Goal: Task Accomplishment & Management: Manage account settings

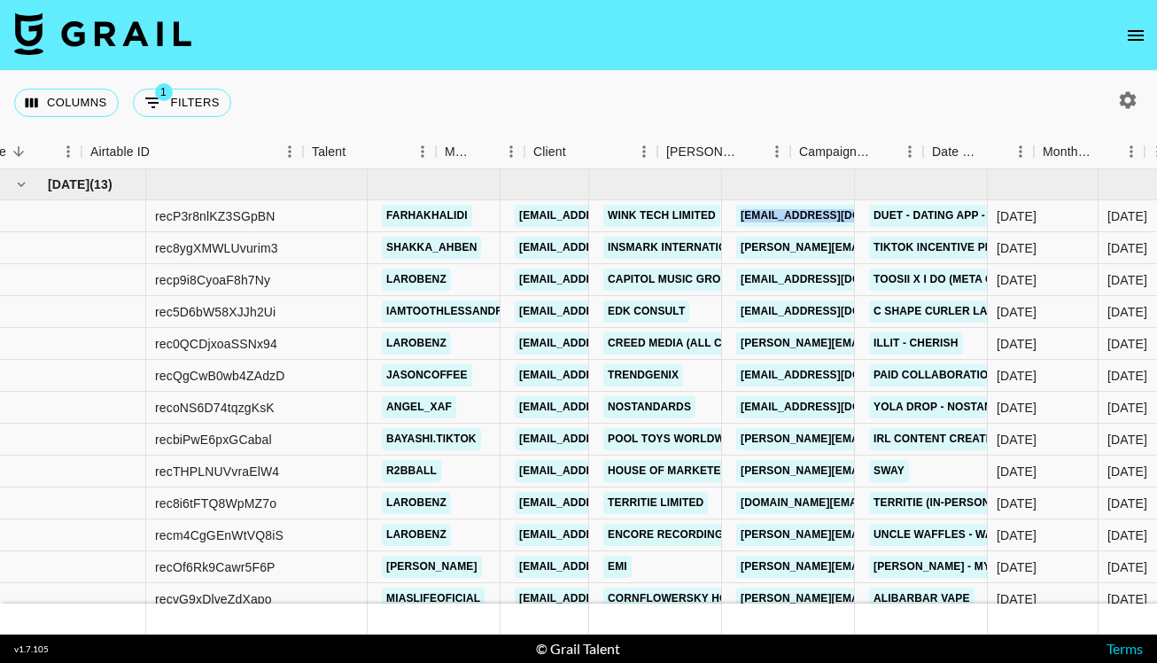
scroll to position [0, 65]
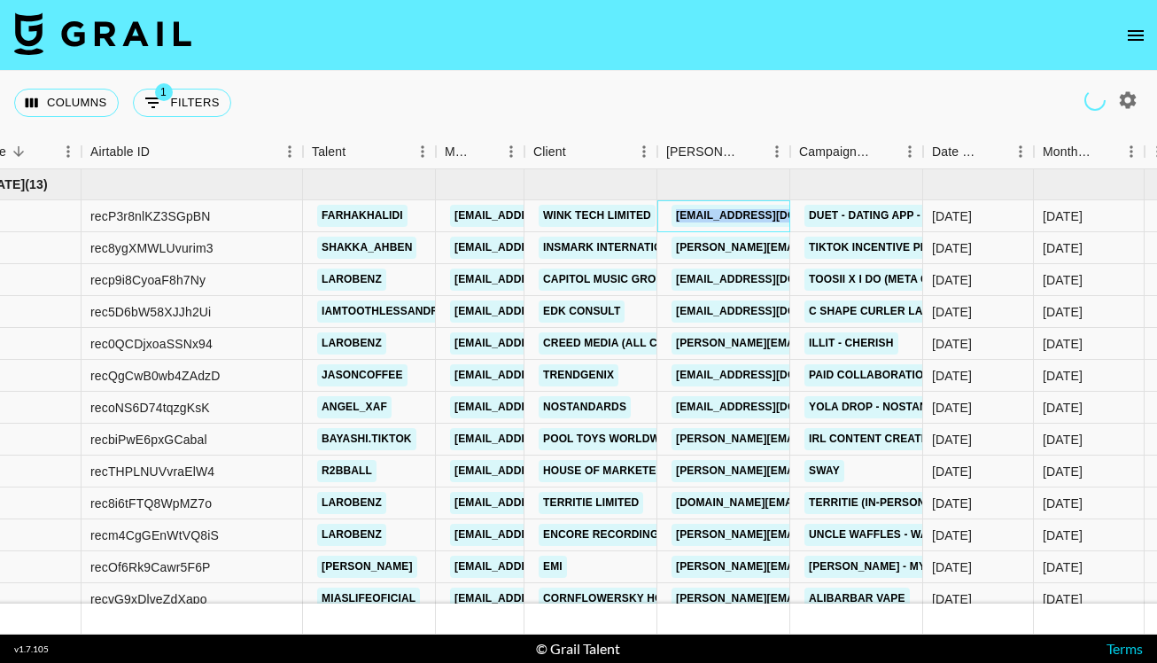
click at [1137, 36] on icon "open drawer" at bounding box center [1135, 35] width 21 height 21
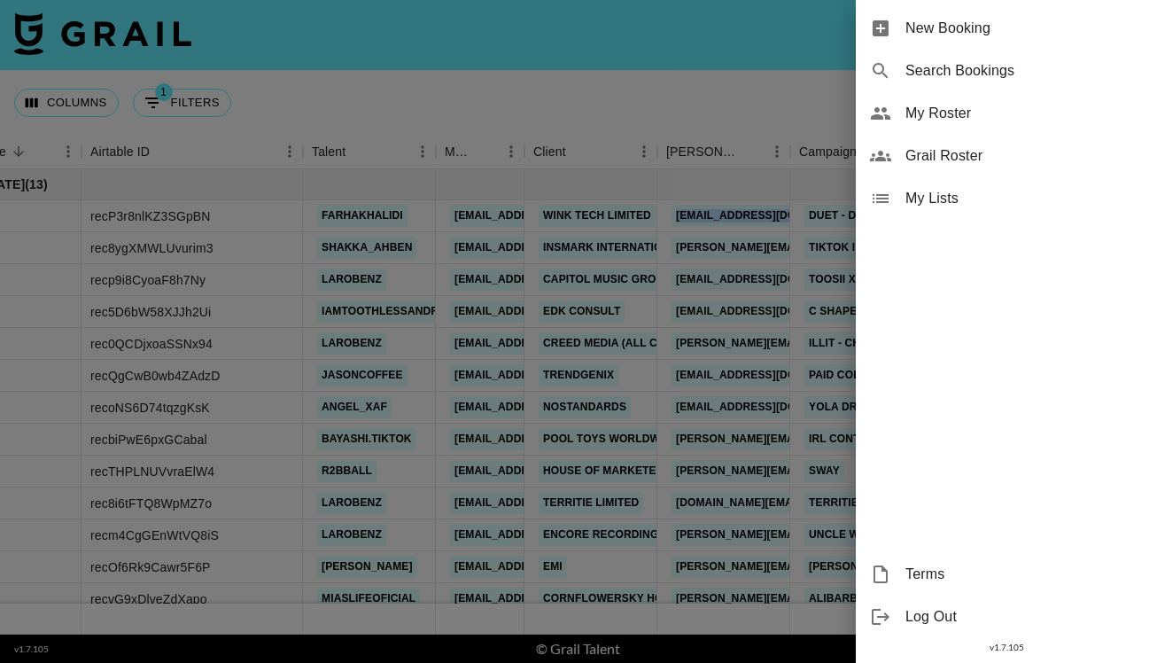
click at [940, 124] on div "My Roster" at bounding box center [1006, 113] width 301 height 43
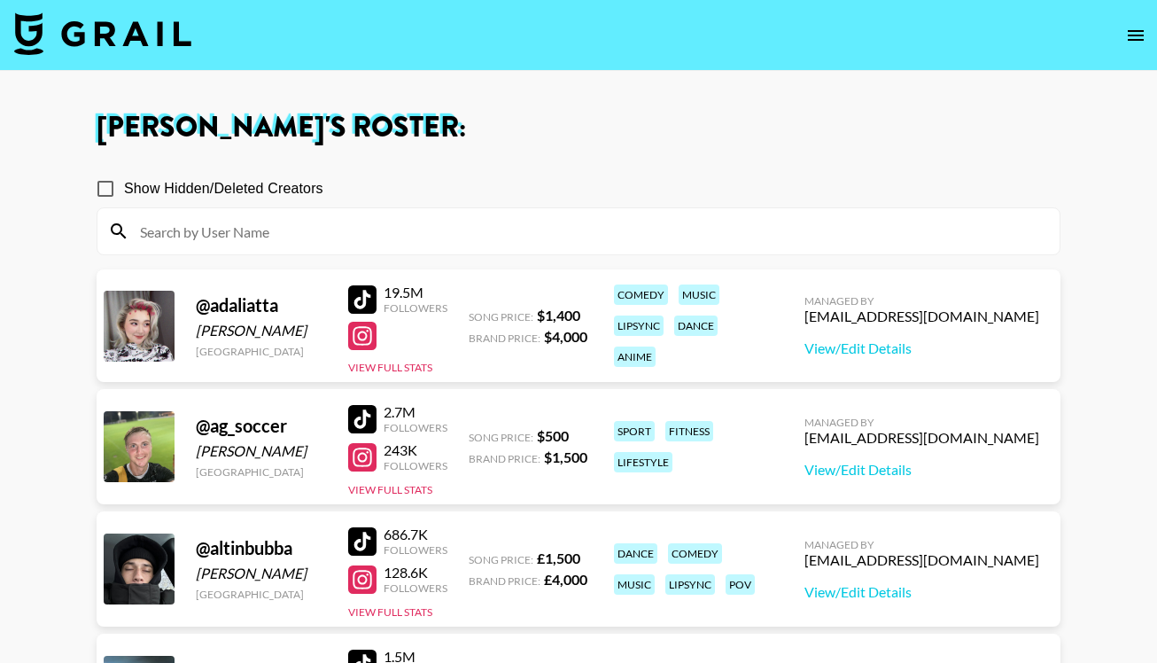
click at [322, 234] on input at bounding box center [588, 231] width 919 height 28
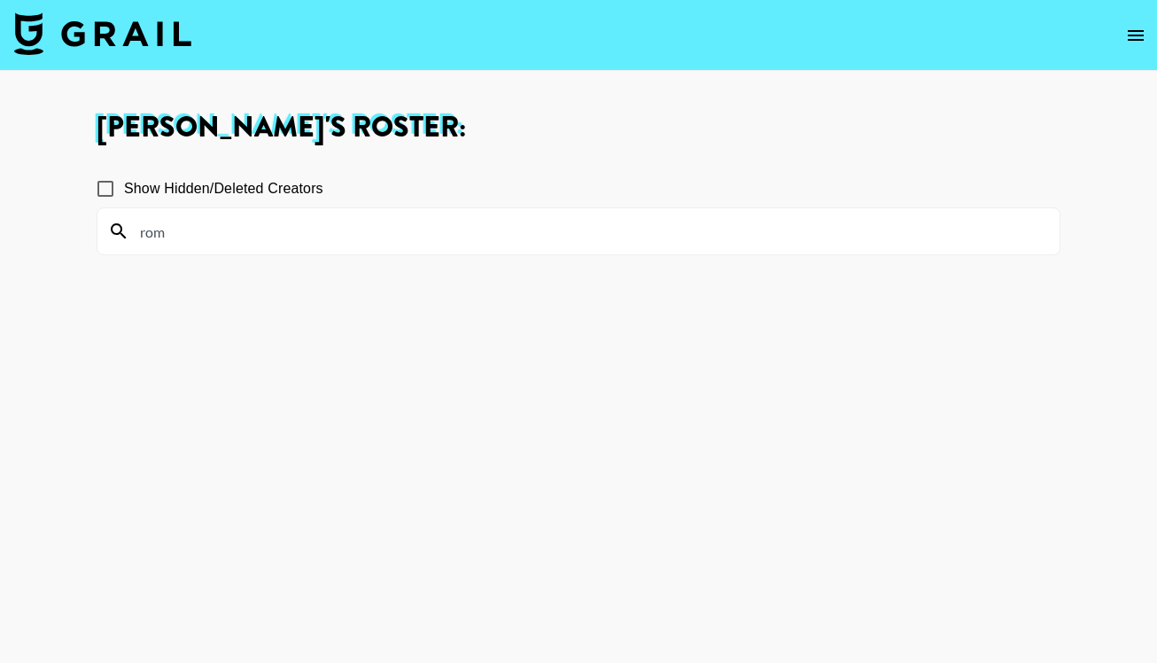
type input "rom"
click at [99, 183] on input "Show Hidden/Deleted Creators" at bounding box center [105, 188] width 37 height 37
checkbox input "true"
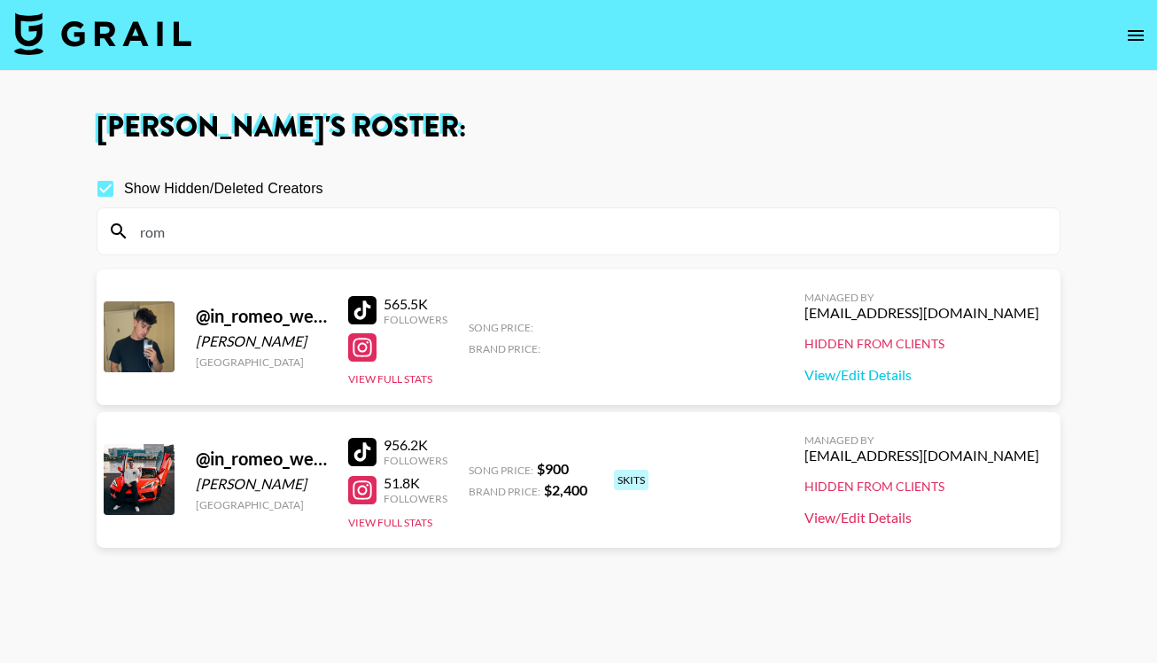
click at [973, 520] on link "View/Edit Details" at bounding box center [921, 517] width 235 height 18
click at [453, 225] on input "rom" at bounding box center [588, 231] width 919 height 28
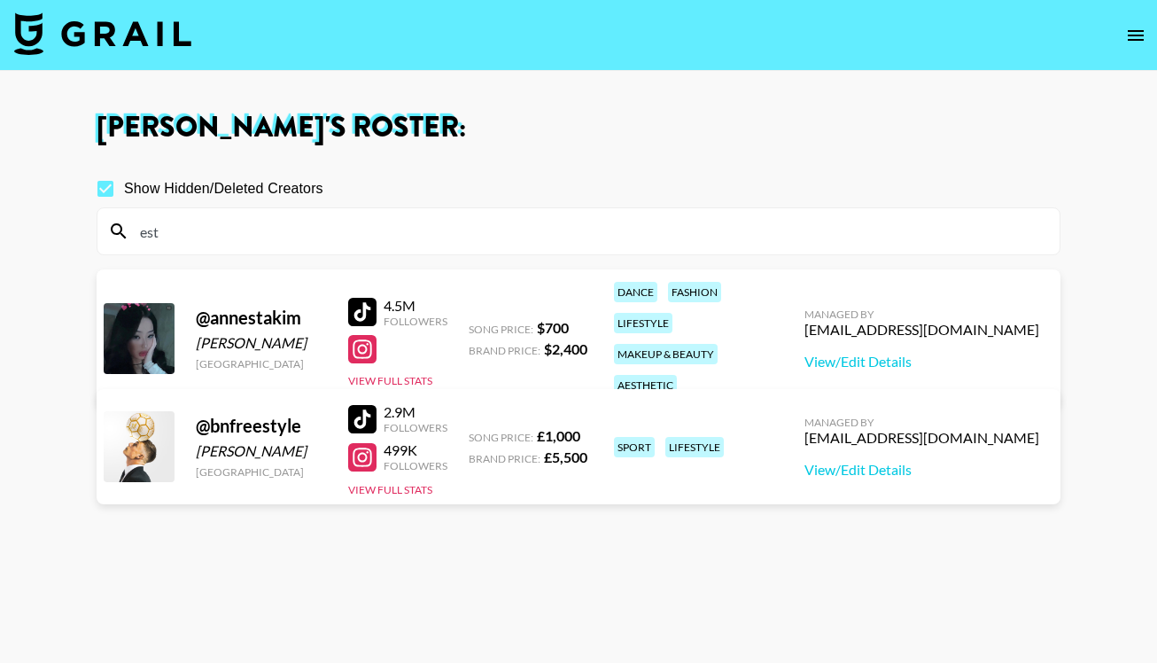
type input "est"
drag, startPoint x: 209, startPoint y: 301, endPoint x: 298, endPoint y: 296, distance: 89.6
click at [298, 306] on div "@ annestakim" at bounding box center [261, 317] width 131 height 22
copy div "annestakim"
click at [352, 231] on input "est" at bounding box center [588, 231] width 919 height 28
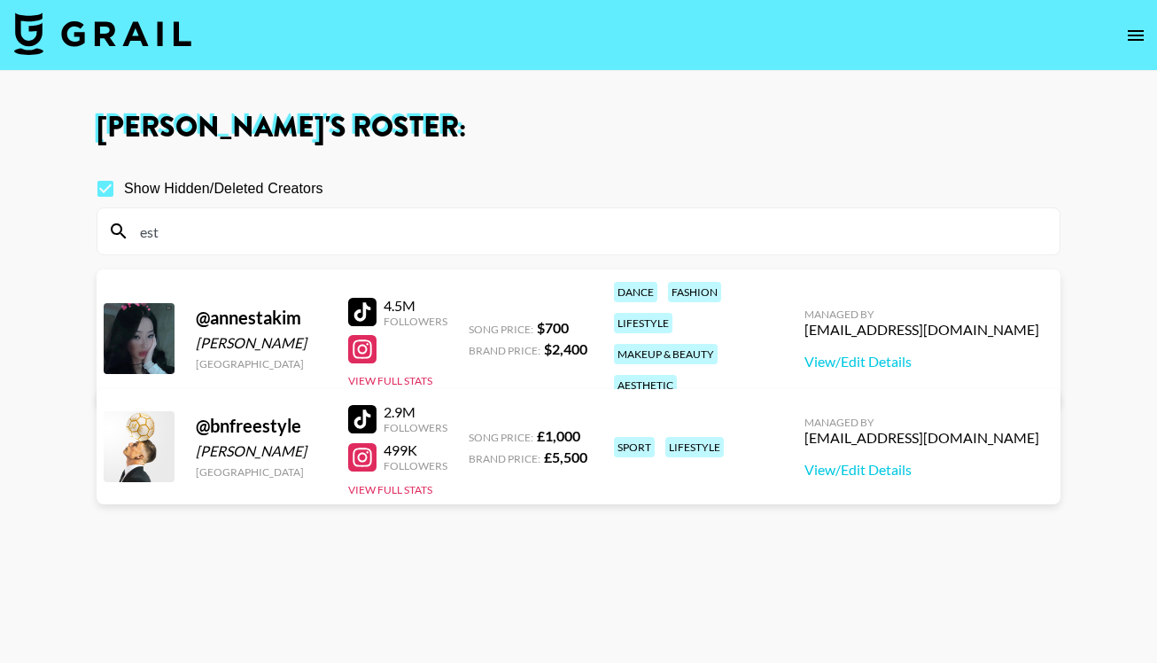
click at [352, 231] on input "est" at bounding box center [588, 231] width 919 height 28
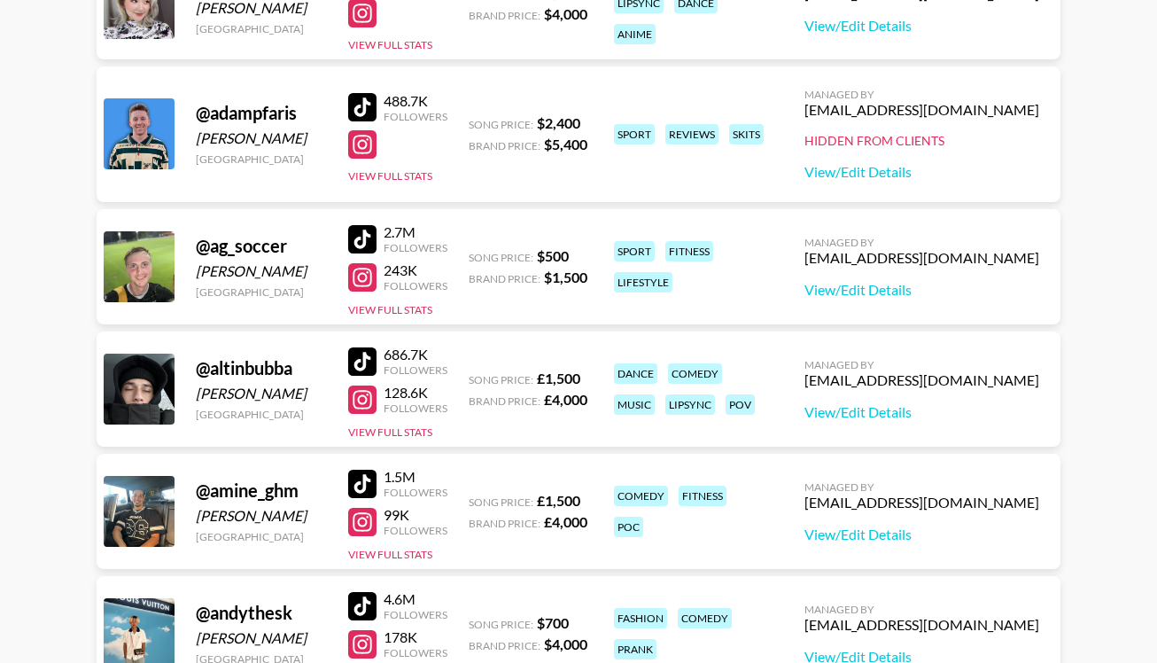
scroll to position [611, 0]
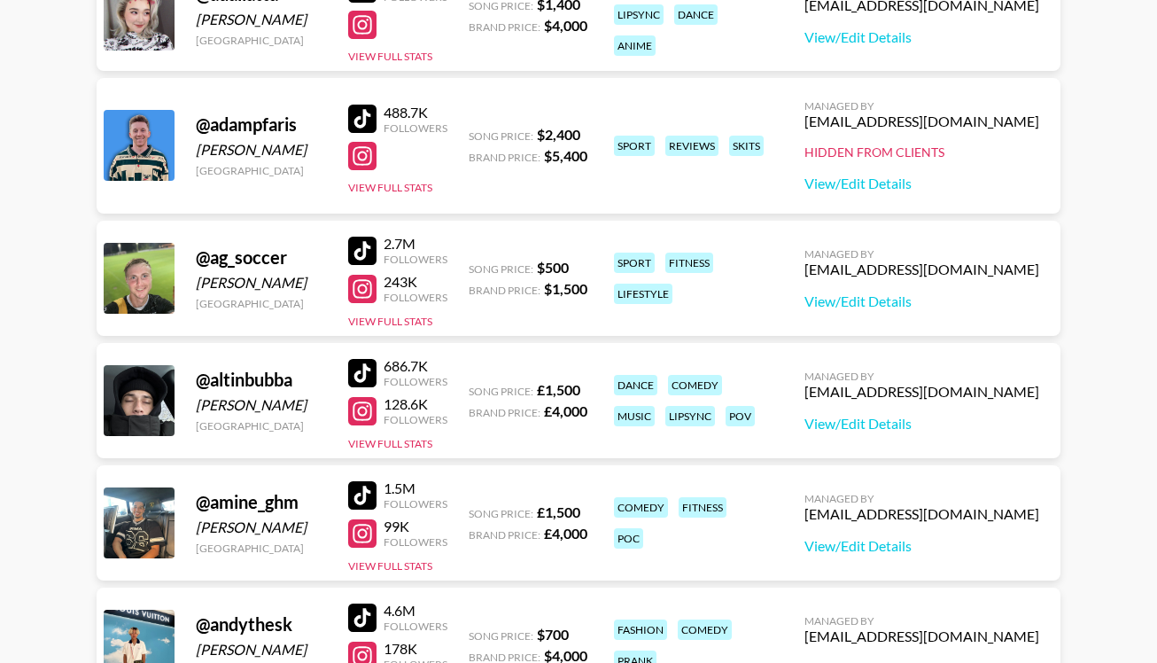
click at [261, 134] on div "@ adampfaris" at bounding box center [261, 124] width 131 height 22
copy div "adampfaris"
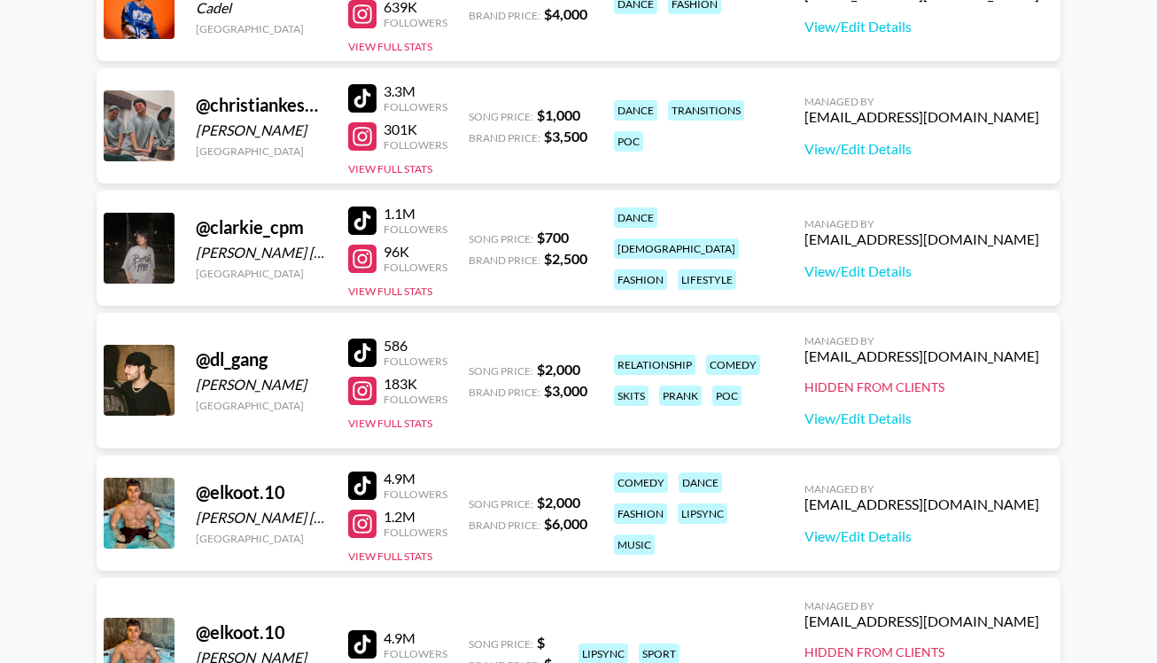
scroll to position [2430, 0]
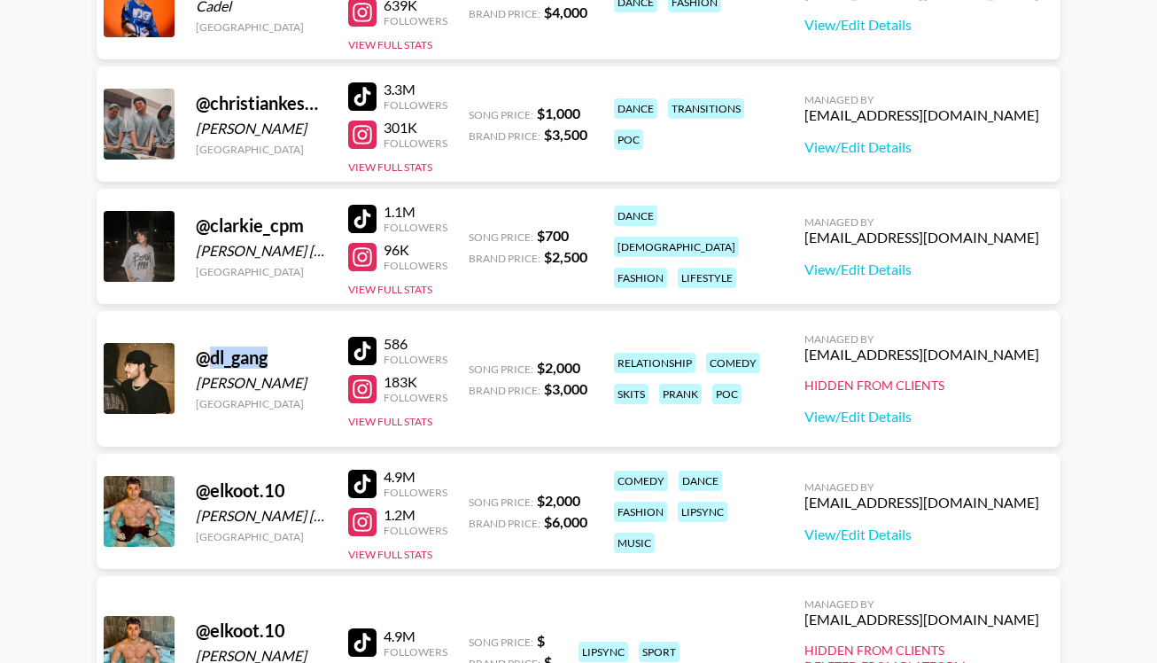
drag, startPoint x: 271, startPoint y: 358, endPoint x: 214, endPoint y: 360, distance: 56.7
click at [214, 360] on div "@ dl_gang" at bounding box center [261, 357] width 131 height 22
copy div "dl_gang"
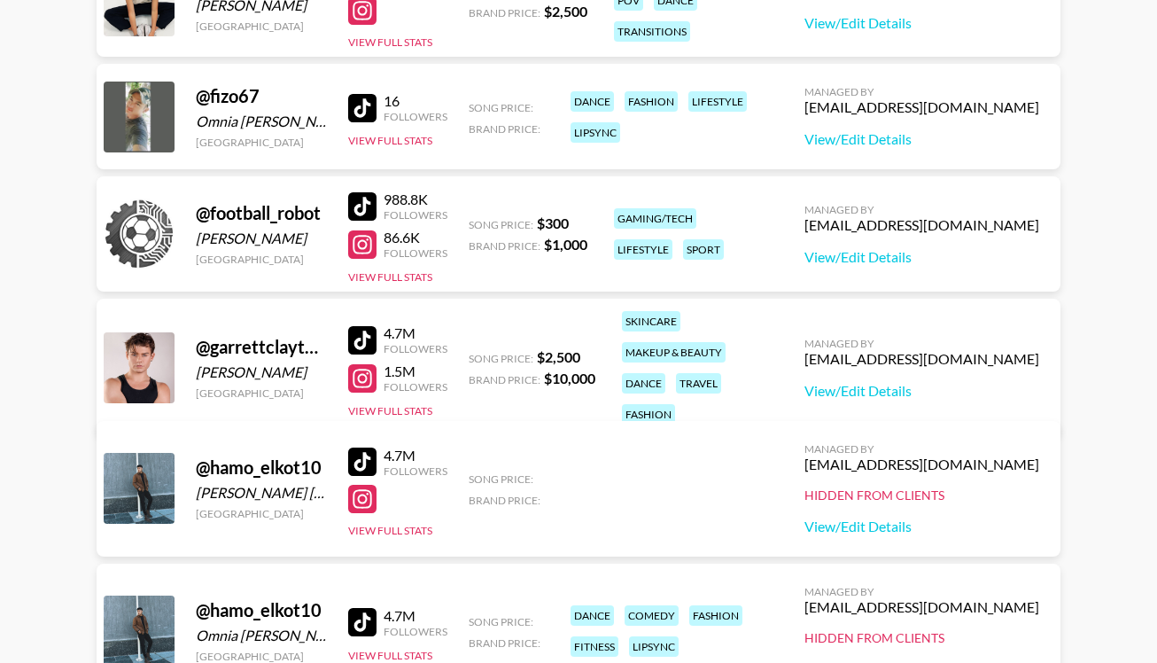
scroll to position [3507, 0]
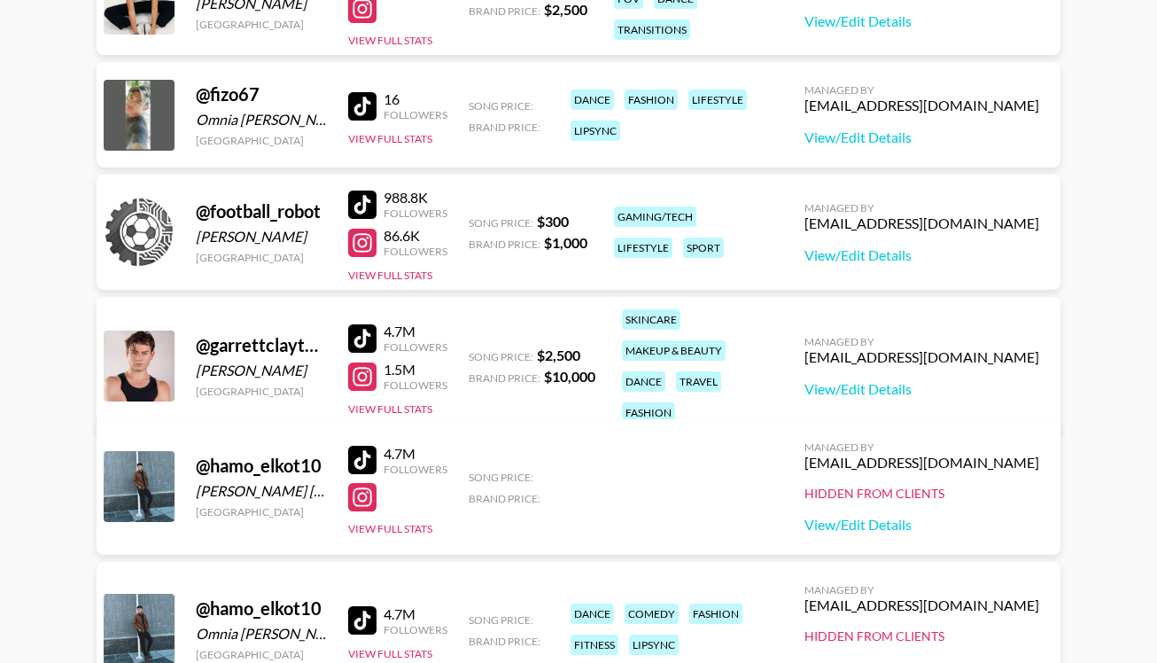
click at [260, 334] on div "@ garrettclayton1" at bounding box center [261, 345] width 131 height 22
copy div "garrettclayton1"
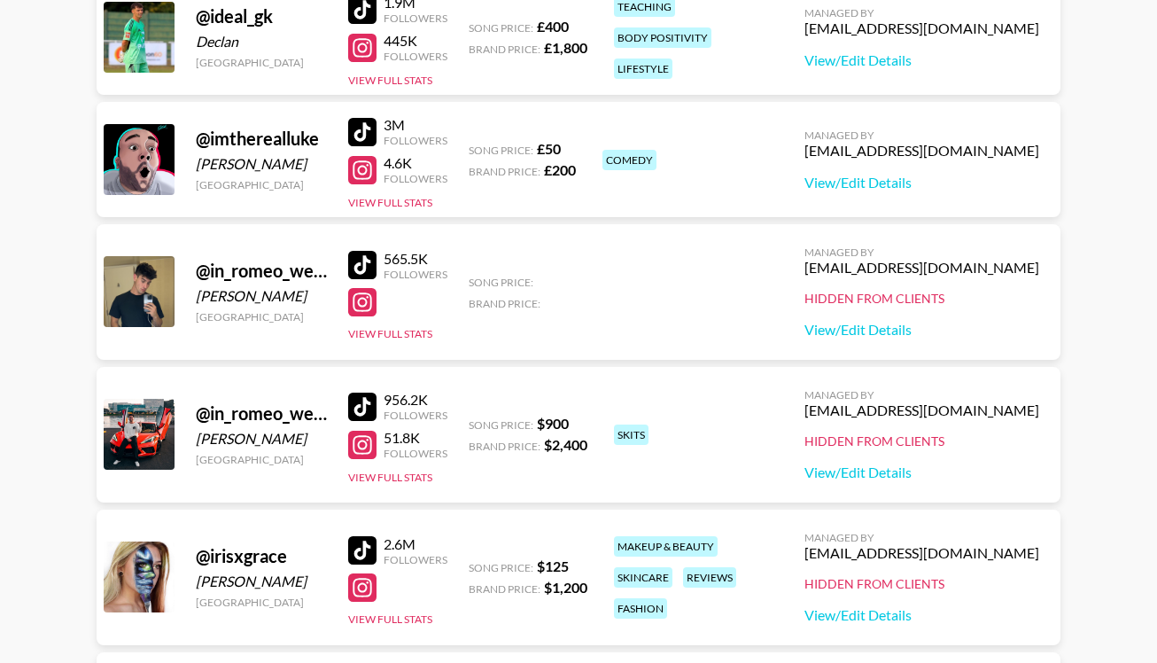
scroll to position [4863, 0]
click at [948, 176] on link "View/Edit Details" at bounding box center [921, 182] width 235 height 18
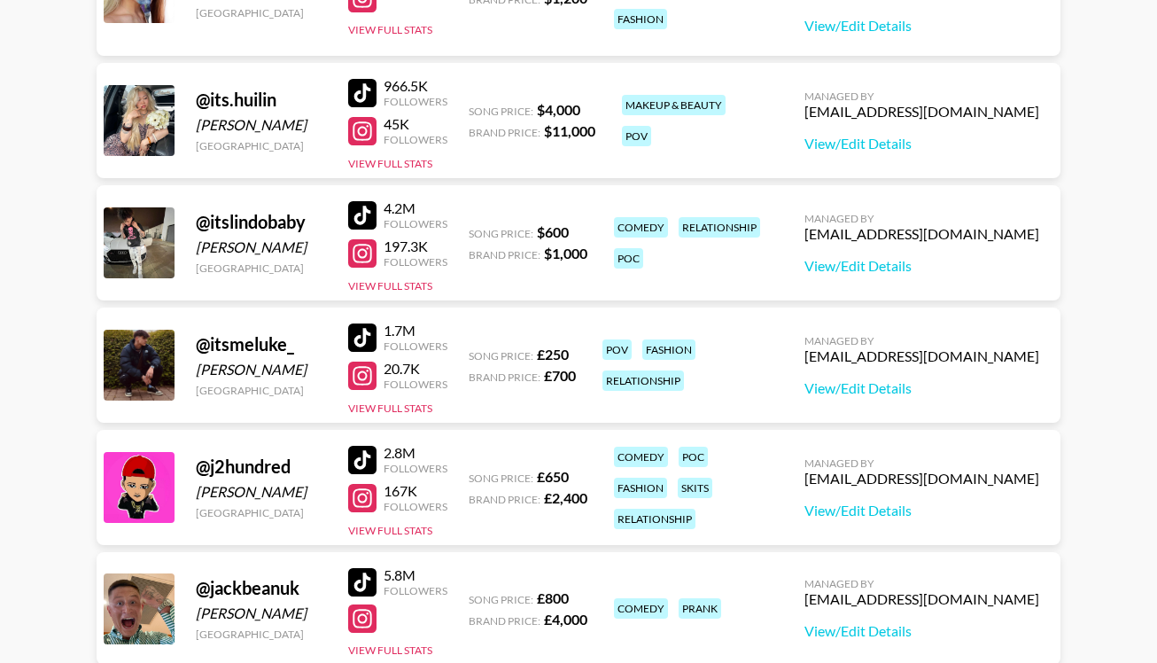
scroll to position [5452, 0]
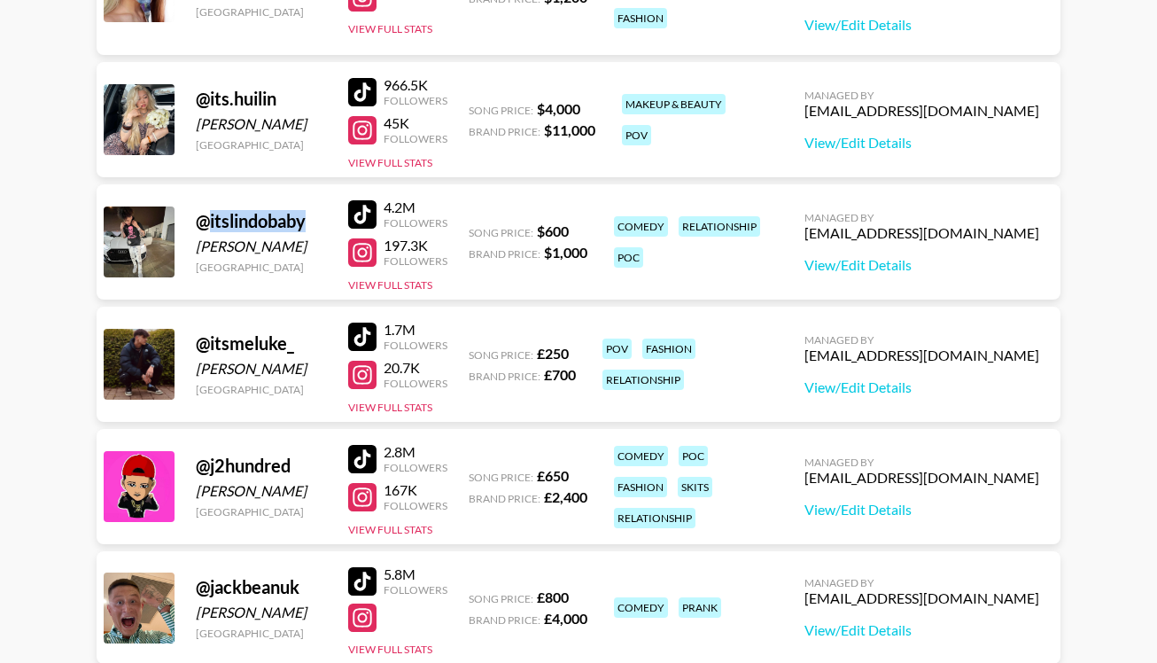
drag, startPoint x: 308, startPoint y: 221, endPoint x: 207, endPoint y: 224, distance: 101.0
click at [207, 224] on div "@ itslindobaby" at bounding box center [261, 221] width 131 height 22
copy div "itslindobaby"
click at [981, 260] on link "View/Edit Details" at bounding box center [921, 265] width 235 height 18
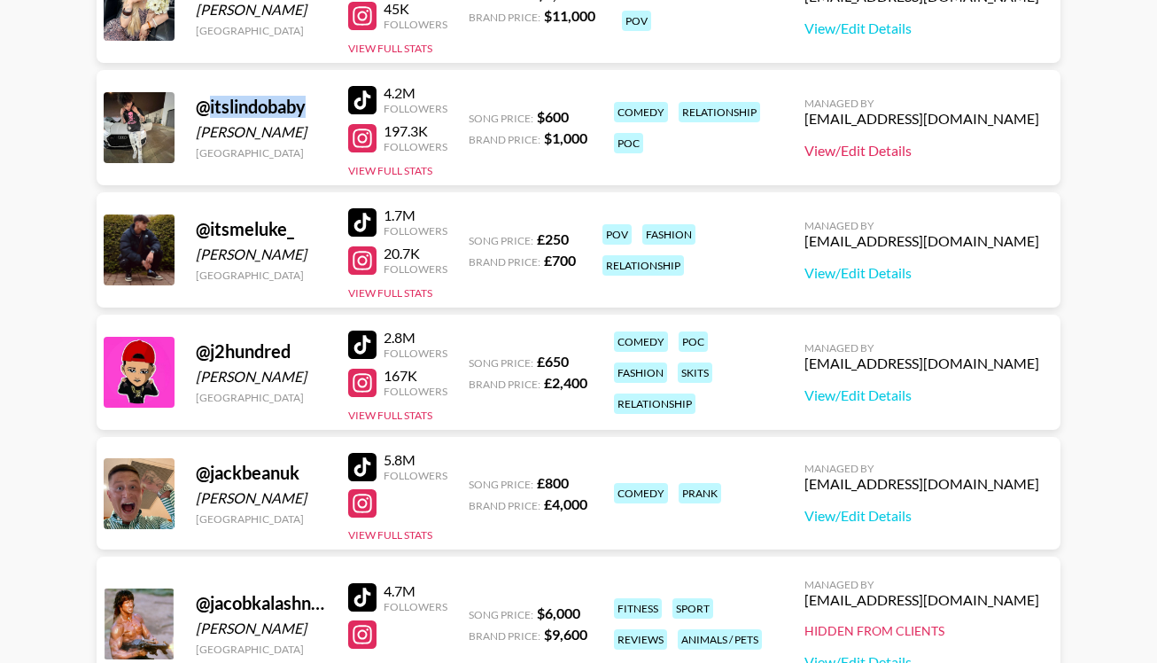
scroll to position [5573, 0]
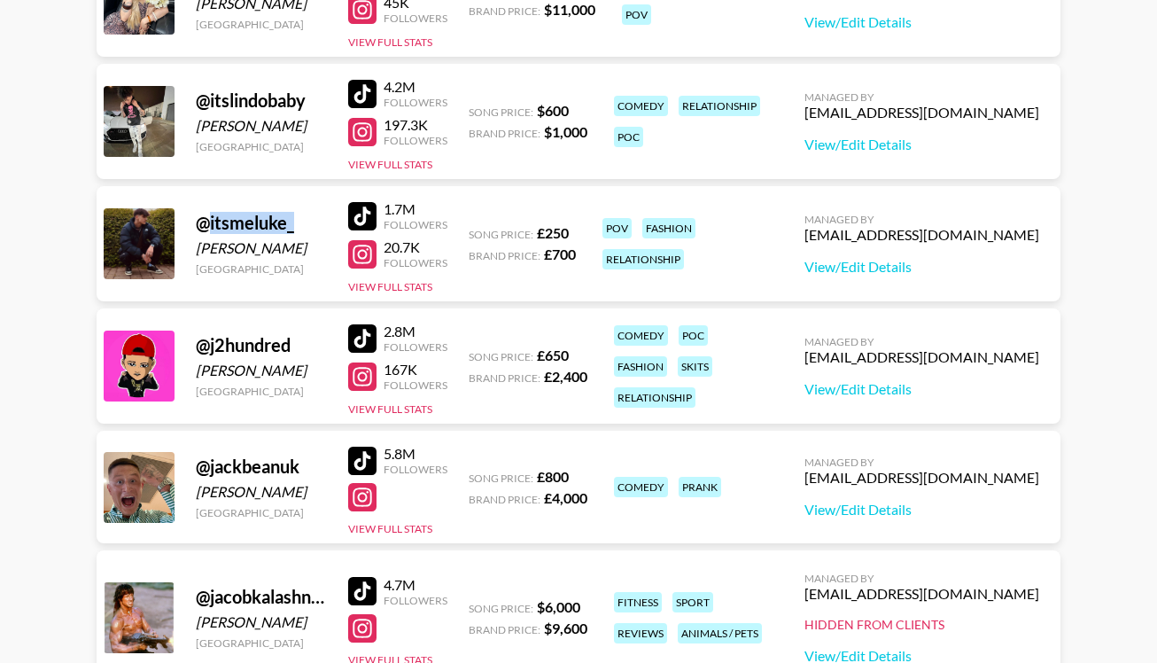
drag, startPoint x: 296, startPoint y: 223, endPoint x: 208, endPoint y: 228, distance: 87.8
click at [208, 228] on div "@ itsmeluke_" at bounding box center [261, 223] width 131 height 22
copy div "itsmeluke_"
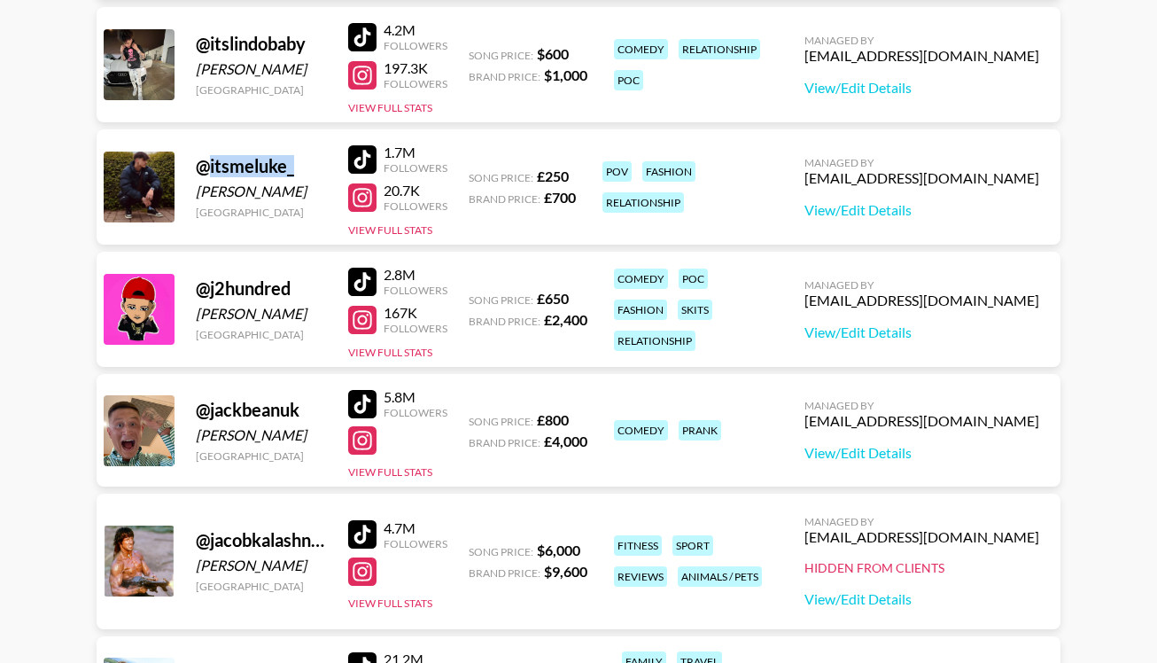
scroll to position [5631, 0]
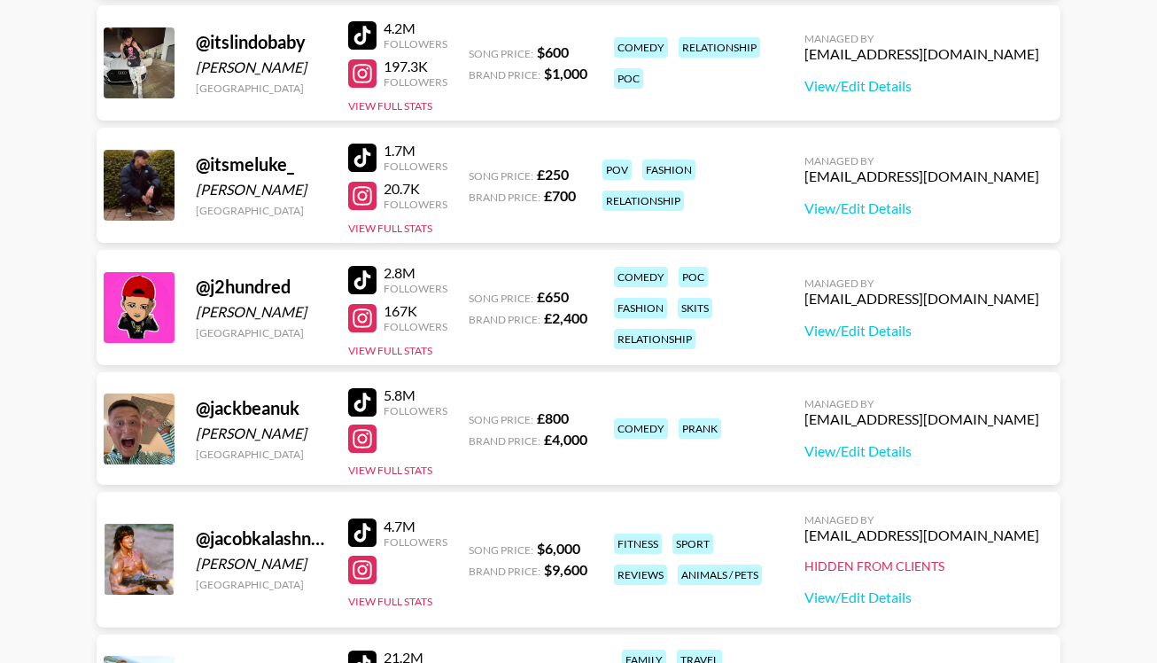
click at [950, 318] on div "Managed By will@grail-talent.com View/Edit Details" at bounding box center [921, 307] width 263 height 91
click at [950, 325] on link "View/Edit Details" at bounding box center [921, 331] width 235 height 18
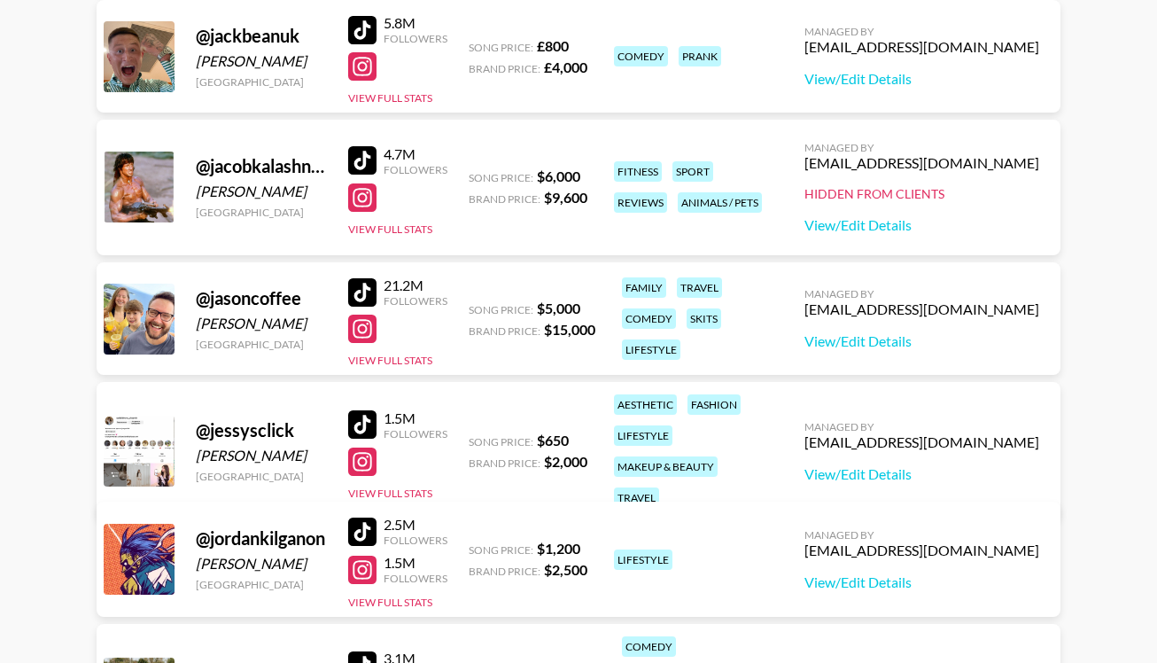
scroll to position [6008, 0]
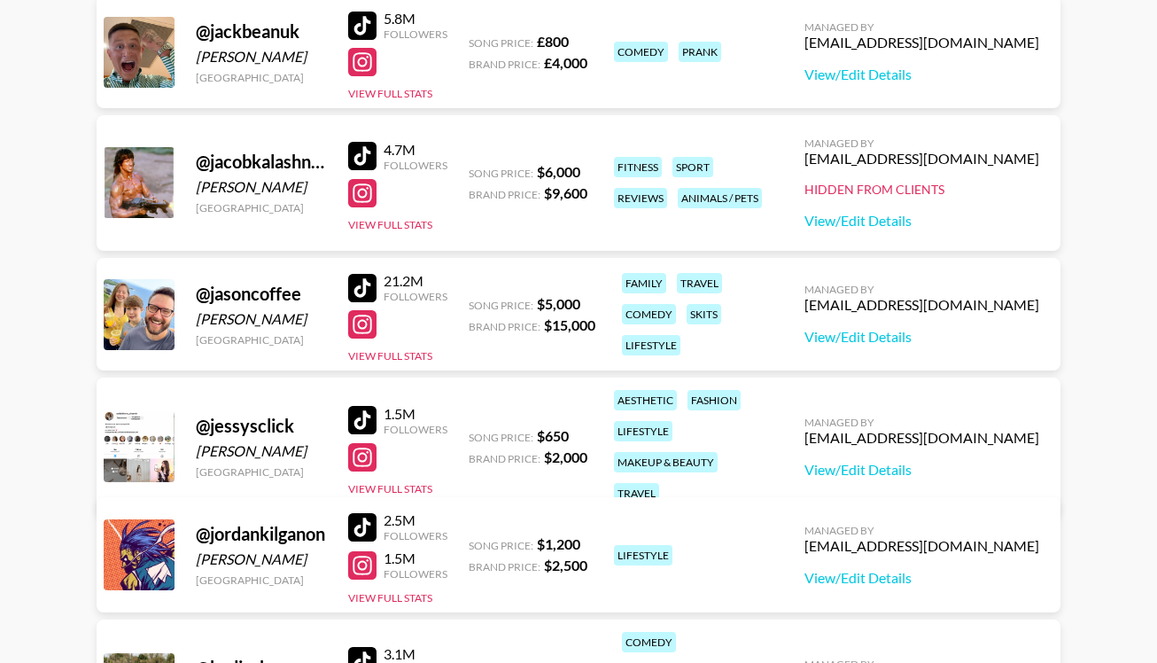
drag, startPoint x: 200, startPoint y: 183, endPoint x: 313, endPoint y: 180, distance: 112.5
click at [313, 180] on div "Jacob Kalashnikoff" at bounding box center [261, 187] width 131 height 18
click at [252, 153] on div "@ jacobkalashnikoff" at bounding box center [261, 162] width 131 height 22
click at [252, 157] on div "@ jacobkalashnikoff" at bounding box center [261, 162] width 131 height 22
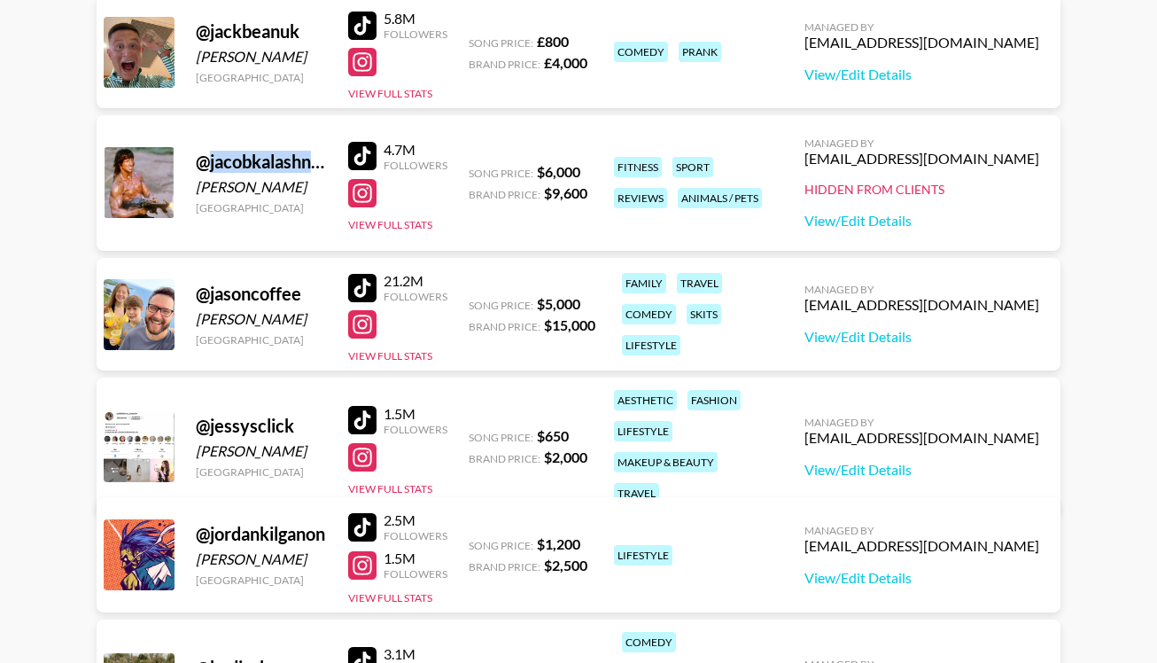
copy div "jacobkalashnikoff"
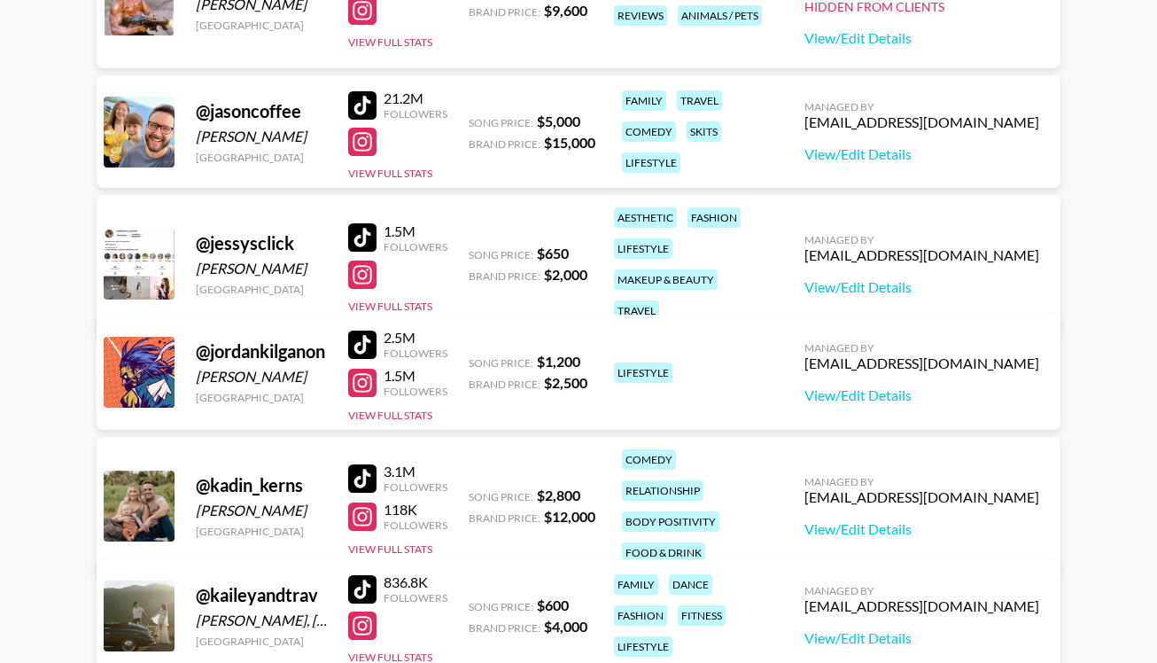
scroll to position [6192, 0]
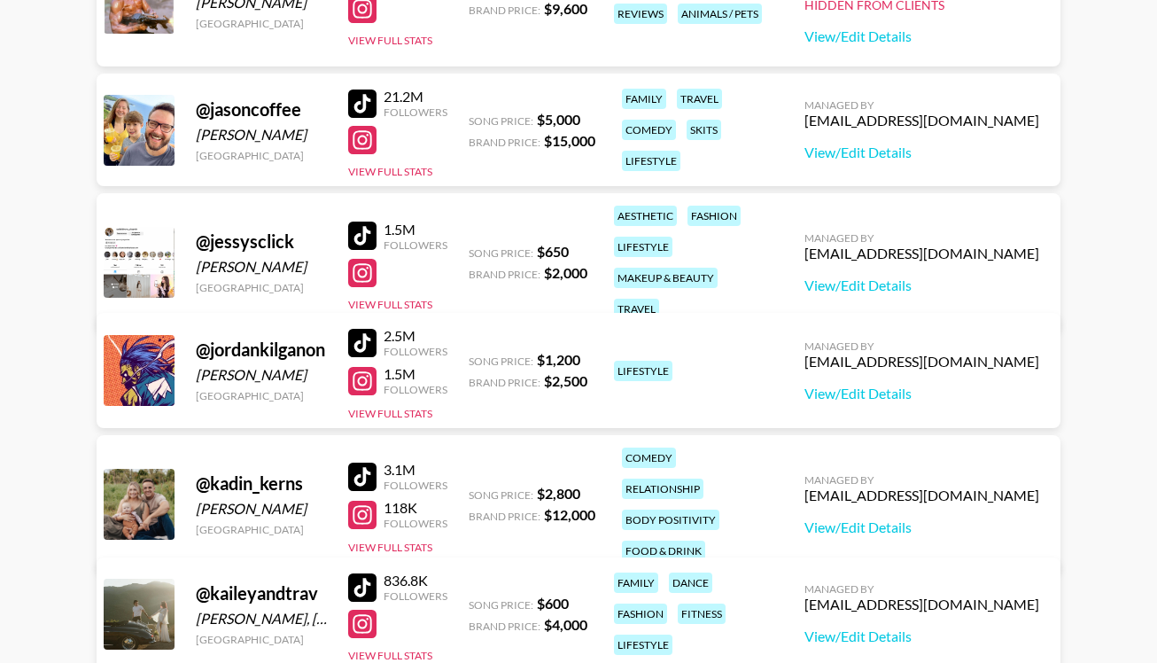
click at [275, 230] on div "@ jessysclick" at bounding box center [261, 241] width 131 height 22
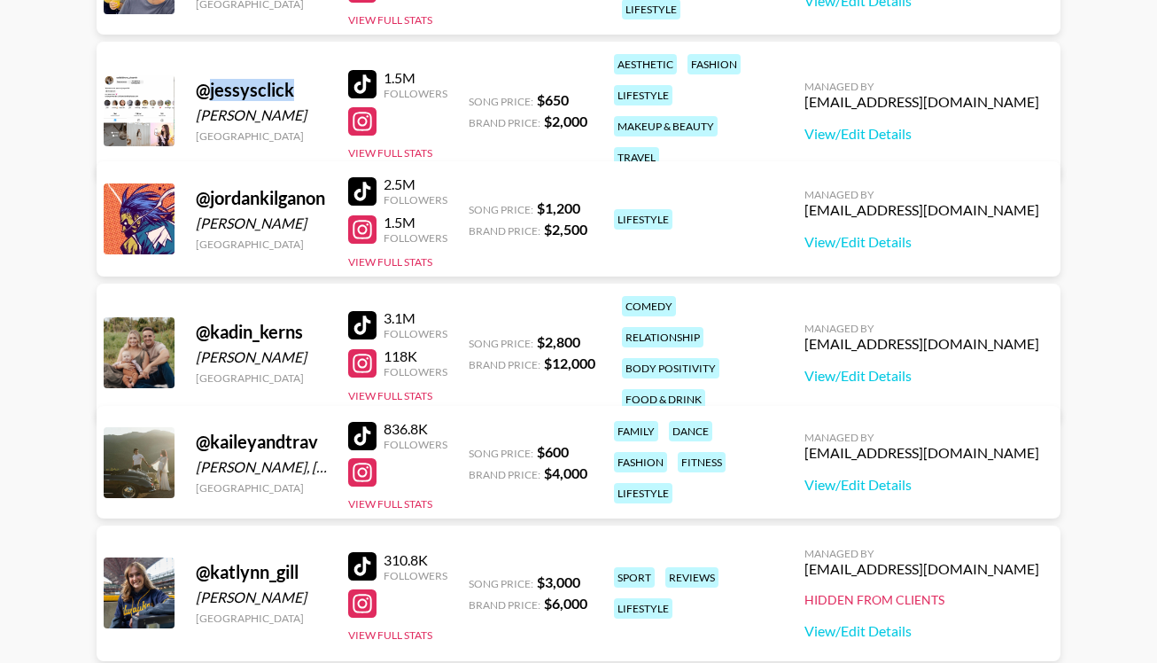
scroll to position [6344, 0]
copy div "jessysclick"
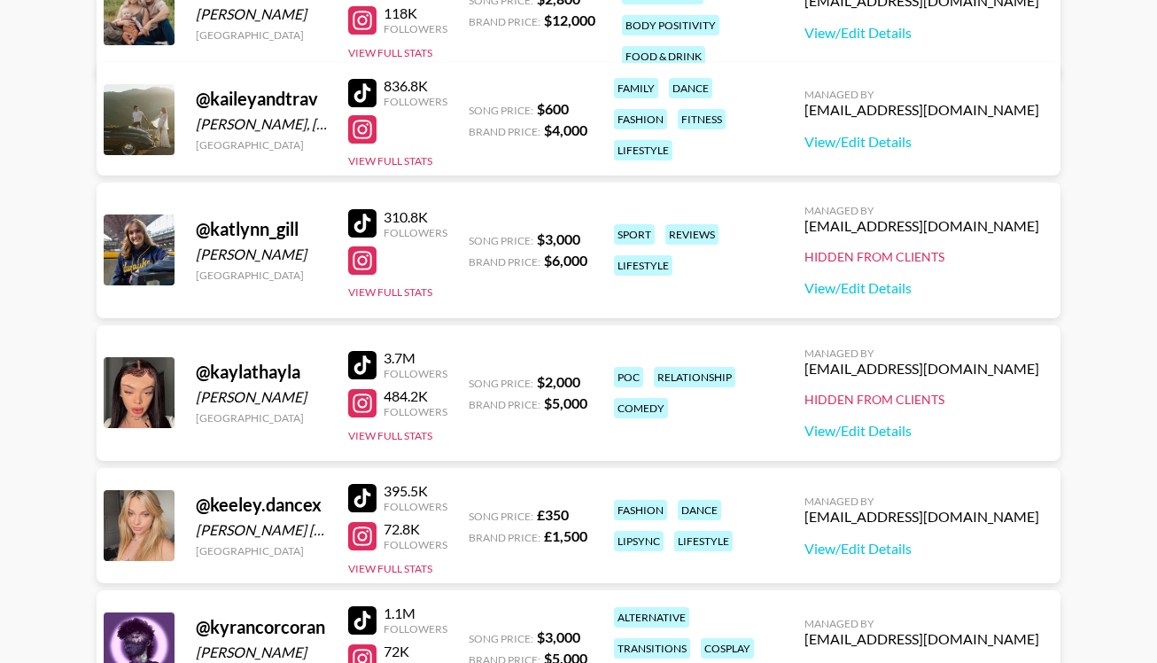
scroll to position [6688, 0]
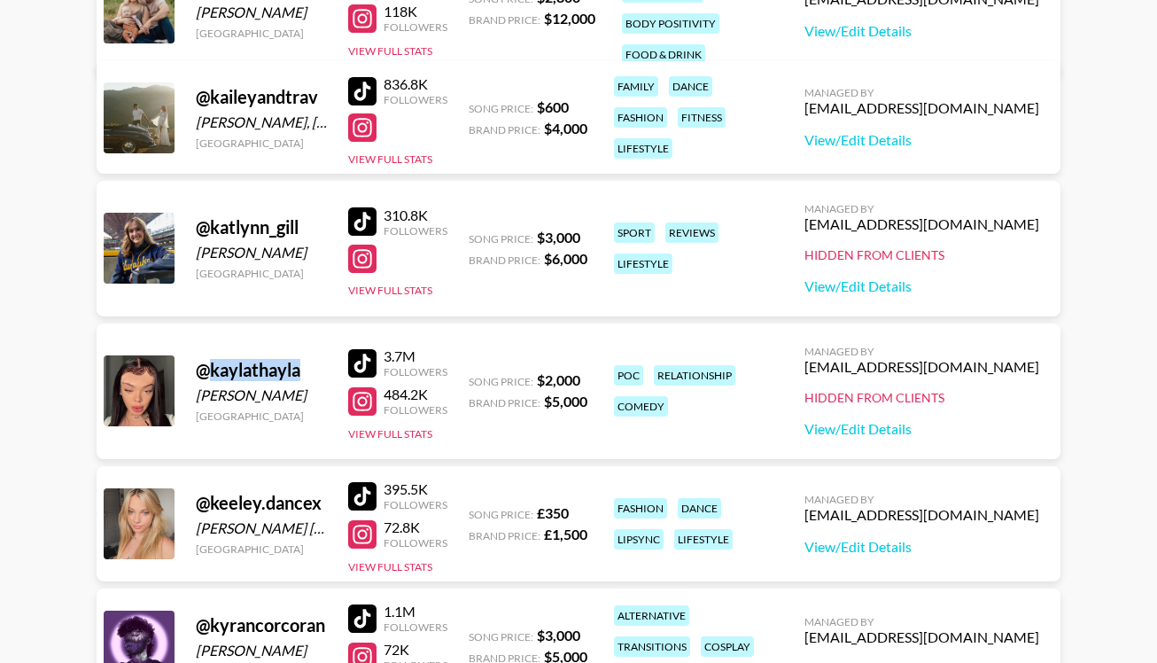
drag, startPoint x: 302, startPoint y: 374, endPoint x: 211, endPoint y: 360, distance: 92.2
click at [211, 360] on div "@ kaylathayla" at bounding box center [261, 370] width 131 height 22
copy div "kaylathayla"
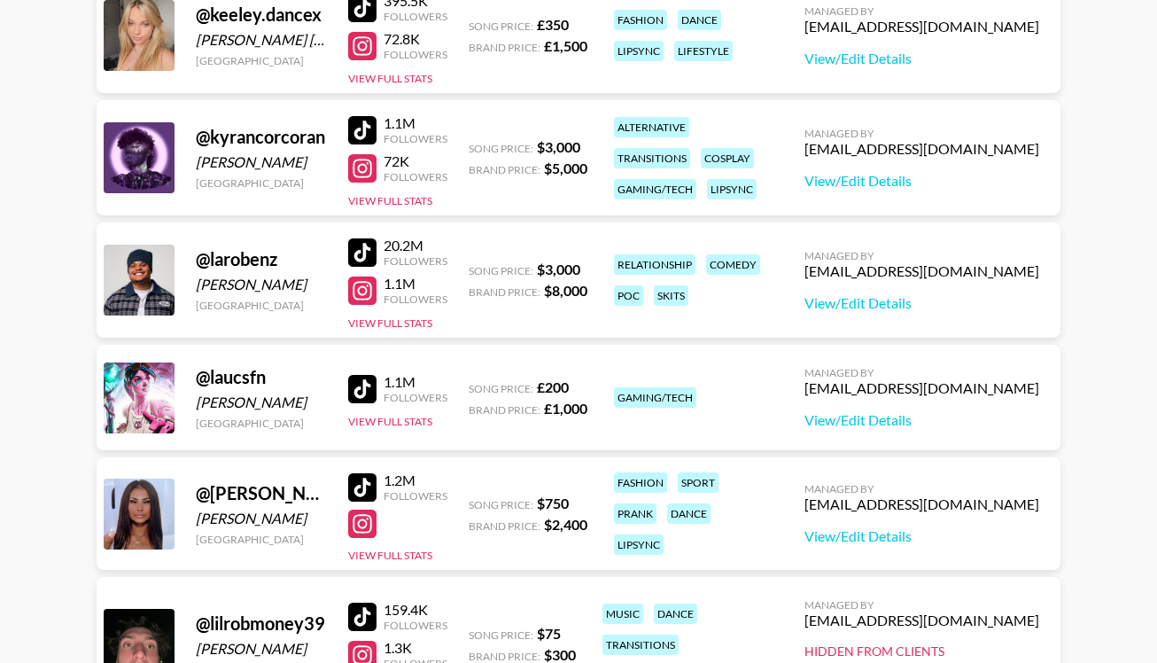
scroll to position [7241, 0]
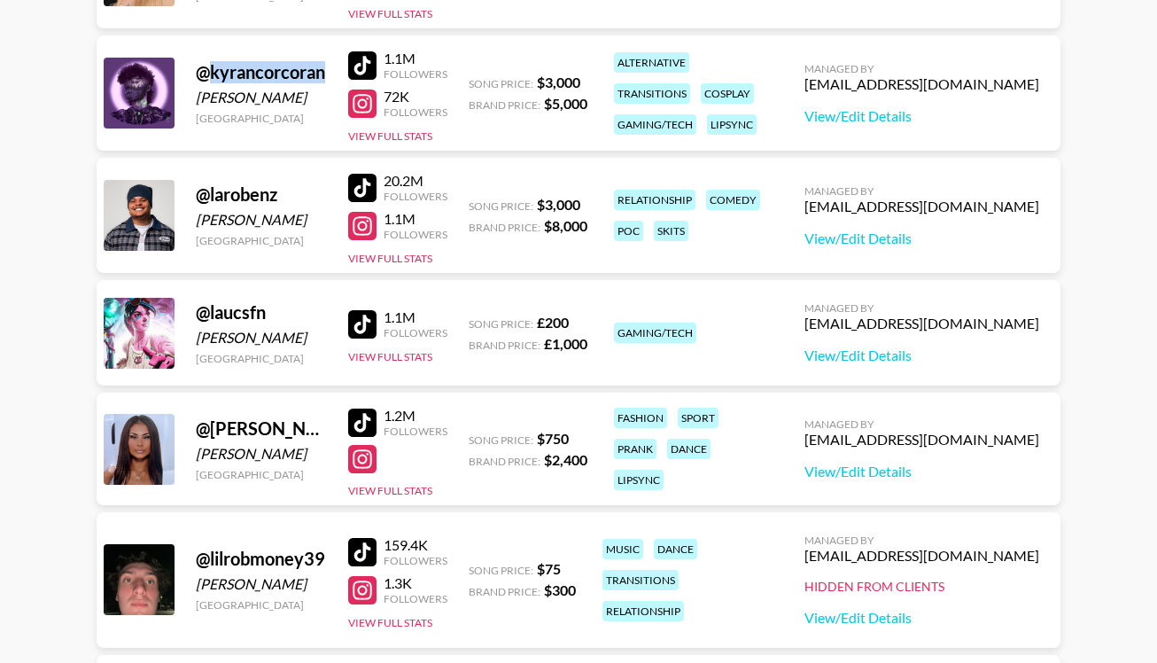
drag, startPoint x: 330, startPoint y: 66, endPoint x: 207, endPoint y: 75, distance: 123.4
click at [207, 75] on div "@ kyrancorcoran Kyran Corcoran United States 1.1M Followers 72K Followers View …" at bounding box center [579, 92] width 964 height 115
copy div "kyrancorcoran"
click at [281, 224] on div "Larry McCan Jr" at bounding box center [261, 220] width 131 height 18
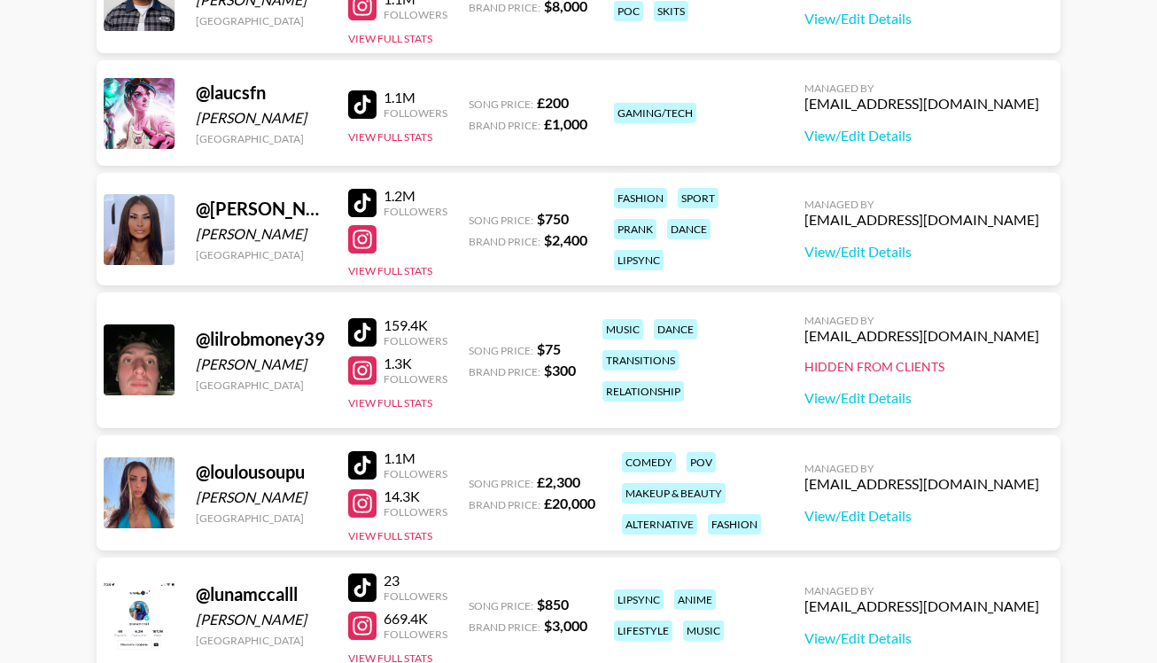
scroll to position [7462, 0]
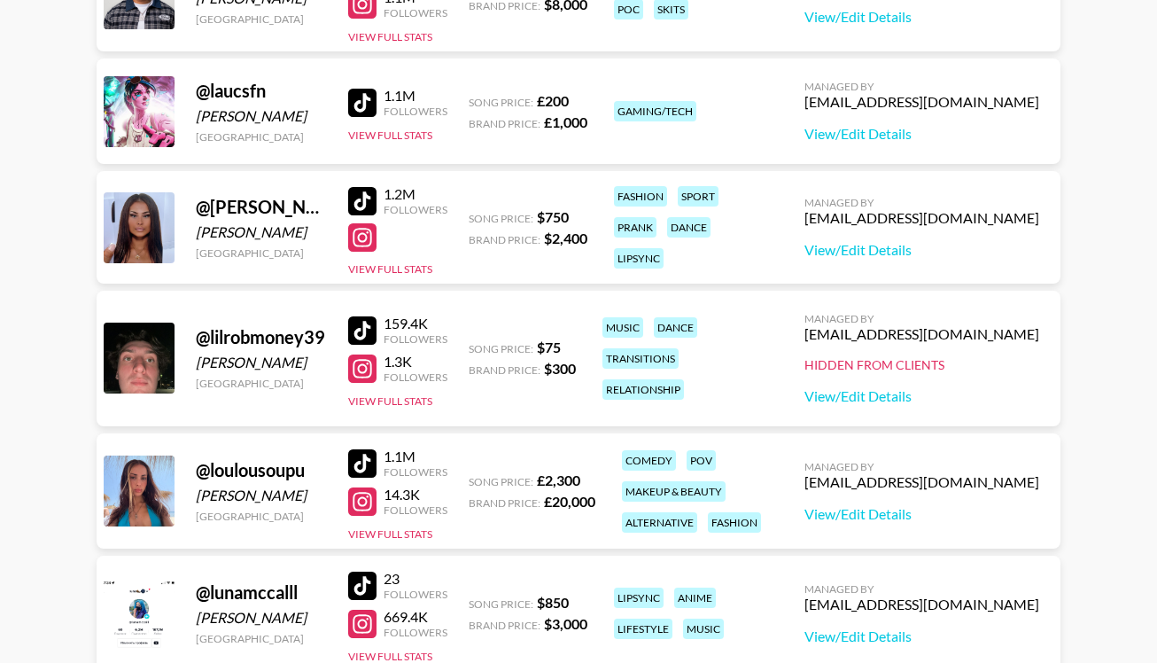
drag, startPoint x: 322, startPoint y: 209, endPoint x: 223, endPoint y: 224, distance: 99.5
click at [223, 225] on div "@ lauralianajane Laura Deuerlein Germany" at bounding box center [261, 228] width 131 height 64
click at [249, 220] on div "@ lauralianajane Laura Deuerlein Germany" at bounding box center [261, 228] width 131 height 64
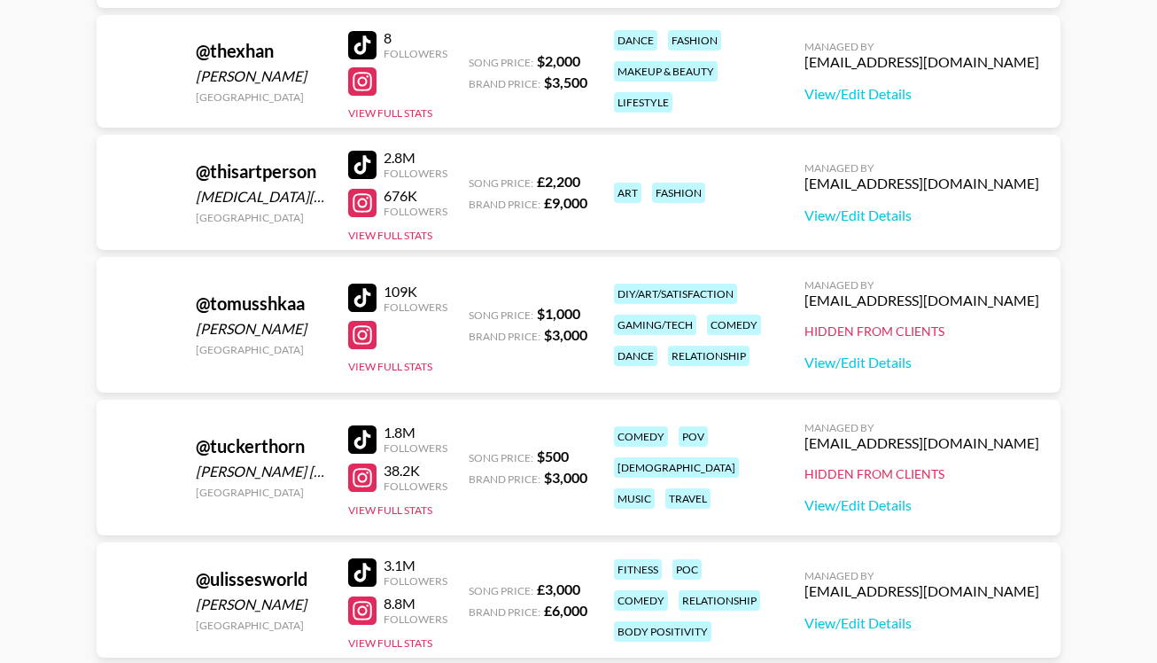
scroll to position [12809, 0]
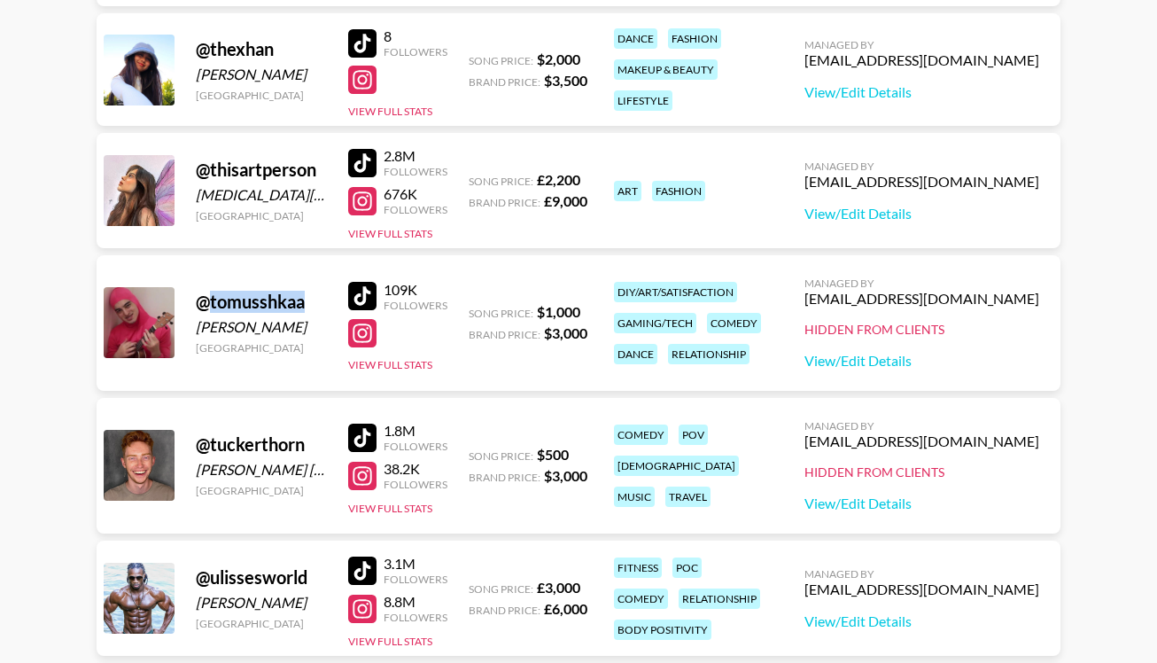
drag, startPoint x: 212, startPoint y: 303, endPoint x: 323, endPoint y: 307, distance: 111.7
click at [323, 307] on div "@ tomusshkaa" at bounding box center [261, 302] width 131 height 22
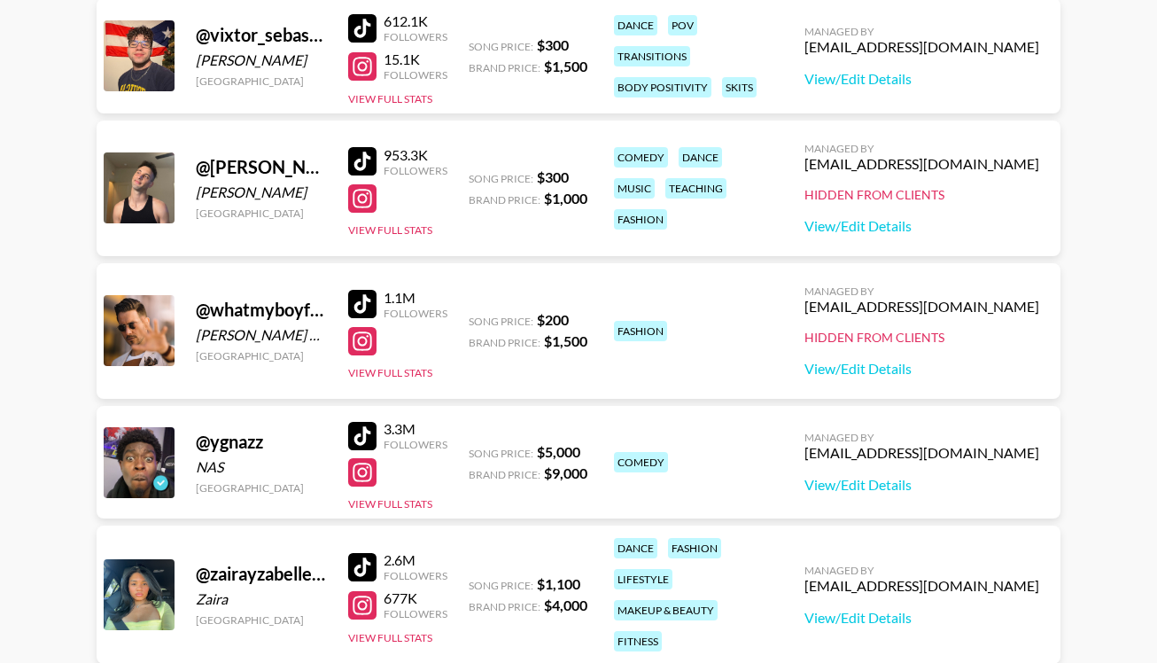
scroll to position [13597, 0]
click at [249, 308] on div "@ whatmyboyfriendwore" at bounding box center [261, 309] width 131 height 22
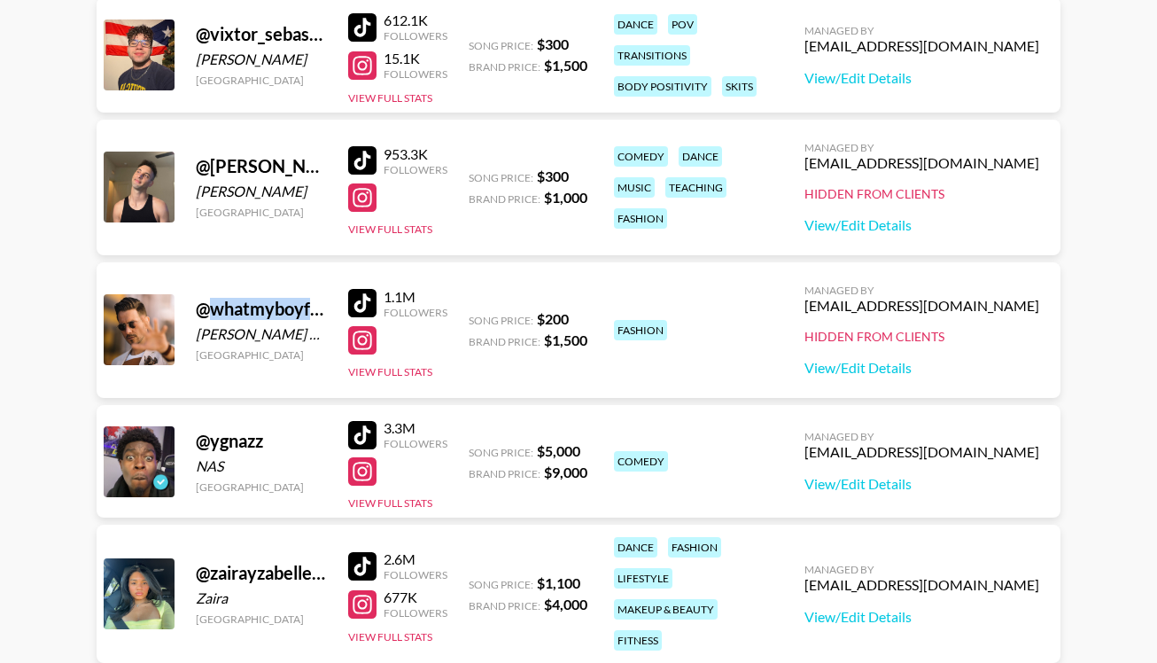
click at [249, 308] on div "@ whatmyboyfriendwore" at bounding box center [261, 309] width 131 height 22
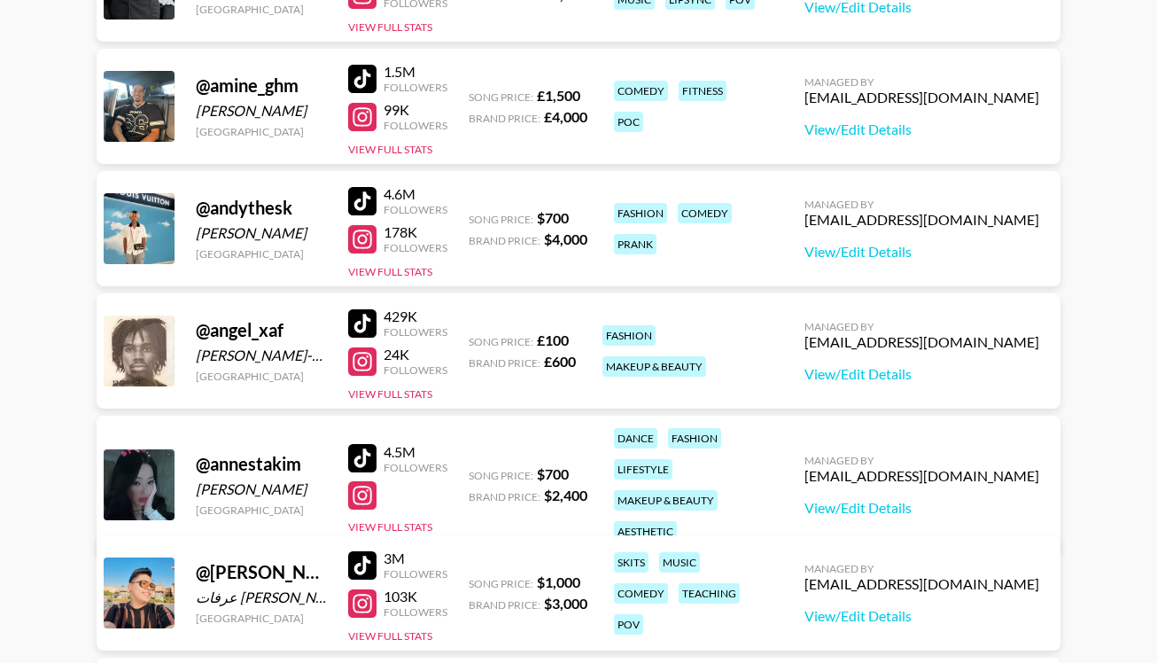
scroll to position [0, 0]
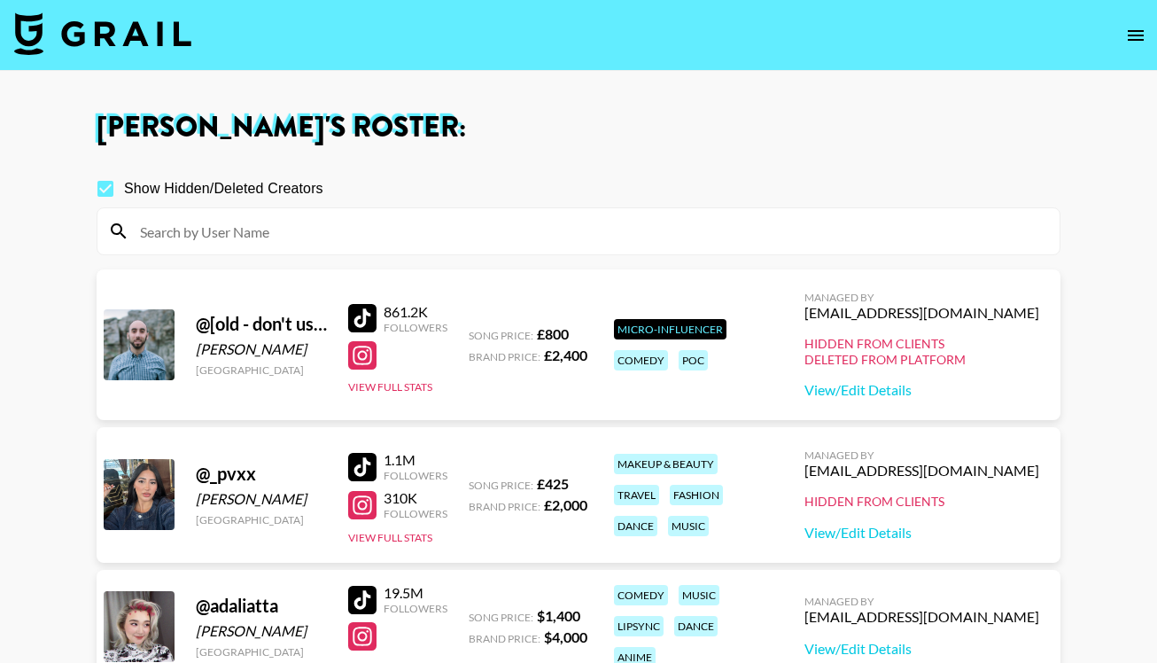
click at [155, 17] on img at bounding box center [102, 33] width 177 height 43
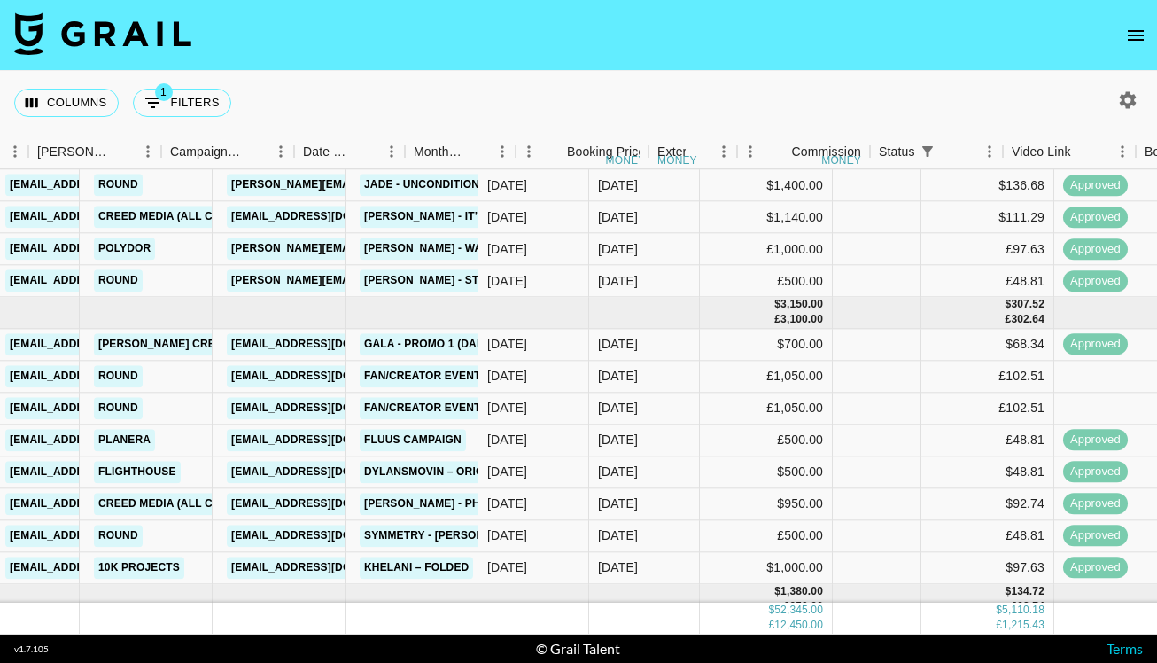
scroll to position [508, 794]
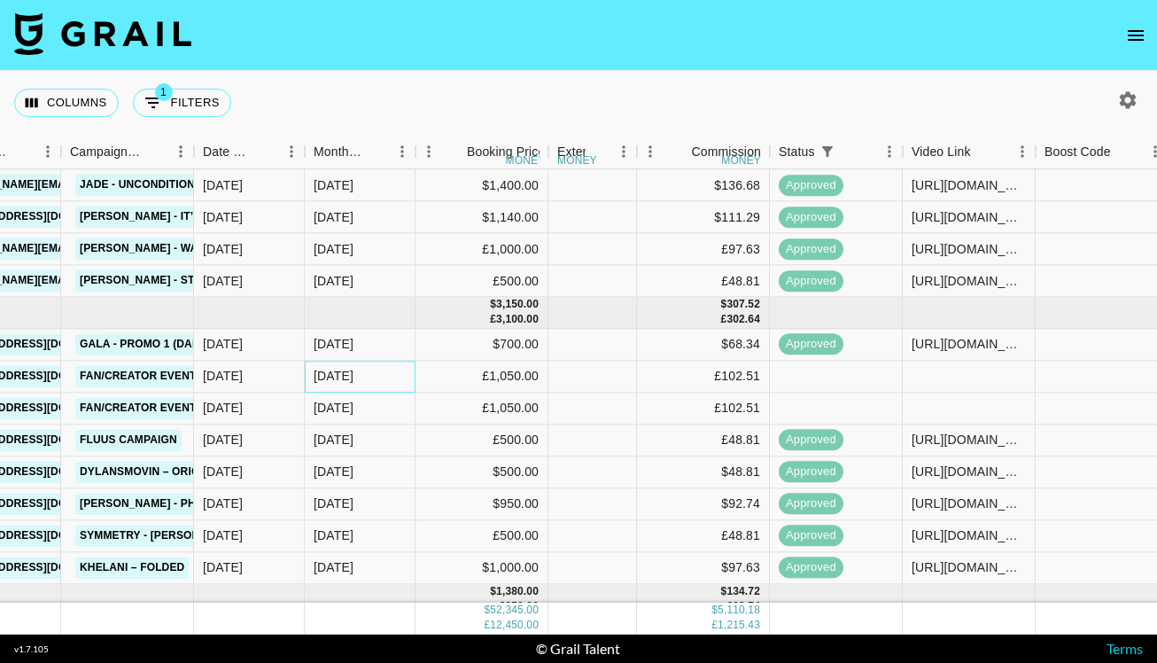
click at [320, 377] on div "Sep '25" at bounding box center [334, 376] width 40 height 18
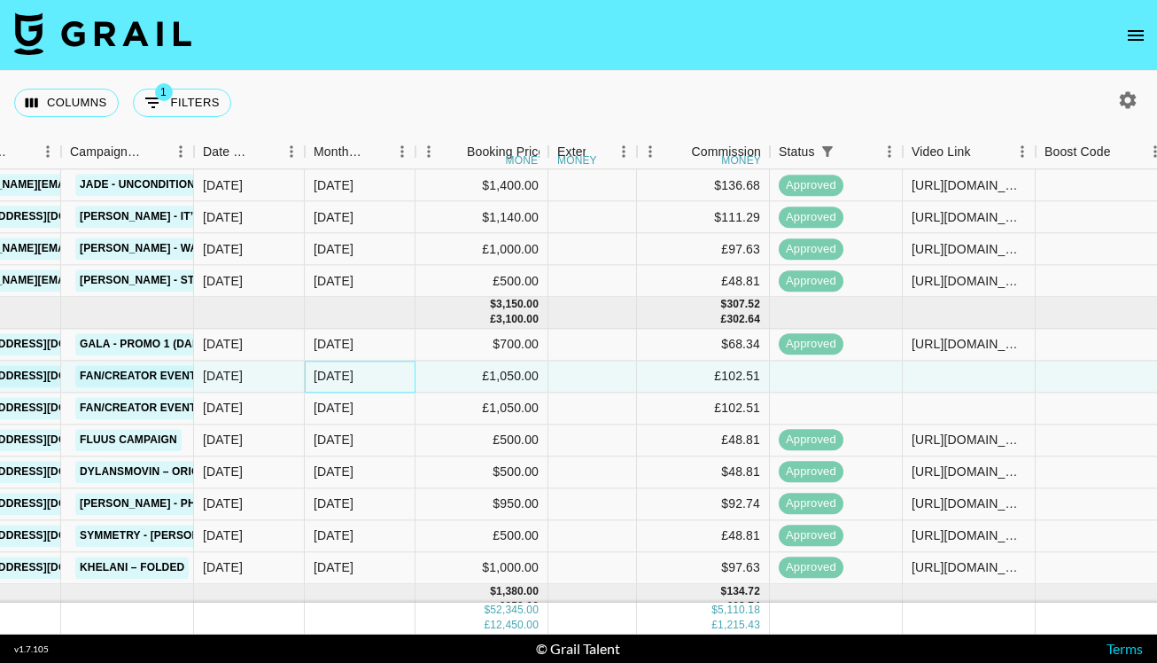
click at [320, 377] on div "Sep '25" at bounding box center [334, 376] width 40 height 18
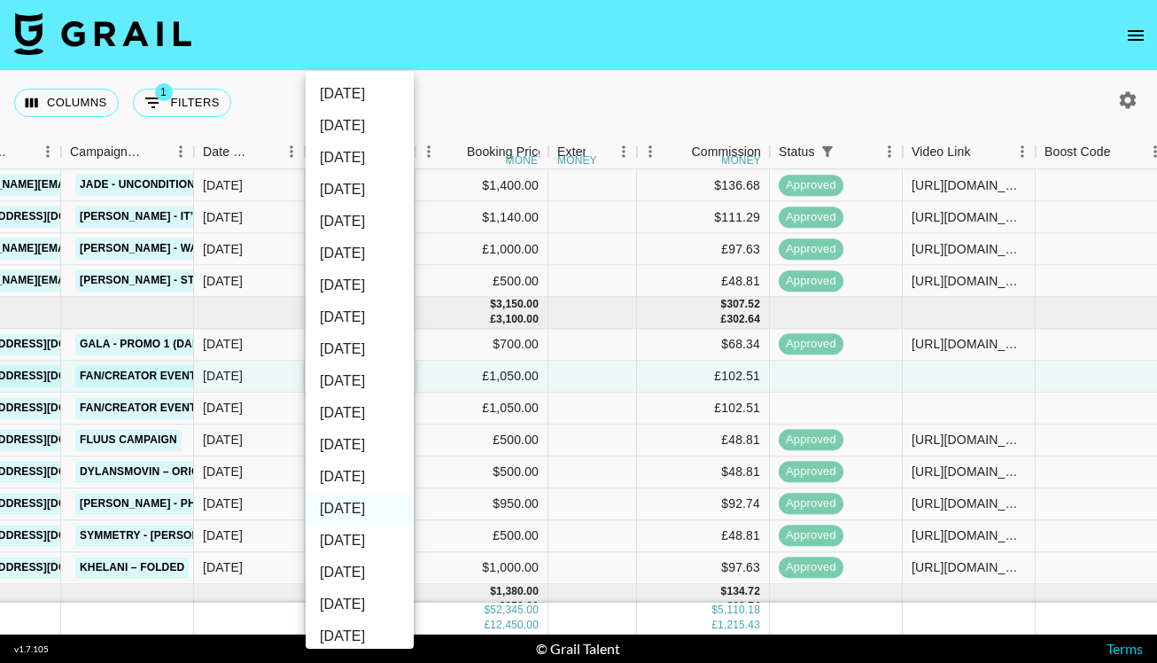
click at [364, 459] on li "Nov '25" at bounding box center [360, 445] width 108 height 32
type input "Nov '25"
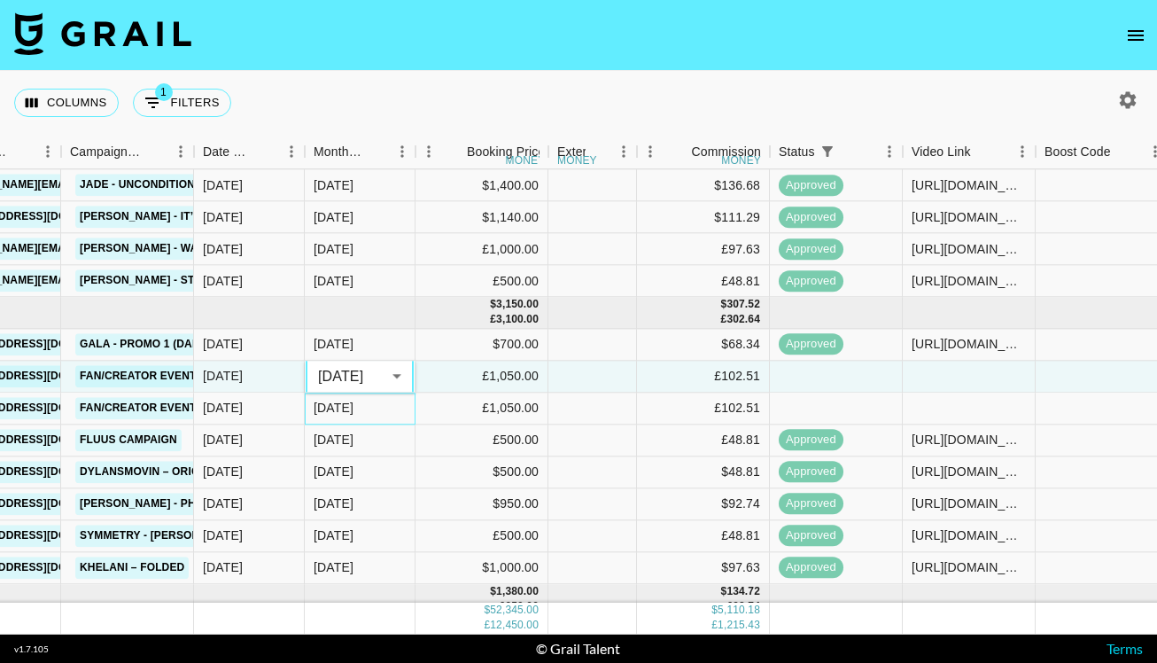
click at [353, 403] on div "Sep '25" at bounding box center [334, 408] width 40 height 18
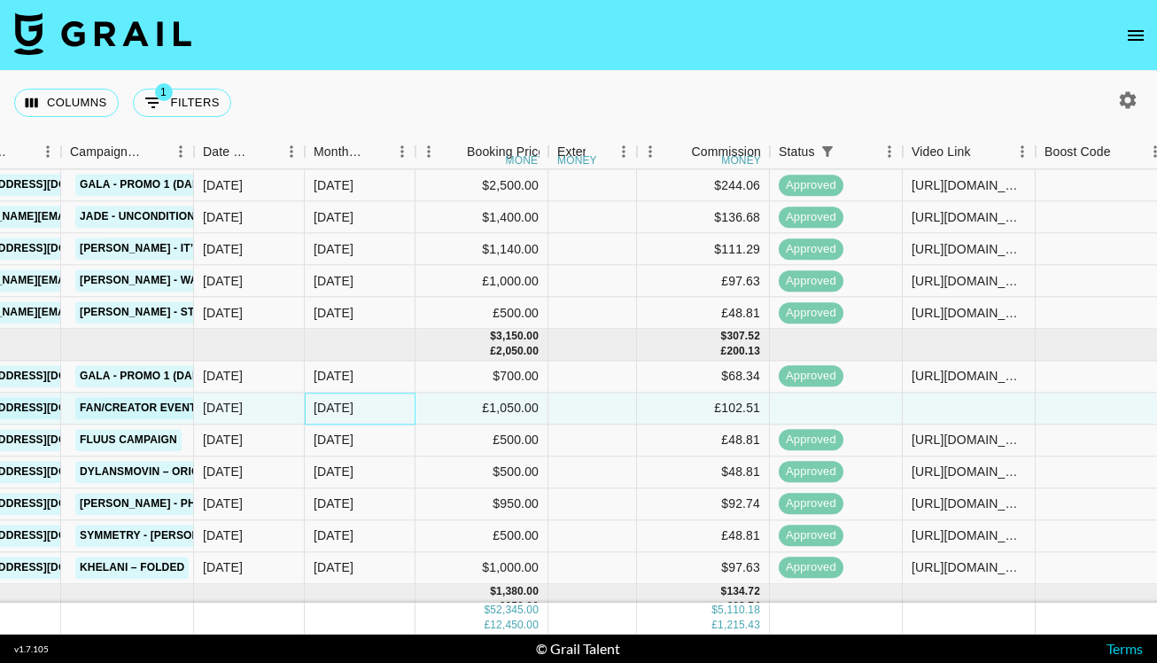
click at [352, 406] on div "Sep '25" at bounding box center [334, 408] width 40 height 18
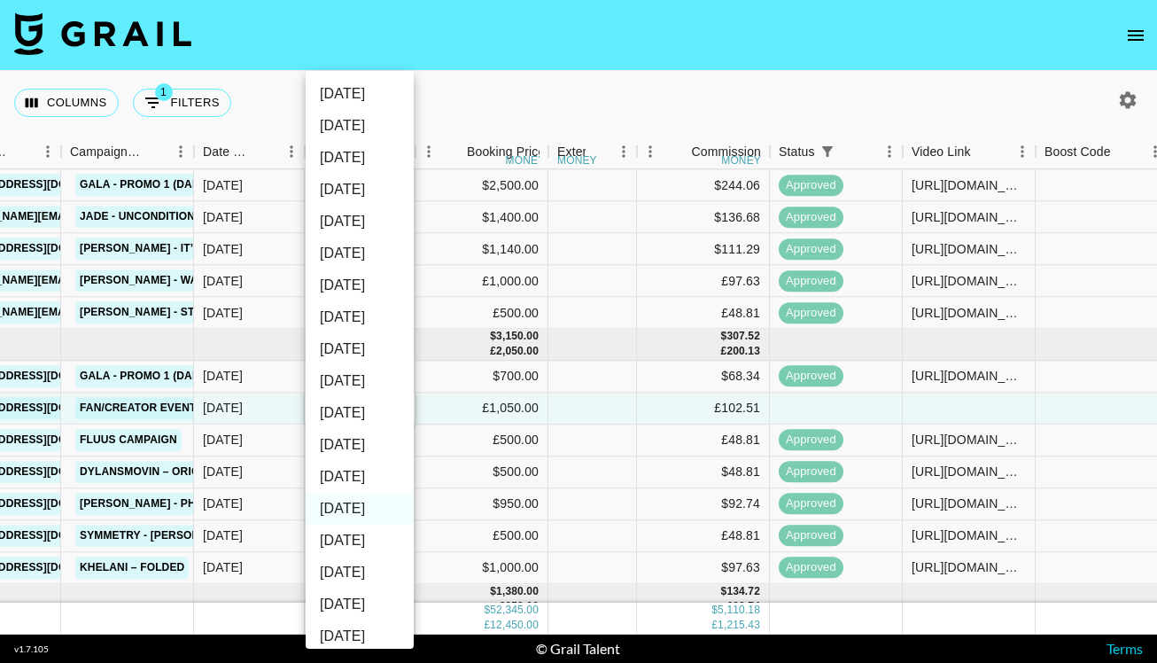
click at [349, 437] on li "Nov '25" at bounding box center [360, 445] width 108 height 32
type input "Nov '25"
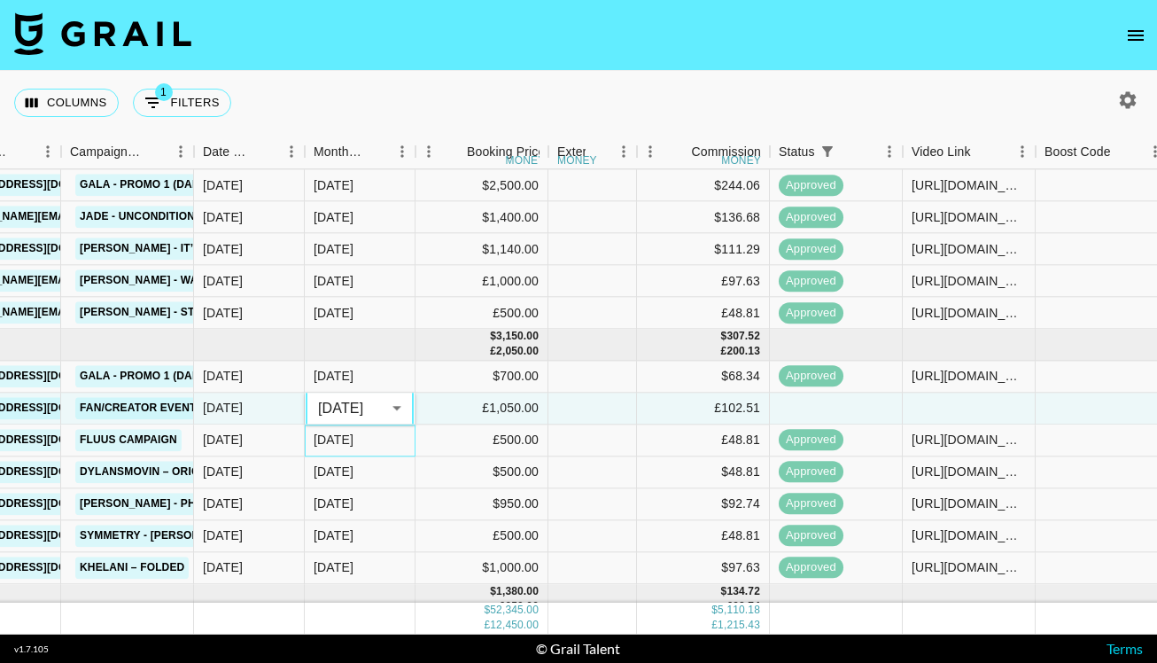
click at [364, 430] on div "Sep '25" at bounding box center [360, 440] width 111 height 32
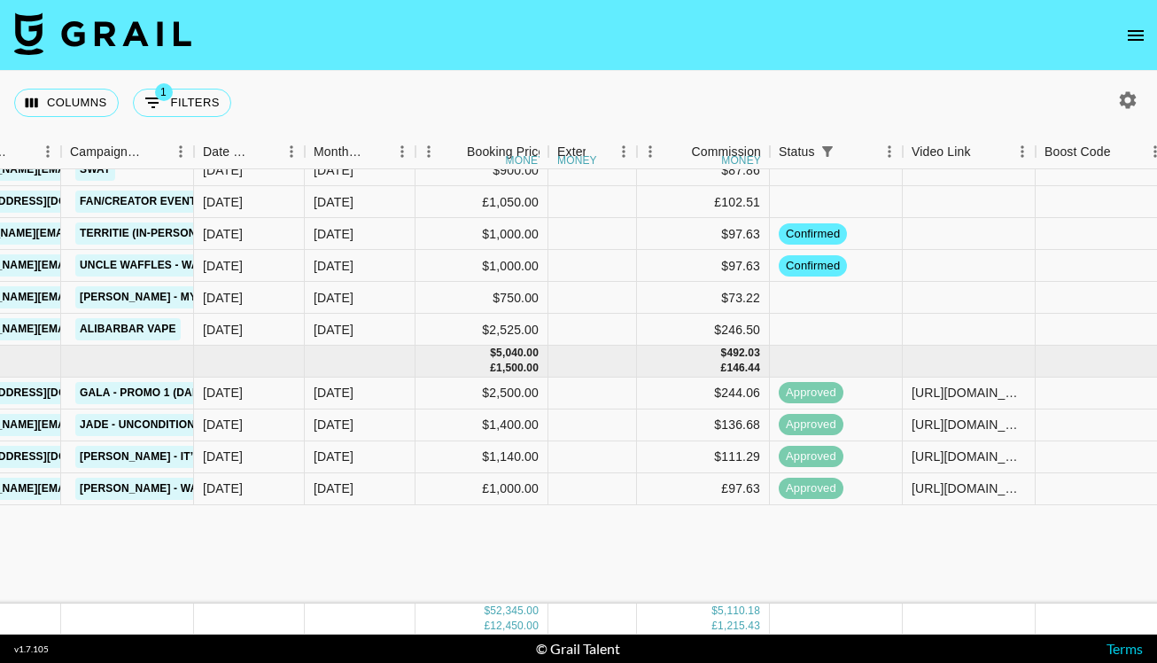
scroll to position [0, 794]
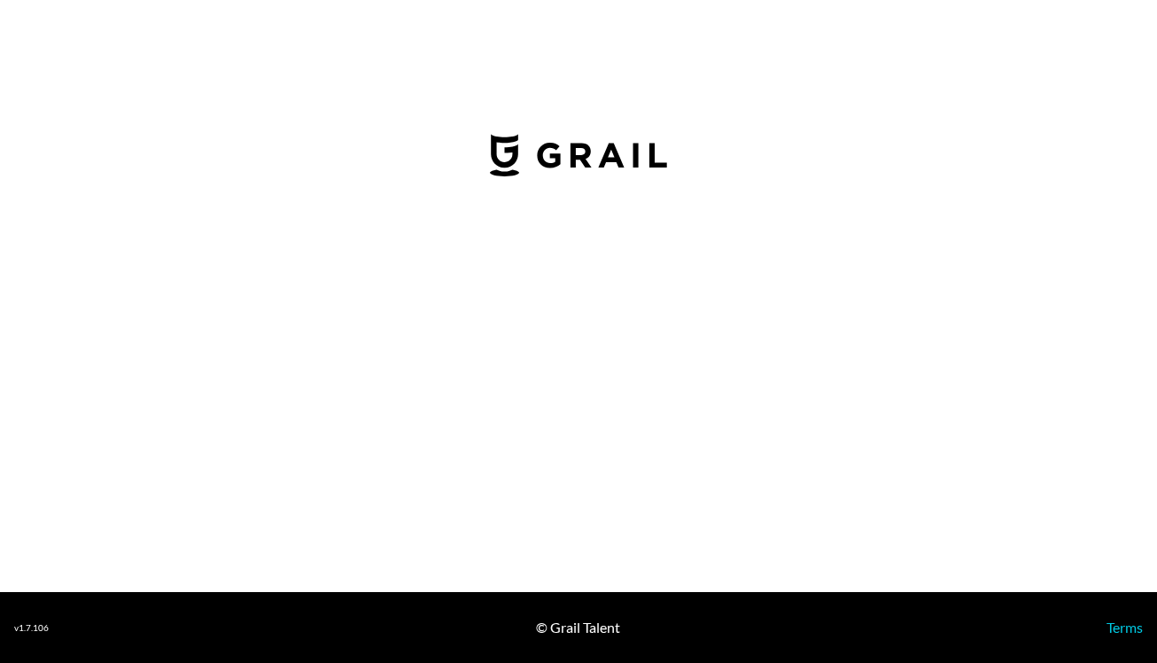
select select "USD"
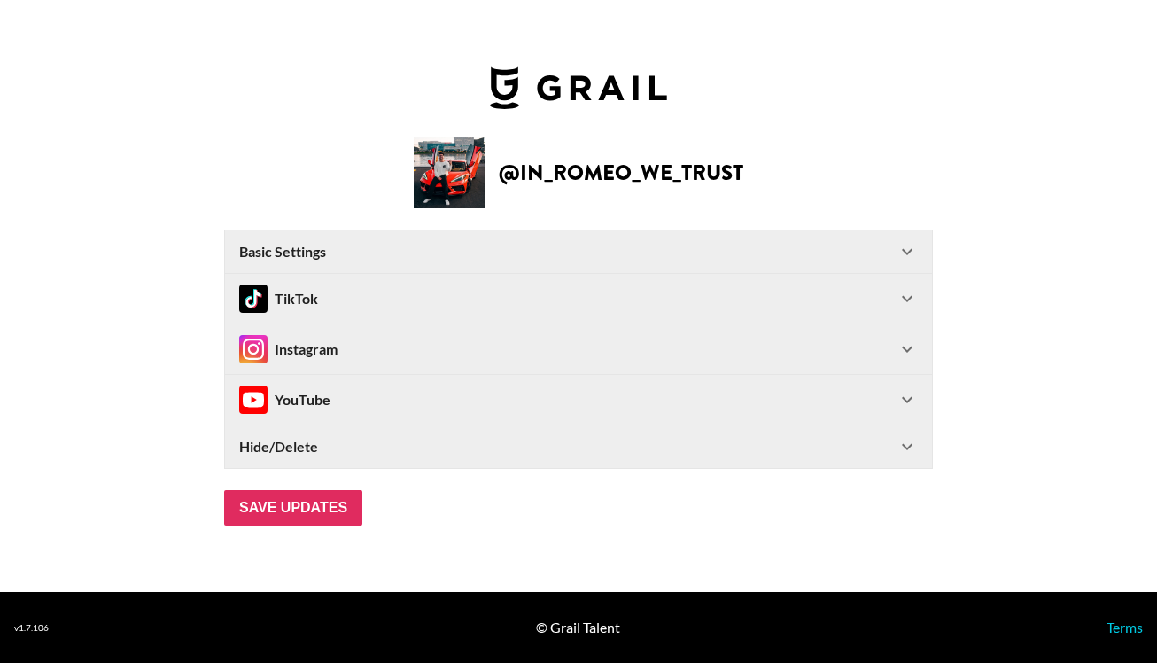
click at [411, 304] on div "TikTok" at bounding box center [567, 298] width 657 height 28
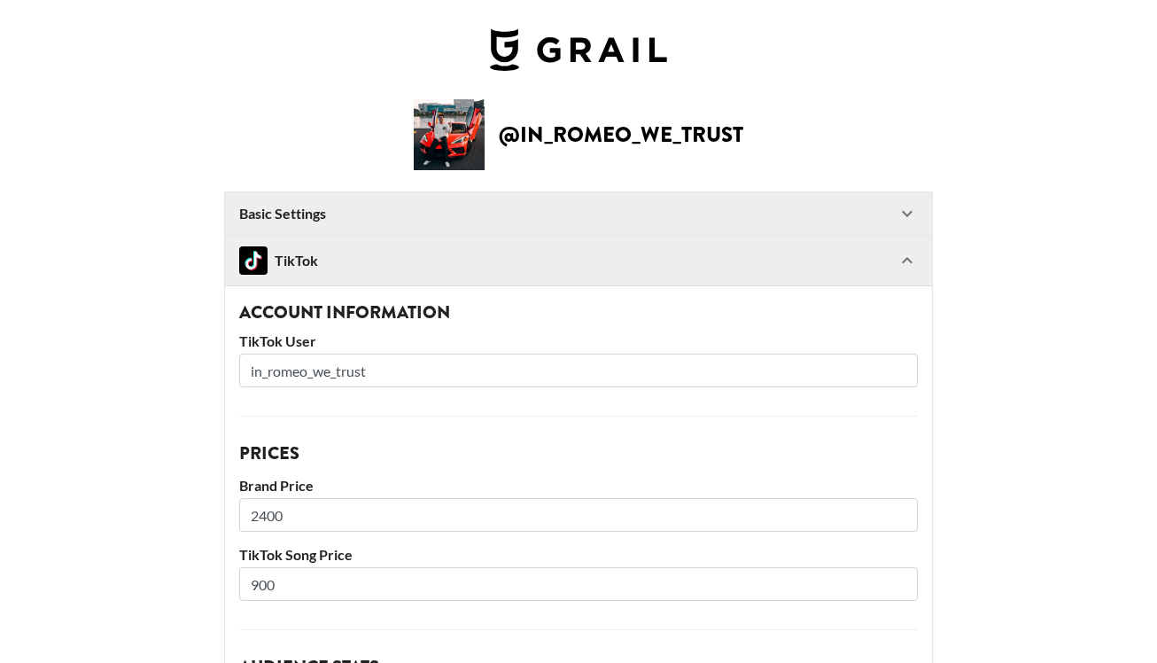
scroll to position [142, 0]
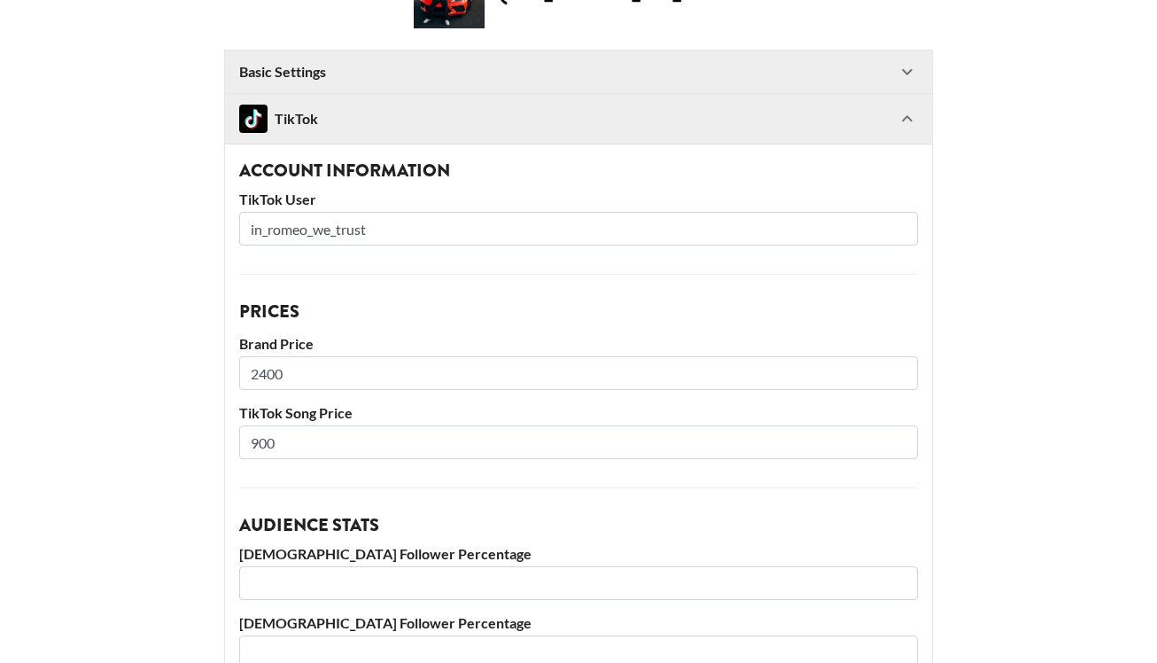
click at [285, 450] on input "900" at bounding box center [578, 442] width 678 height 34
type input "1400"
click at [246, 372] on input "2400" at bounding box center [578, 373] width 678 height 34
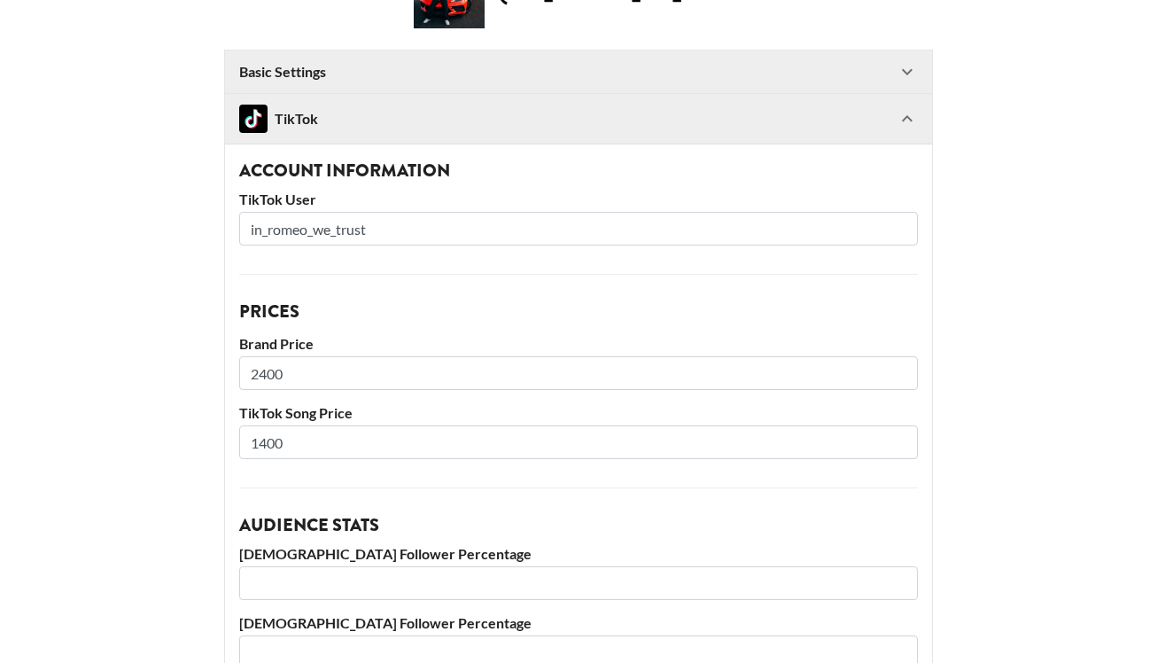
click at [246, 372] on input "2400" at bounding box center [578, 373] width 678 height 34
type input "5000"
click at [213, 425] on main "@ in_romeo_we_trust Basic Settings Airtable ID: recJSwaKhpgZfzKcV Manager(s) wi…" at bounding box center [578, 566] width 1128 height 1218
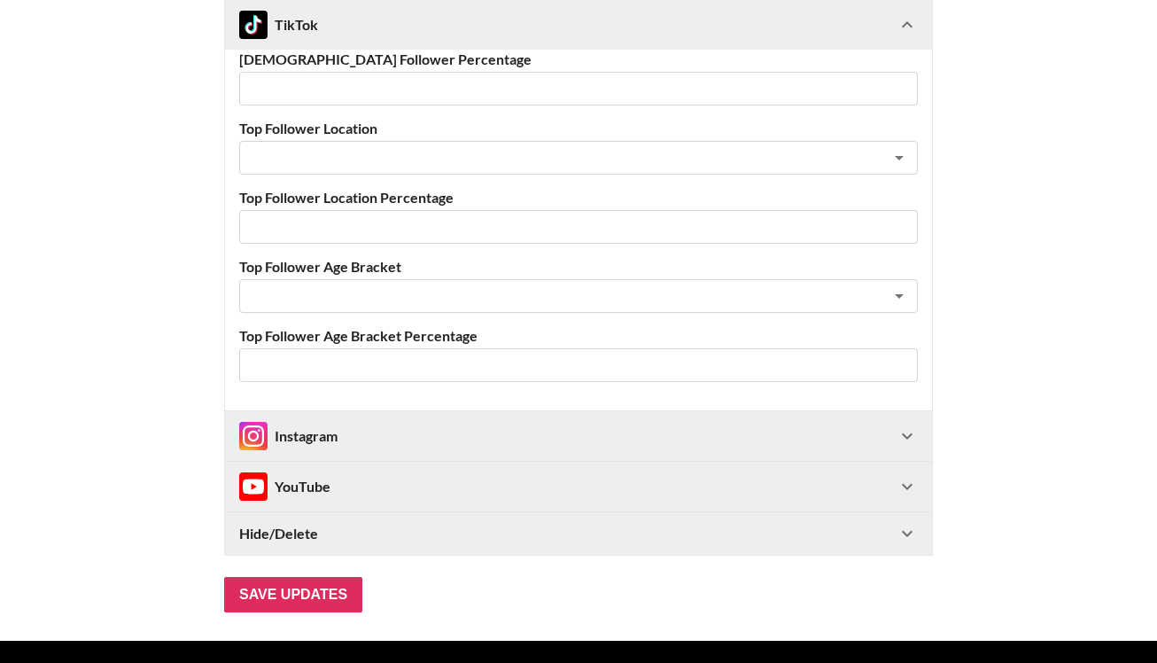
scroll to position [723, 0]
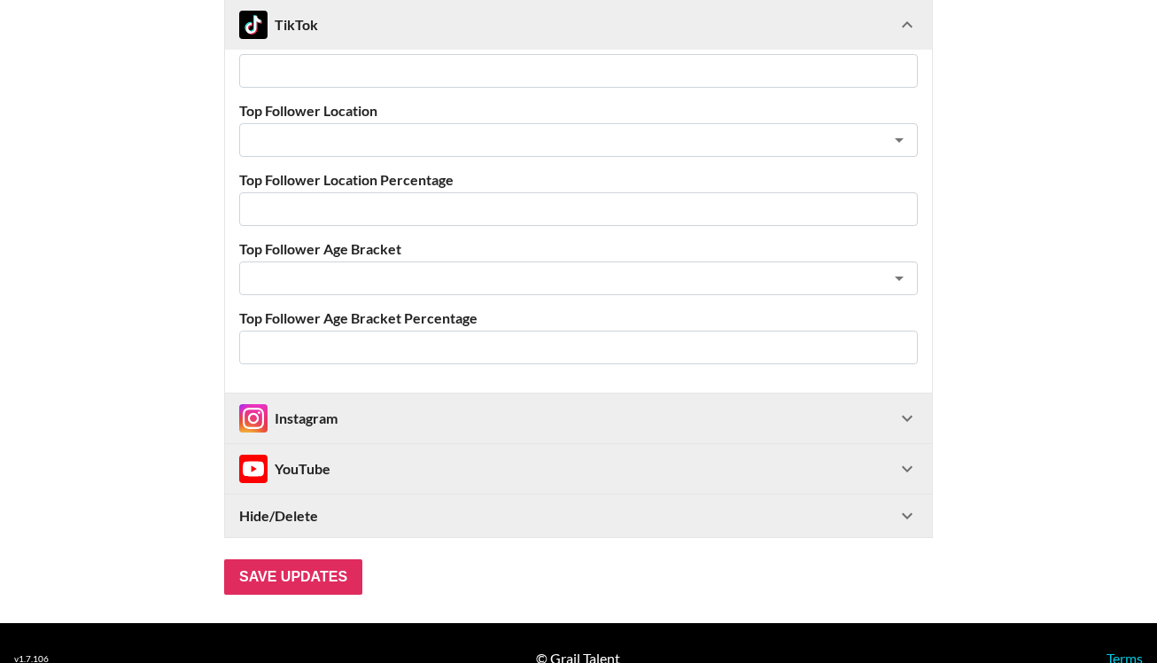
click at [299, 414] on div "Instagram" at bounding box center [288, 418] width 98 height 28
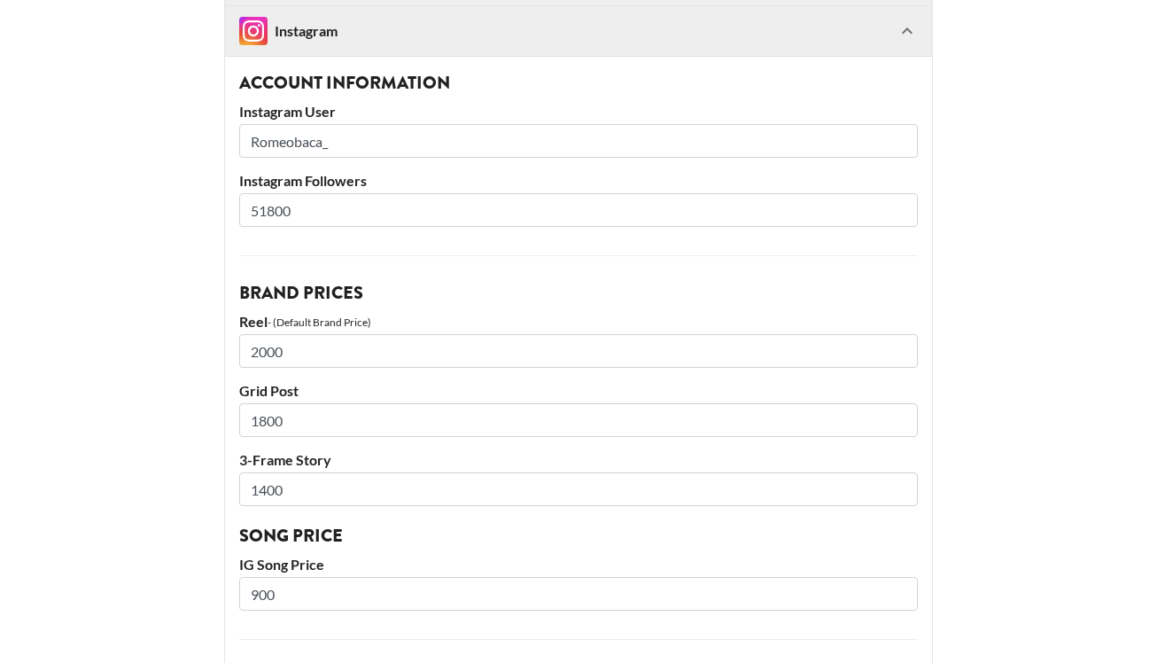
scroll to position [1113, 0]
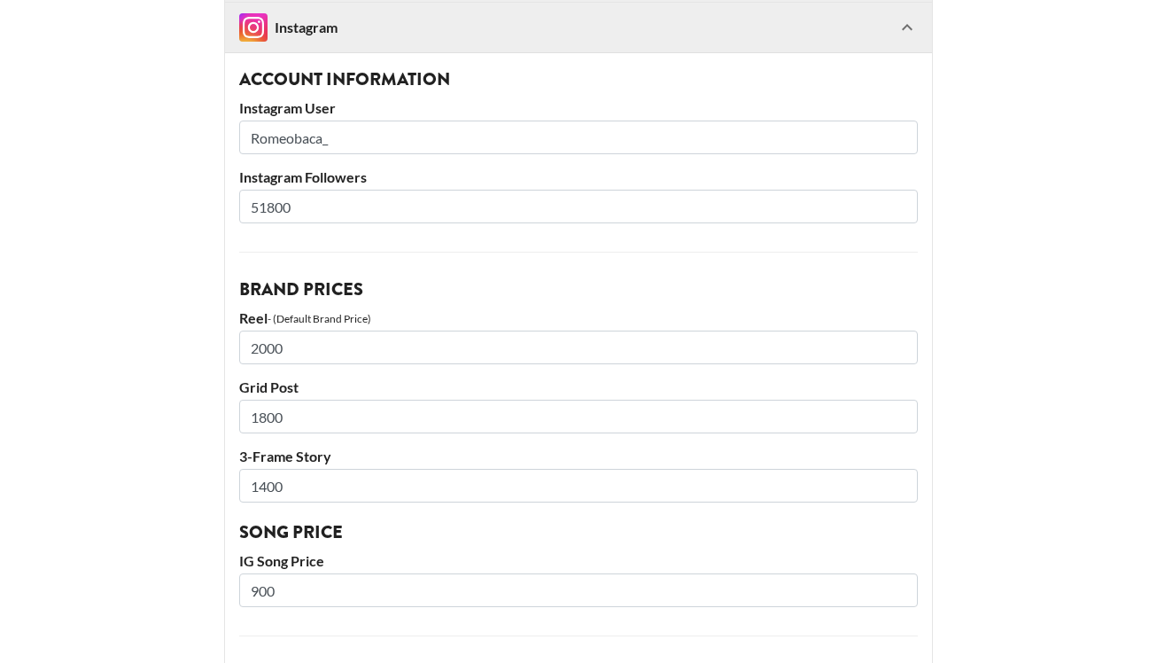
click at [265, 200] on input "51800" at bounding box center [578, 207] width 678 height 34
type input "112000"
click at [174, 286] on main "@ in_romeo_we_trust Basic Settings Airtable ID: recJSwaKhpgZfzKcV Manager(s) wi…" at bounding box center [578, 129] width 1128 height 2287
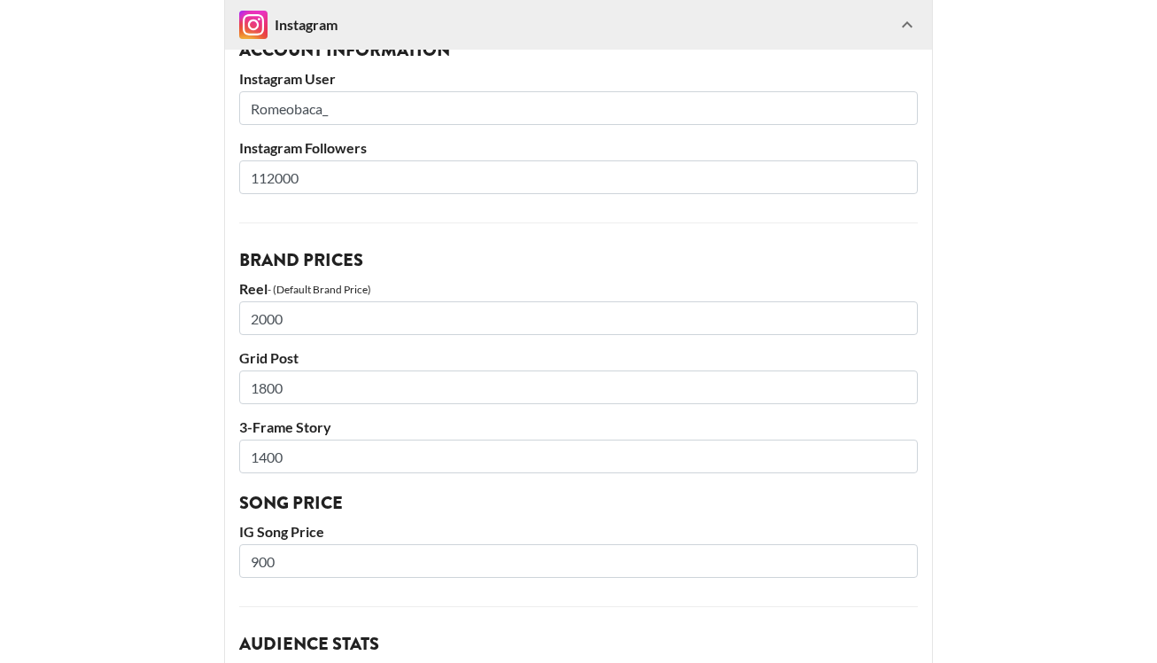
scroll to position [1143, 0]
click at [289, 564] on input "900" at bounding box center [578, 560] width 678 height 34
type input "1400"
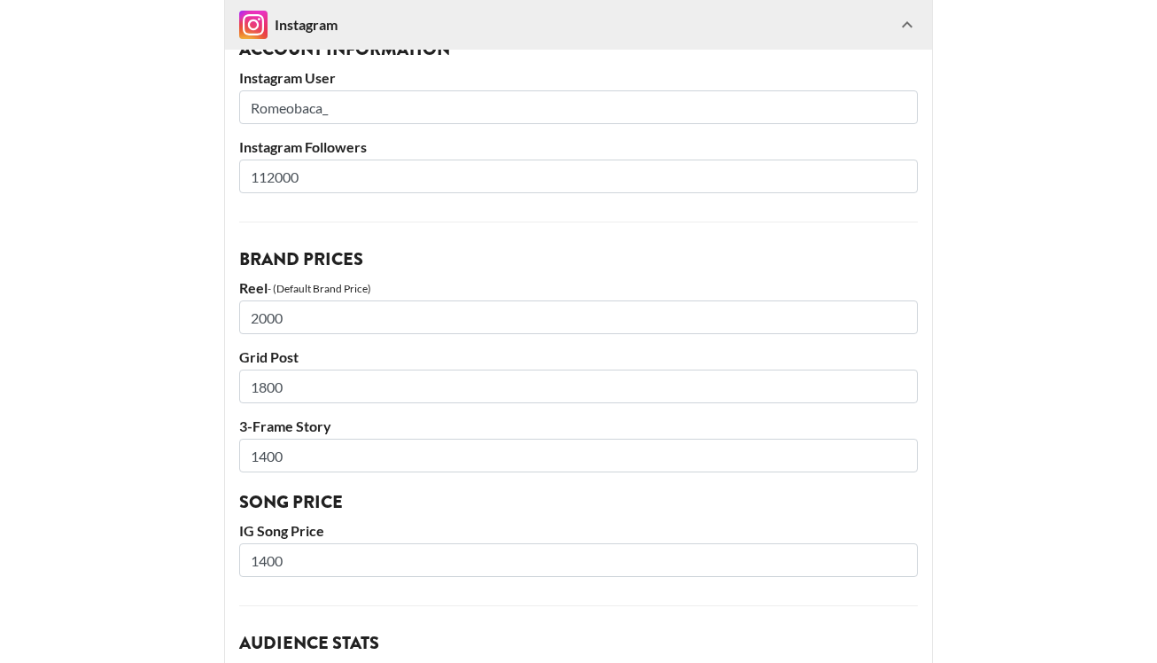
click at [265, 318] on input "2000" at bounding box center [578, 317] width 678 height 34
type input "5000"
click at [281, 401] on input "1800" at bounding box center [578, 386] width 678 height 34
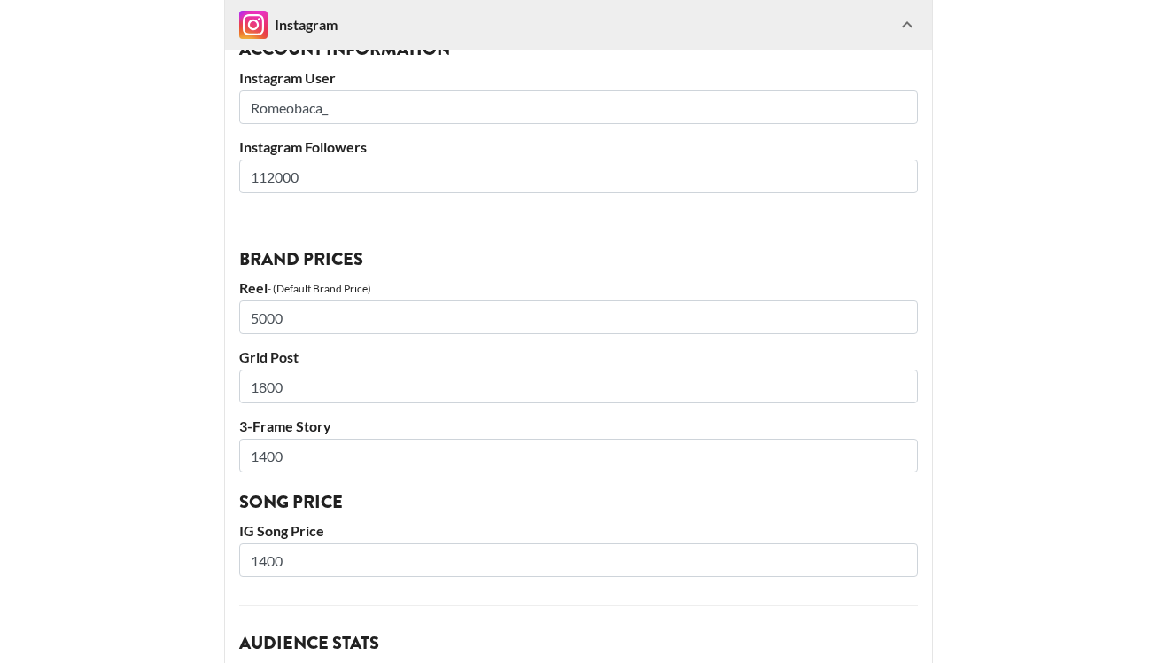
click at [281, 401] on input "1800" at bounding box center [578, 386] width 678 height 34
type input "6000"
click at [268, 465] on input "1400" at bounding box center [578, 455] width 678 height 34
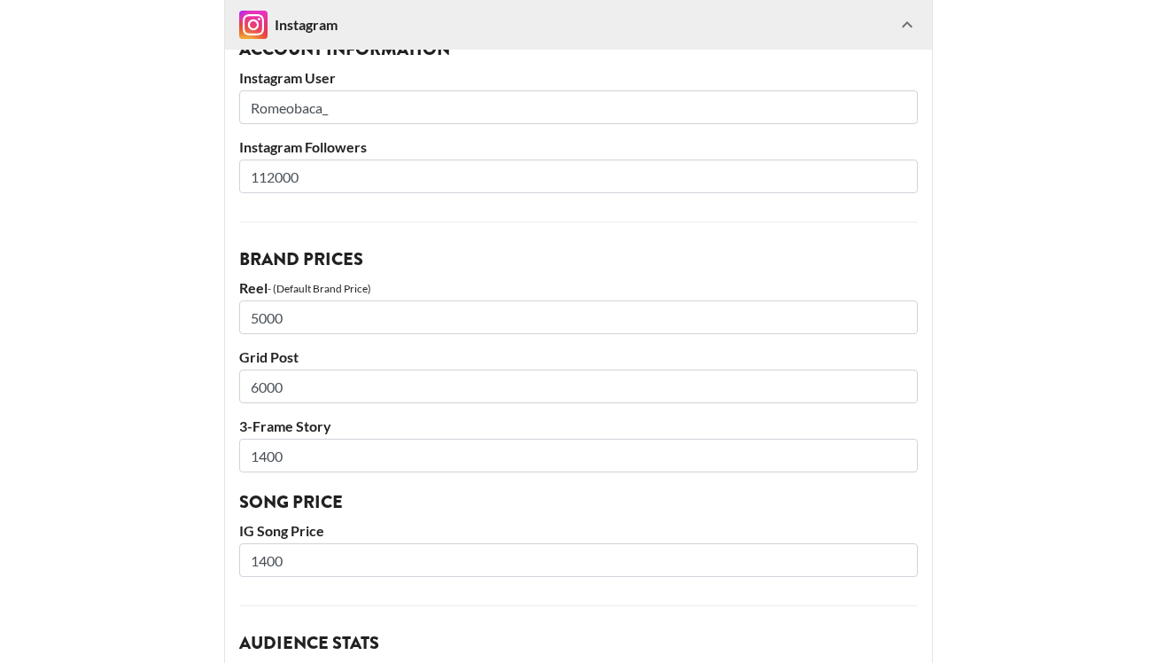
click at [268, 465] on input "1400" at bounding box center [578, 455] width 678 height 34
type input "3000"
click at [171, 498] on main "@ in_romeo_we_trust Basic Settings Airtable ID: recJSwaKhpgZfzKcV Manager(s) wi…" at bounding box center [578, 99] width 1128 height 2287
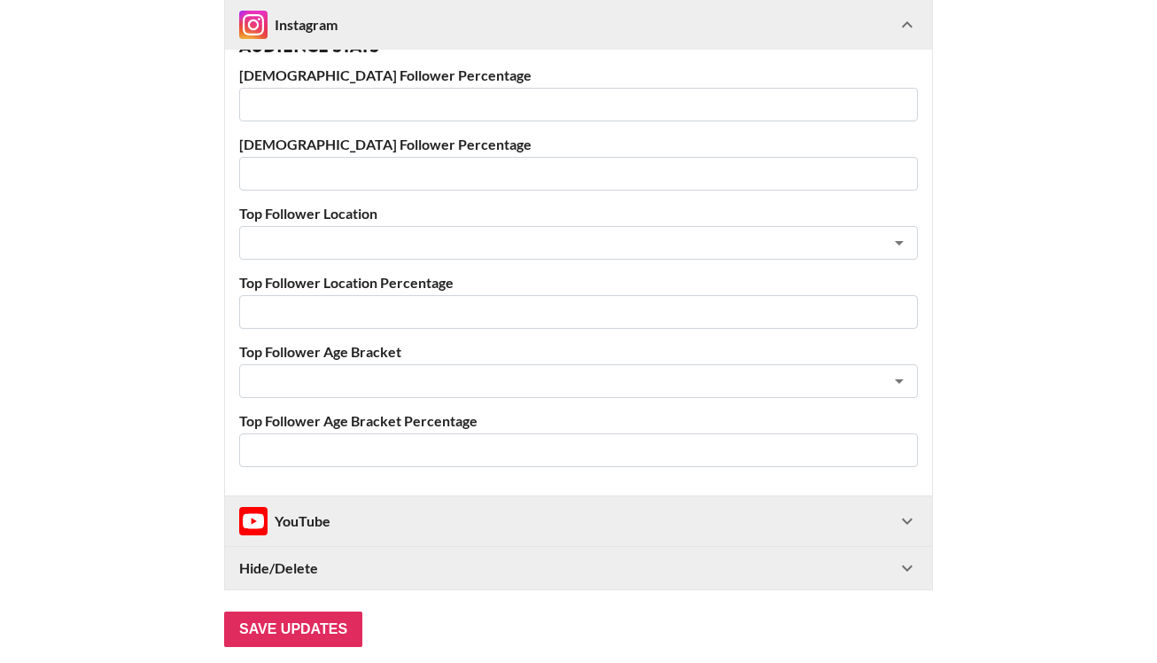
scroll to position [1823, 0]
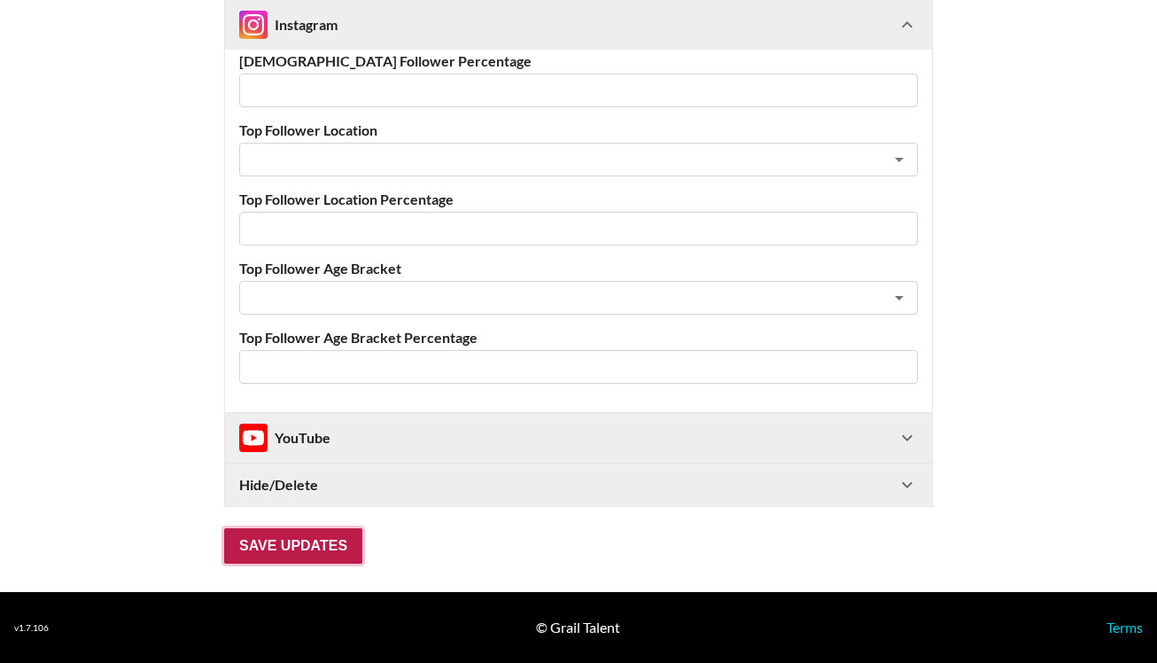
click at [272, 551] on input "Save Updates" at bounding box center [293, 545] width 138 height 35
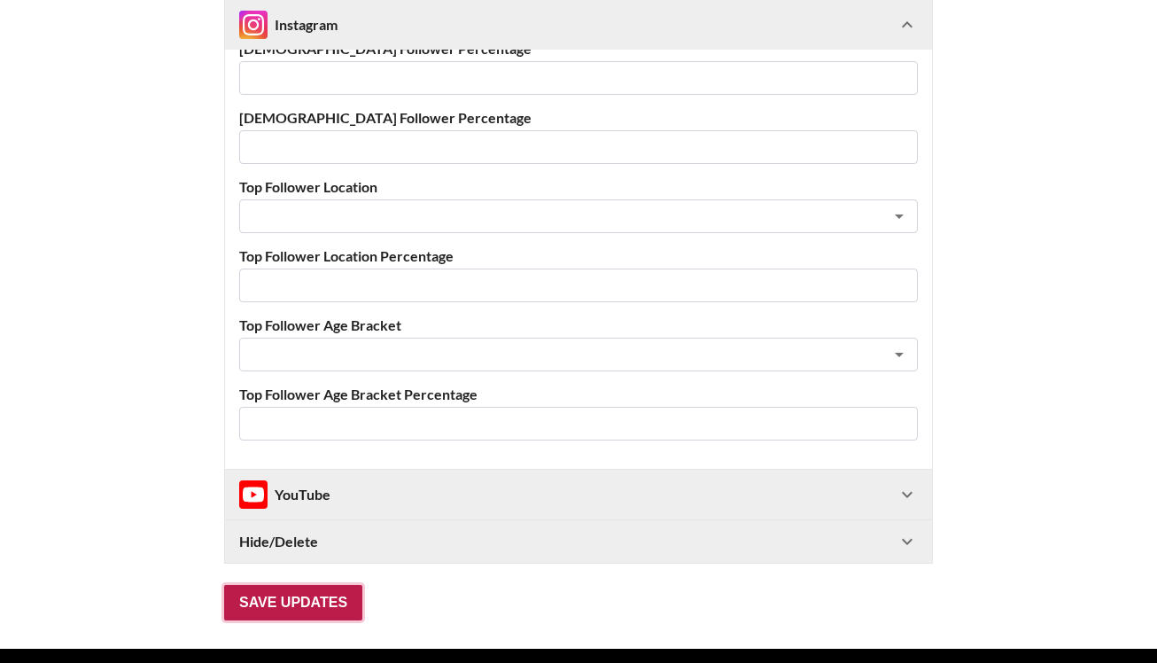
scroll to position [99, 0]
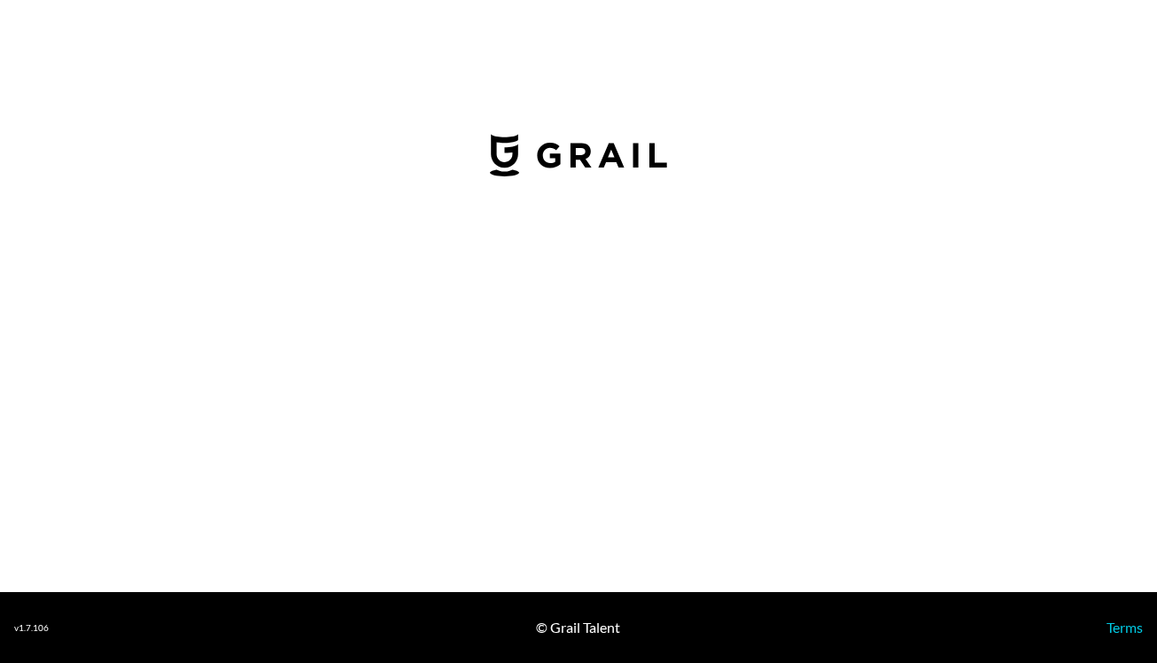
select select "GBP"
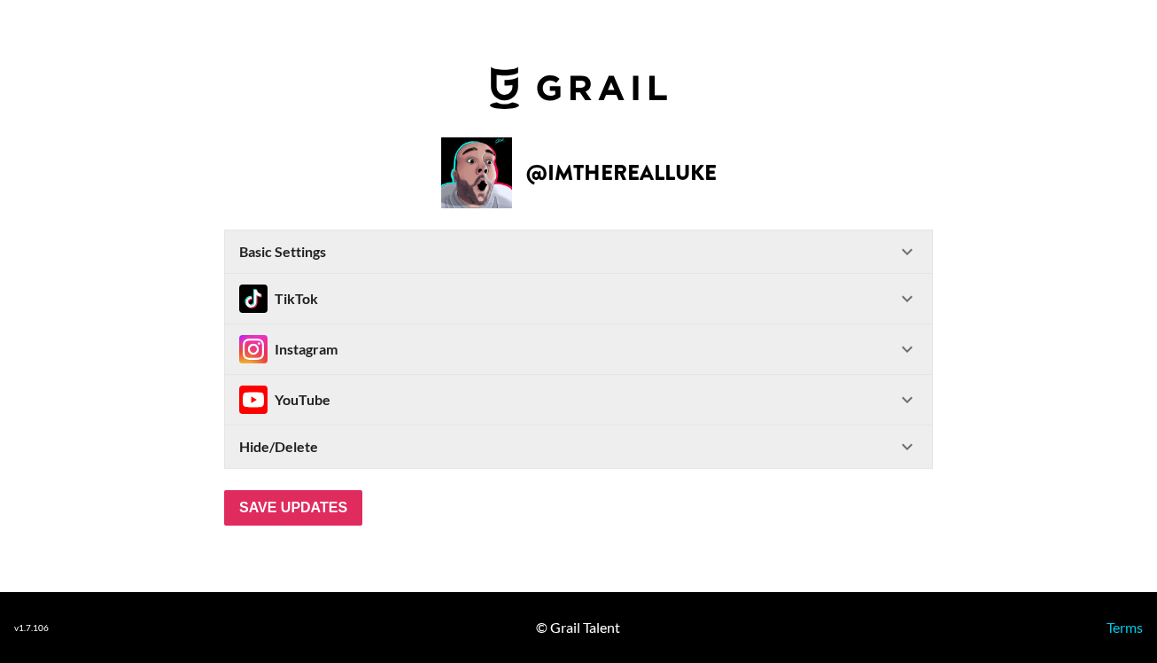
click at [353, 454] on div "Hide/Delete" at bounding box center [567, 447] width 657 height 18
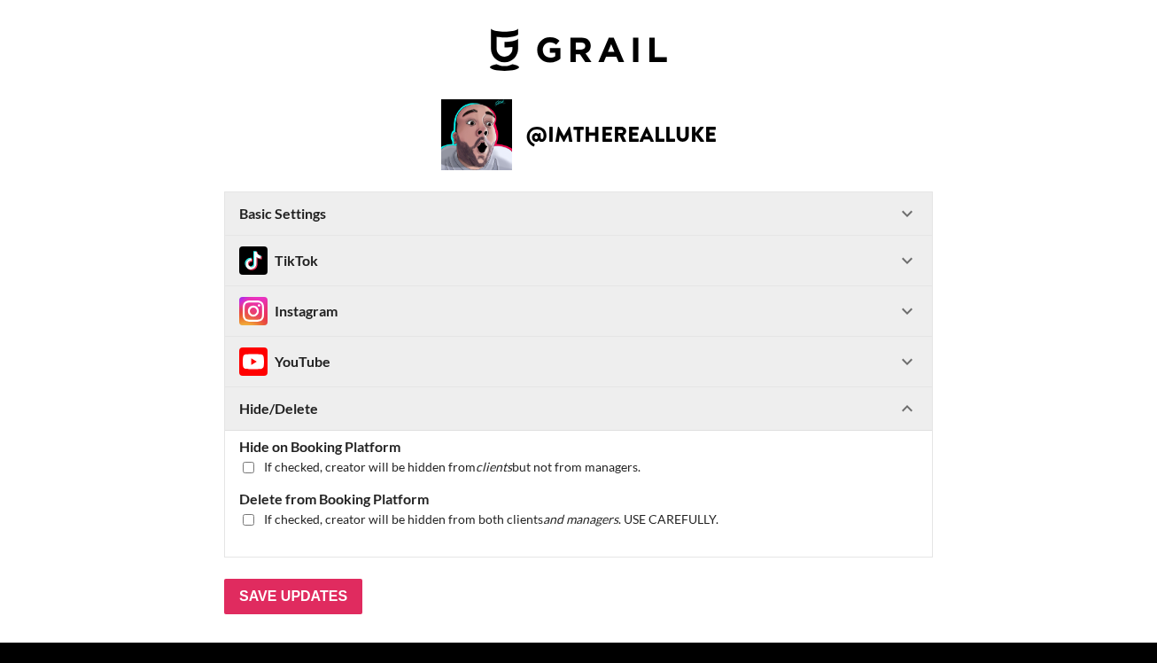
click at [247, 469] on input "checkbox" at bounding box center [249, 467] width 12 height 12
checkbox input "true"
click at [294, 592] on input "Save Updates" at bounding box center [293, 595] width 138 height 35
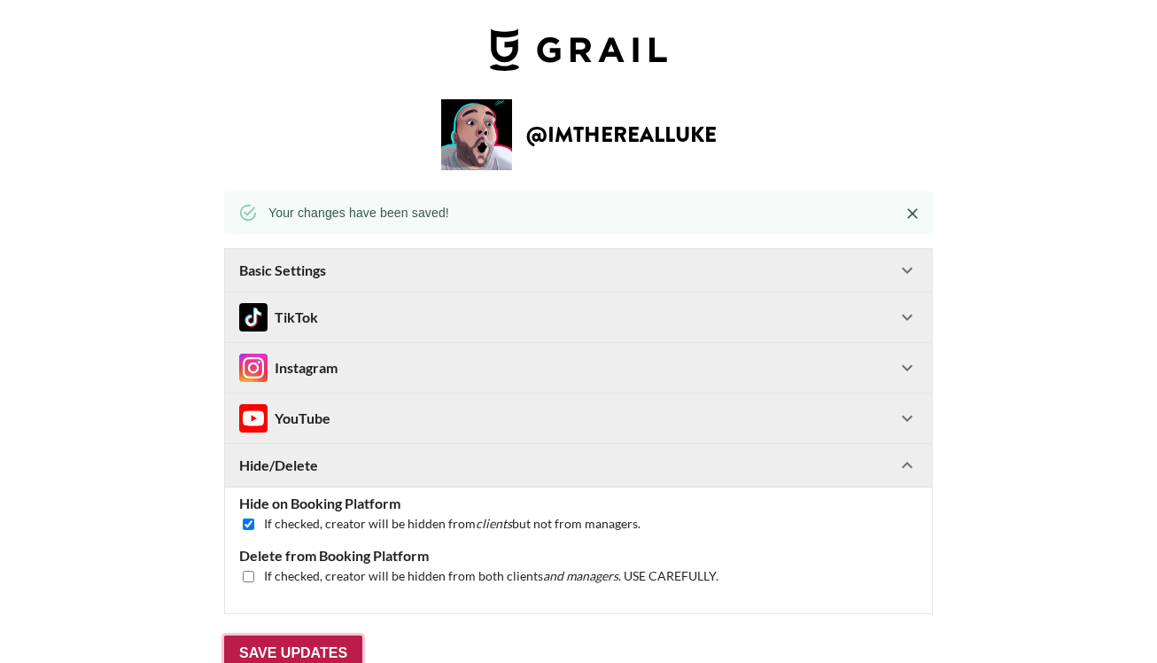
scroll to position [50, 0]
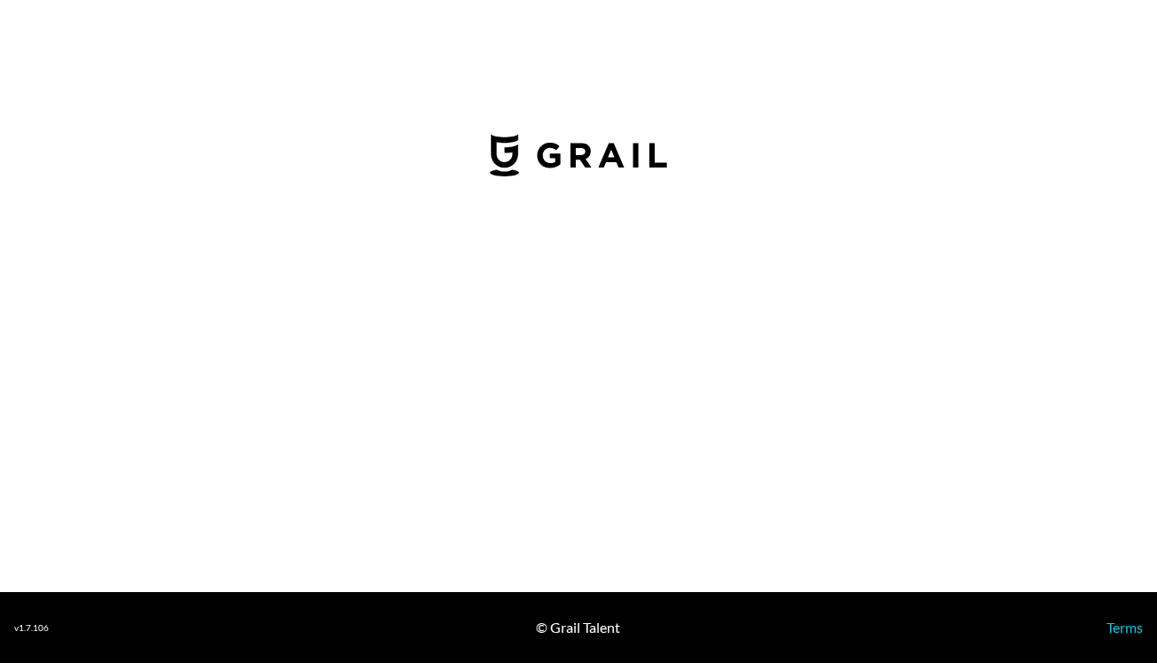
select select "USD"
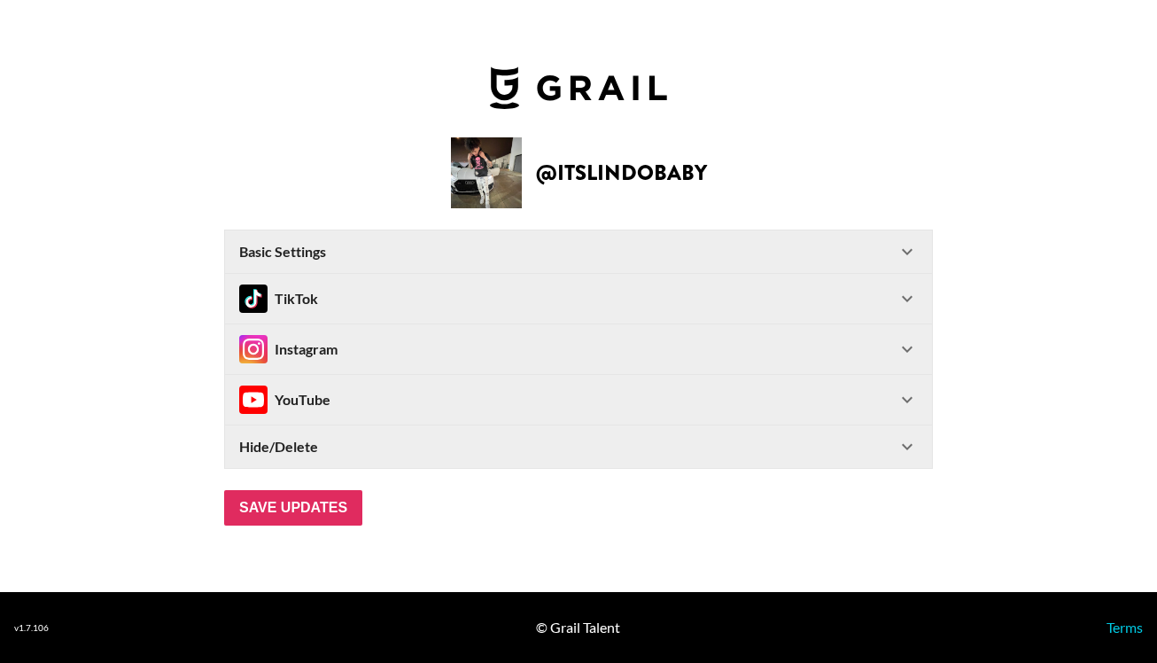
click at [414, 432] on div "Hide/Delete" at bounding box center [578, 446] width 707 height 43
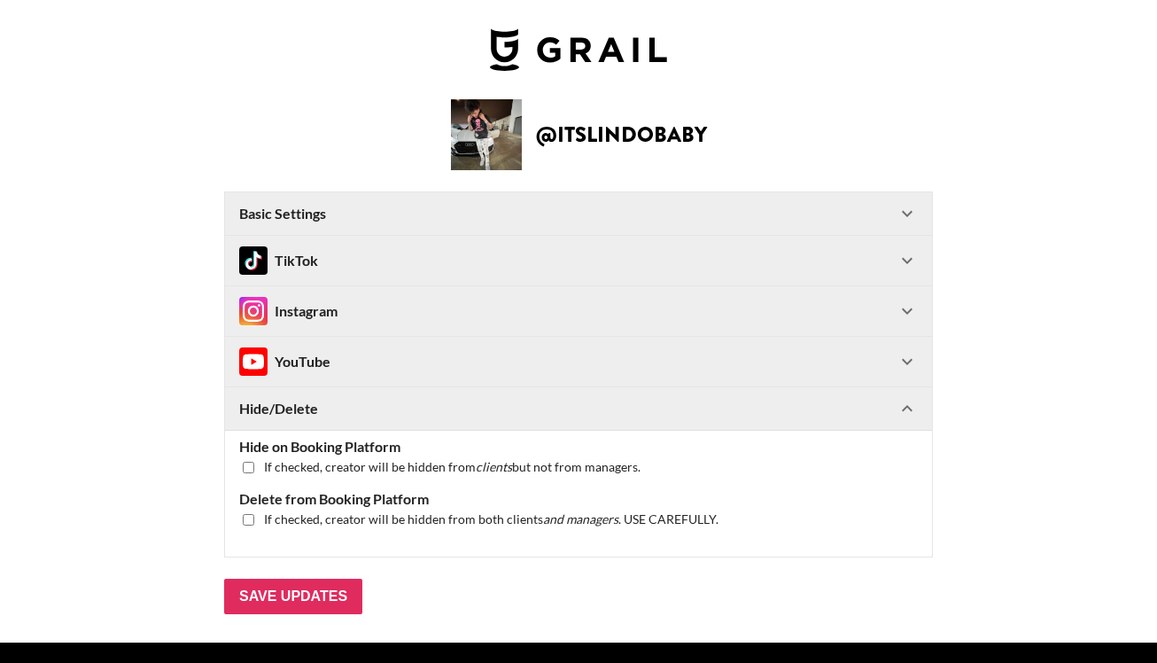
click at [351, 459] on span "If checked, creator will be hidden from clients but not from managers." at bounding box center [452, 467] width 376 height 17
click at [280, 476] on div "Hide on Booking Platform If checked, creator will be hidden from clients but no…" at bounding box center [578, 493] width 707 height 127
click at [246, 468] on input "checkbox" at bounding box center [249, 467] width 12 height 12
checkbox input "true"
click at [268, 601] on input "Save Updates" at bounding box center [293, 595] width 138 height 35
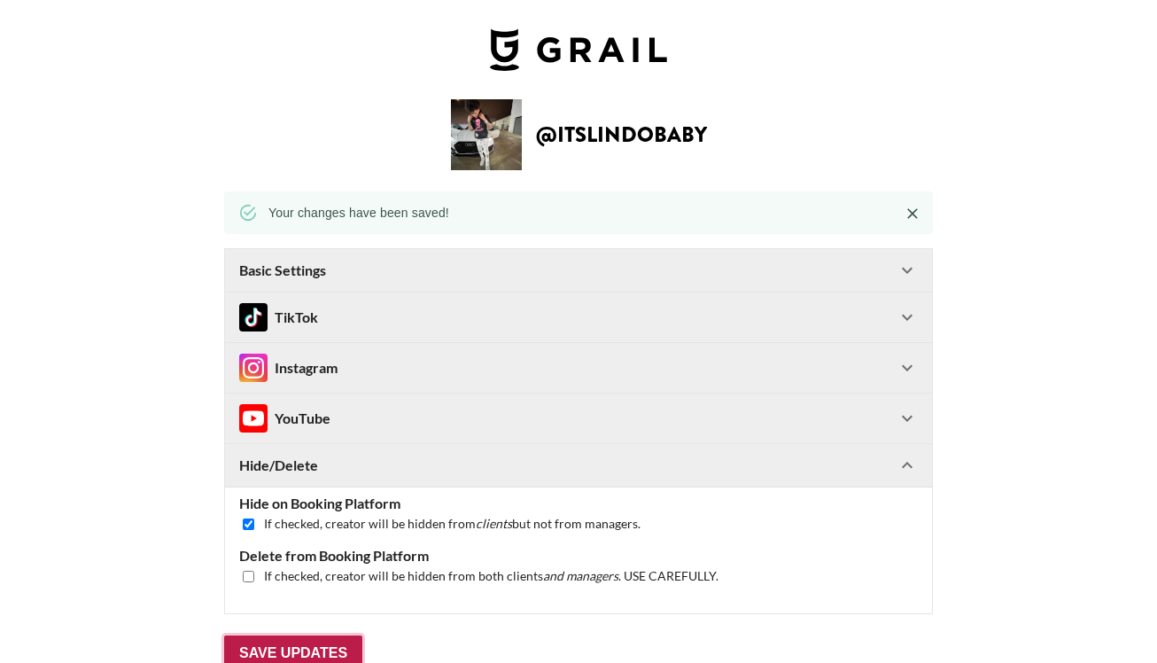
scroll to position [50, 0]
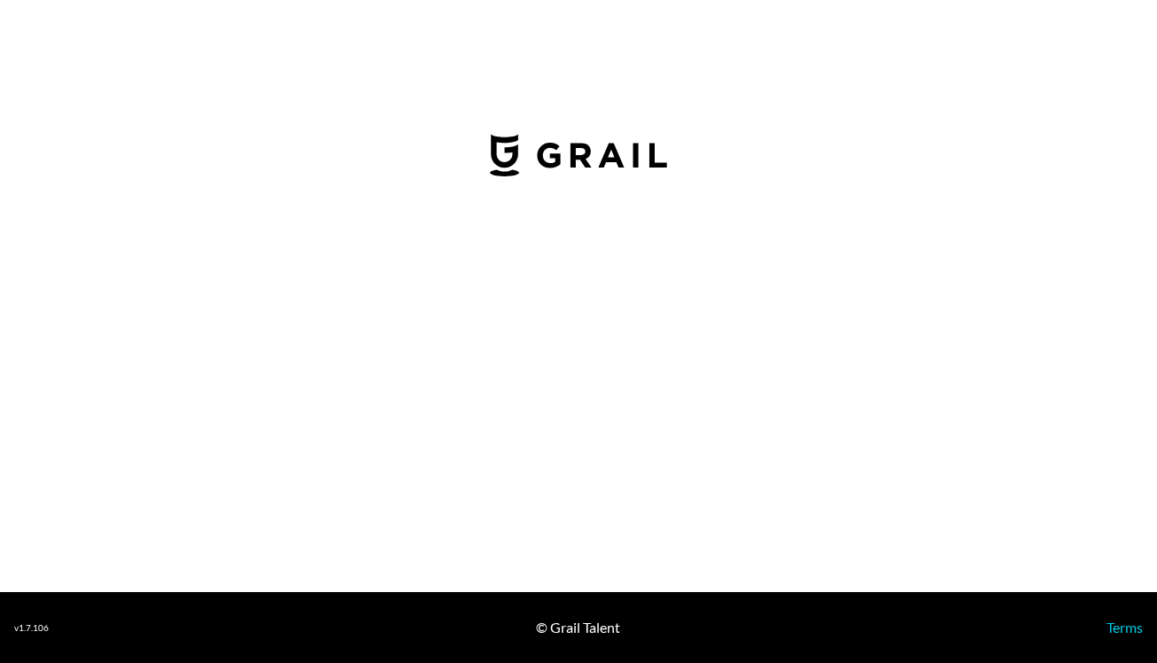
select select "GBP"
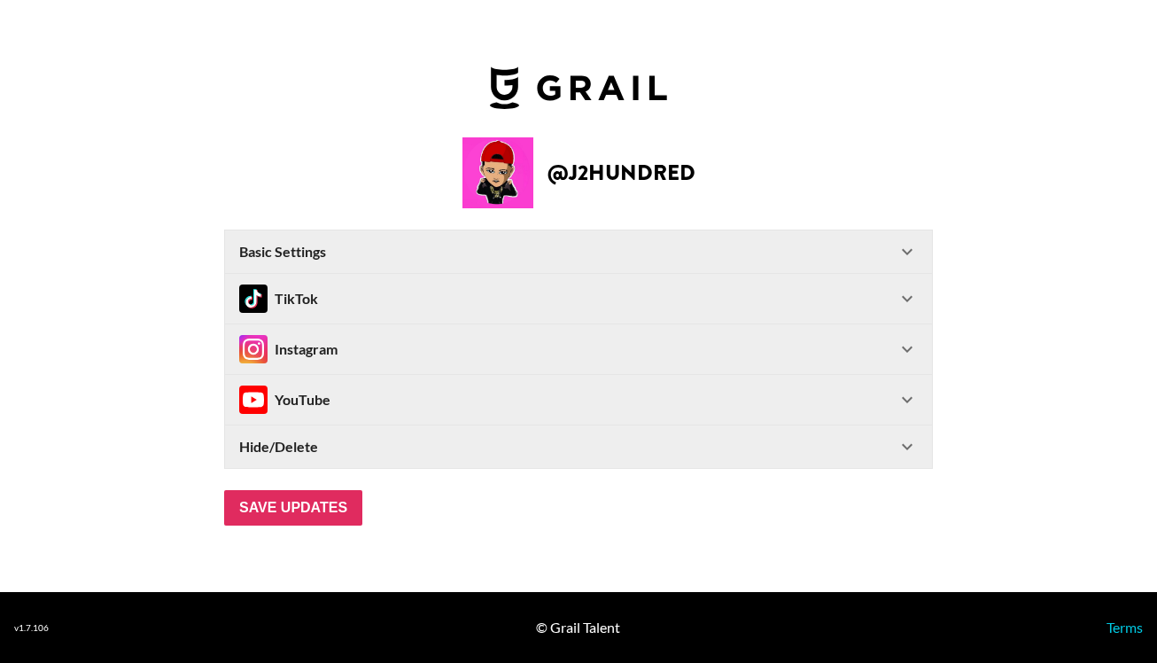
click at [365, 298] on div "TikTok" at bounding box center [567, 298] width 657 height 28
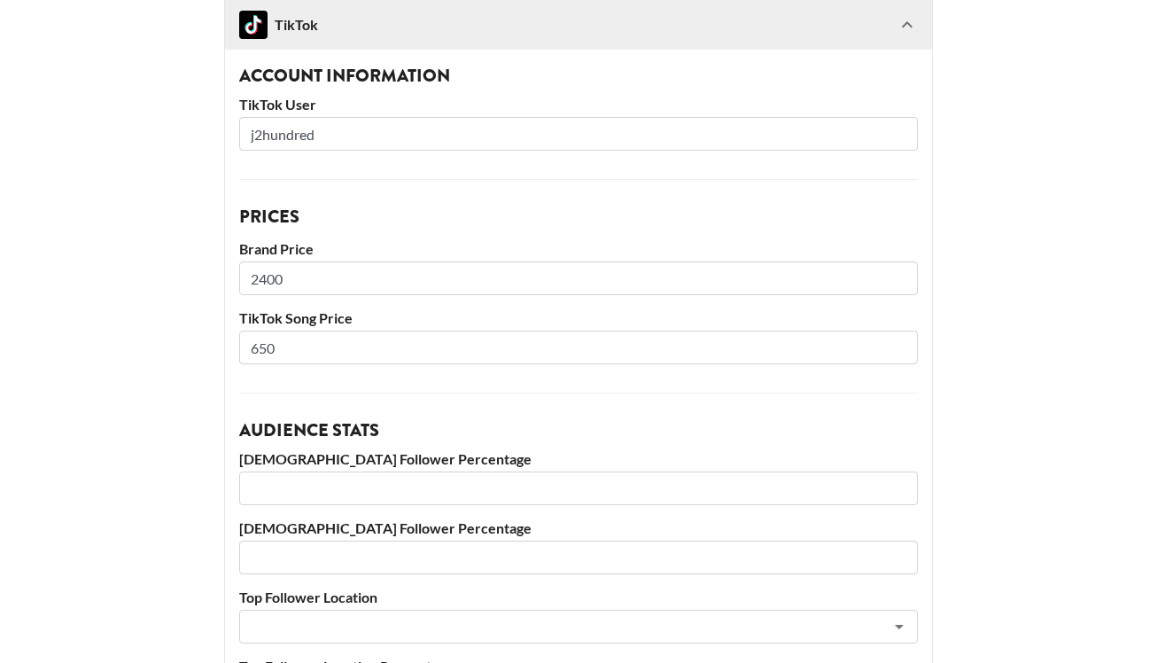
scroll to position [258, 0]
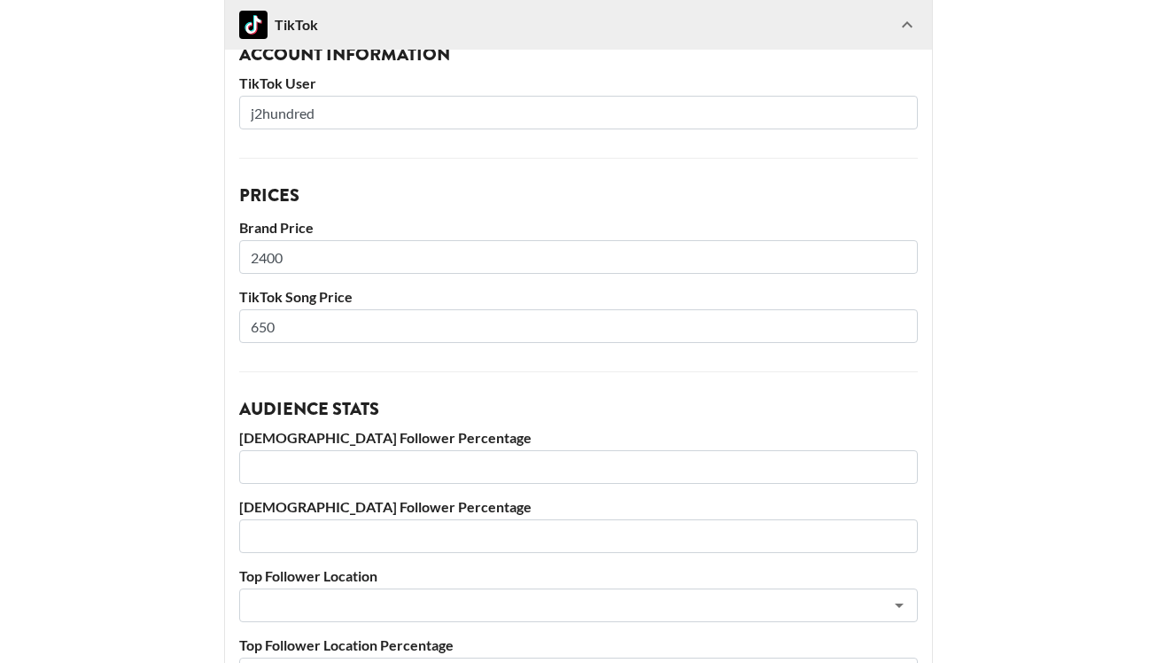
click at [265, 327] on input "650" at bounding box center [578, 326] width 678 height 34
type input "1200"
click at [275, 267] on input "2400" at bounding box center [578, 257] width 678 height 34
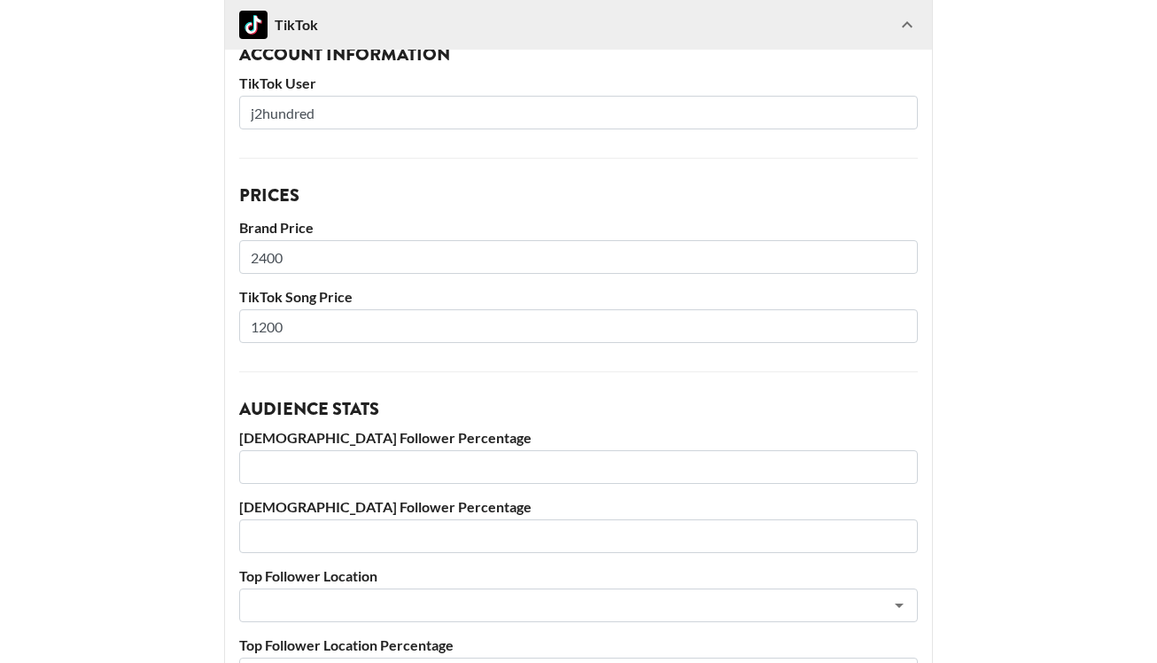
click at [275, 267] on input "2400" at bounding box center [578, 257] width 678 height 34
click at [267, 248] on input "2400" at bounding box center [578, 257] width 678 height 34
type input "5000"
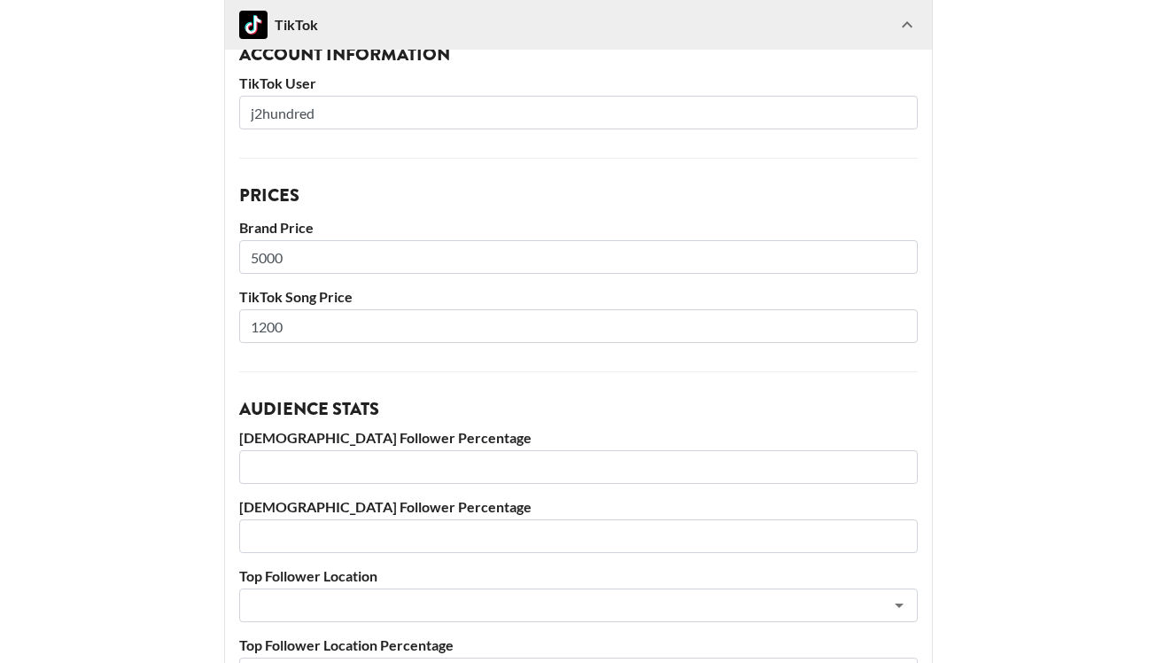
click at [208, 368] on main "@ j2hundred Basic Settings Airtable ID: recE5Jay3vLRqEzEJ Manager(s) [EMAIL_ADD…" at bounding box center [578, 450] width 1128 height 1218
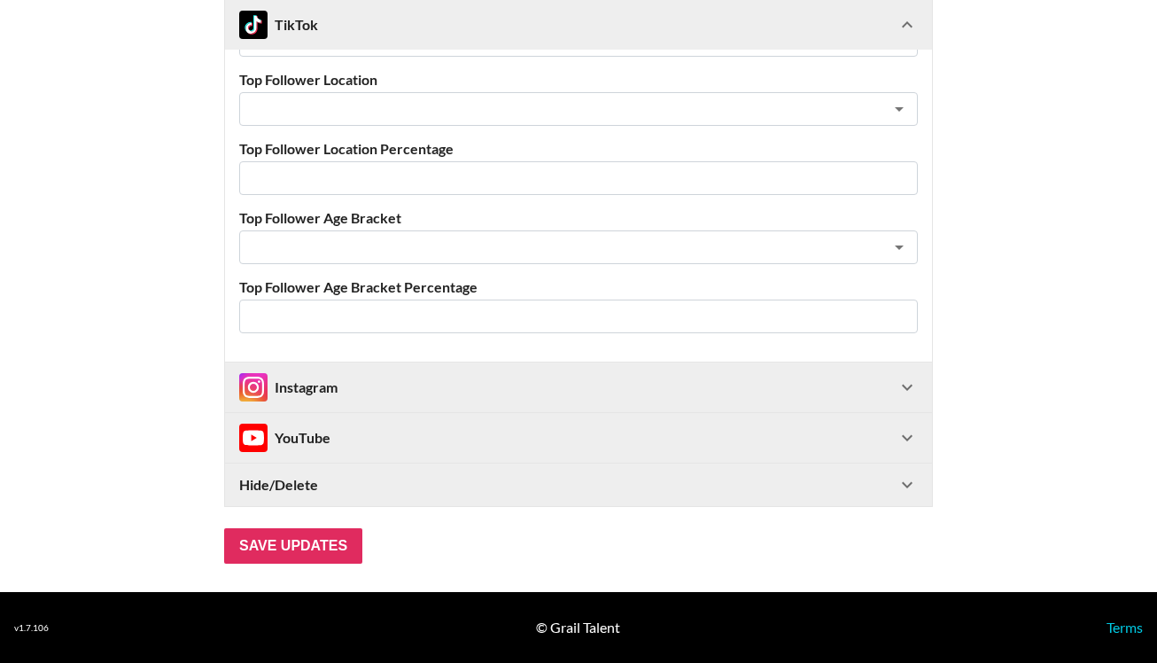
click at [277, 384] on div "Instagram" at bounding box center [288, 387] width 98 height 28
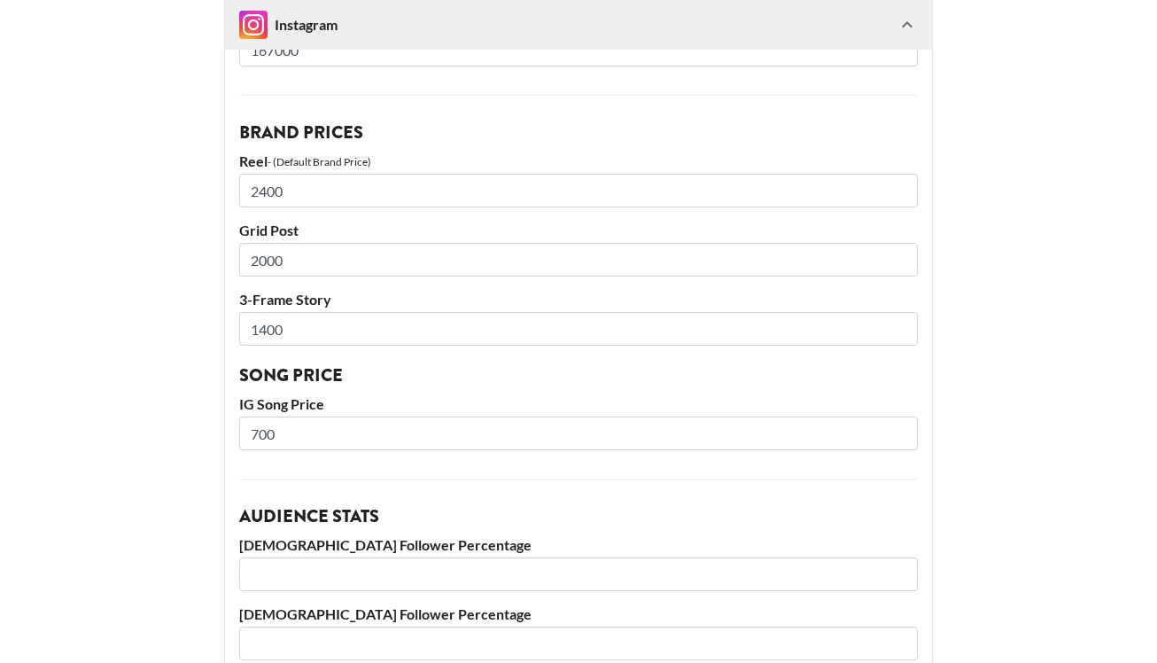
scroll to position [1209, 0]
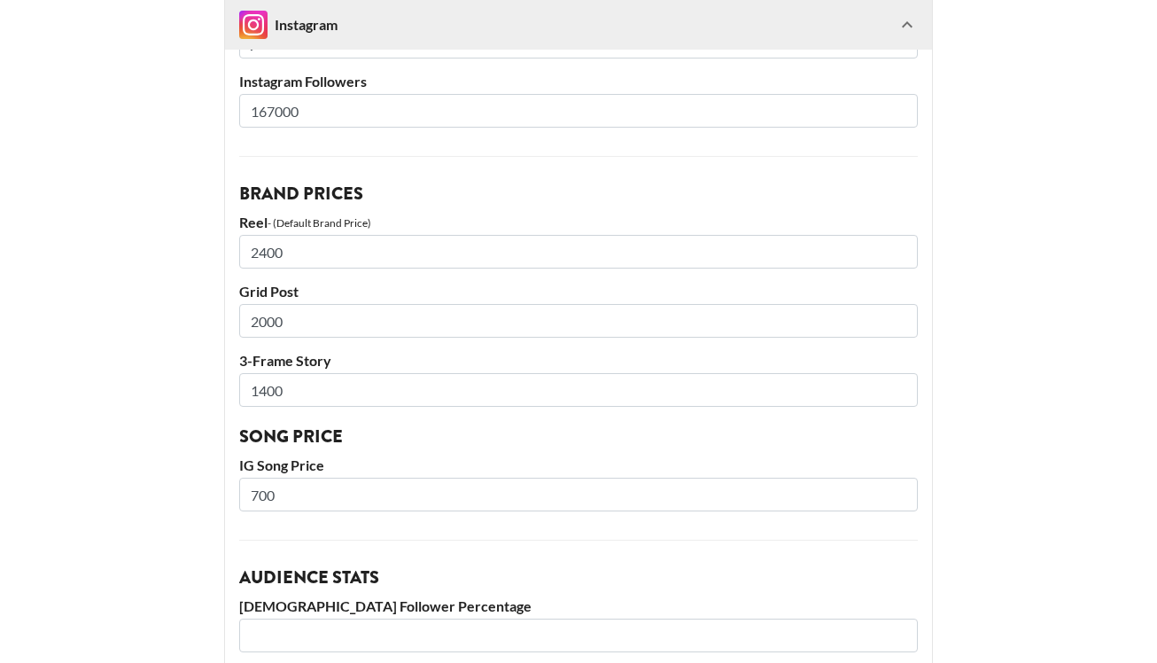
click at [283, 251] on input "2400" at bounding box center [578, 252] width 678 height 34
type input "5000"
click at [252, 327] on input "2000" at bounding box center [578, 321] width 678 height 34
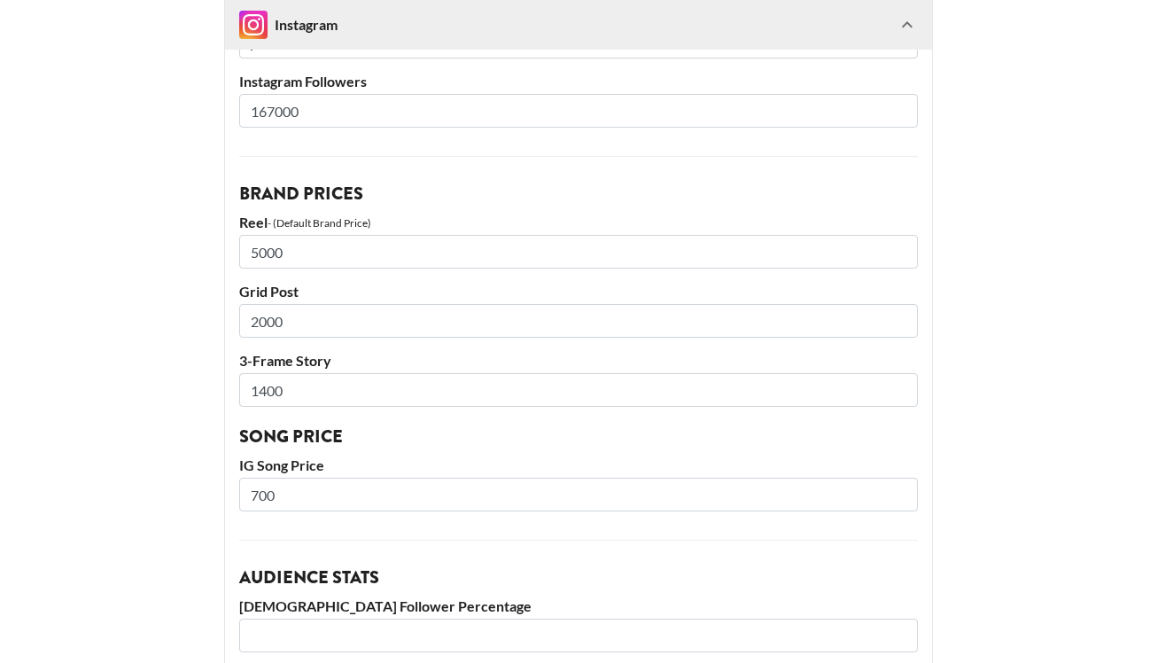
click at [252, 327] on input "2000" at bounding box center [578, 321] width 678 height 34
type input "6000"
click at [262, 405] on input "1400" at bounding box center [578, 390] width 678 height 34
click at [261, 384] on input "1400" at bounding box center [578, 390] width 678 height 34
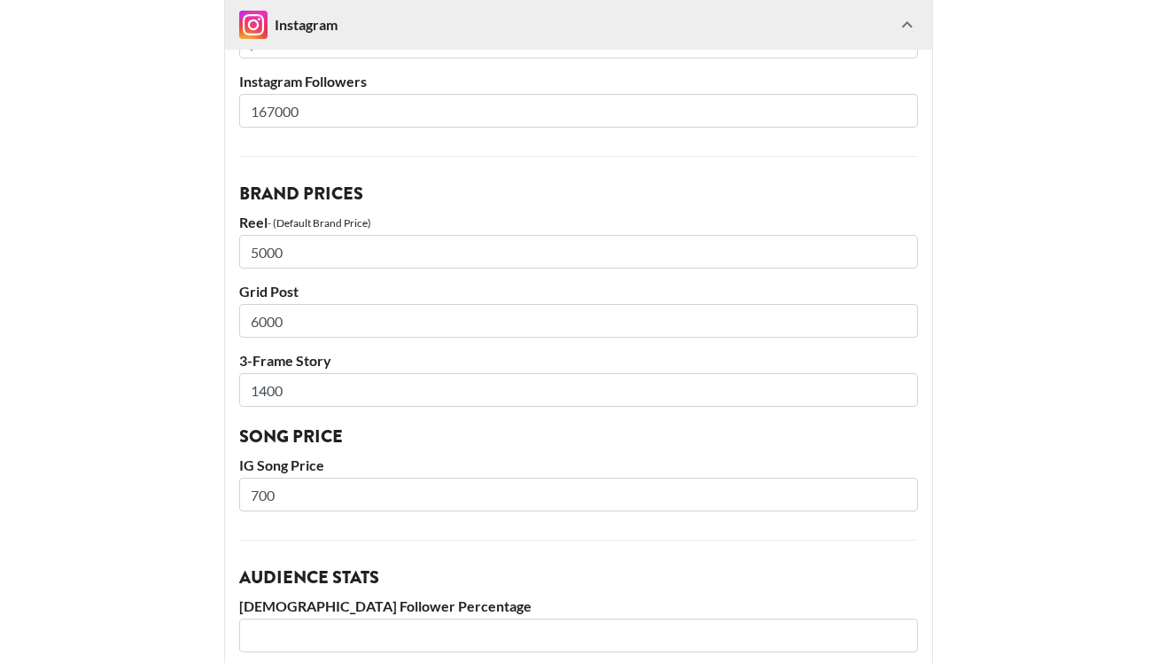
click at [261, 384] on input "1400" at bounding box center [578, 390] width 678 height 34
type input "3000"
click at [275, 504] on input "700" at bounding box center [578, 494] width 678 height 34
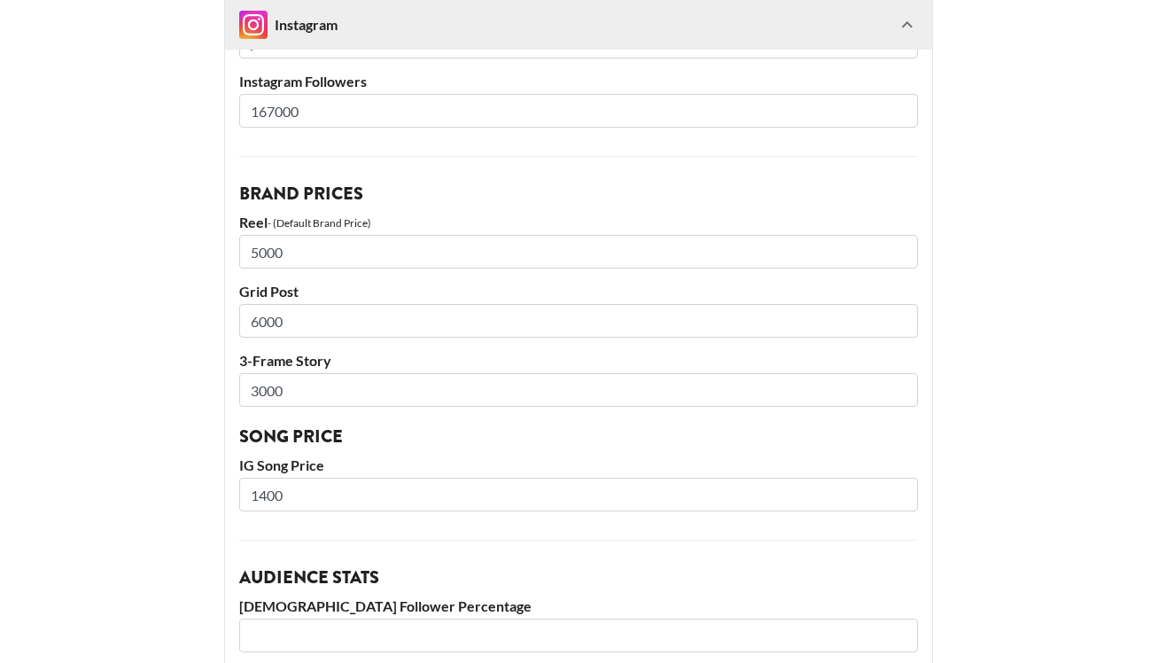
type input "1400"
click at [112, 515] on main "@ j2hundred Basic Settings Airtable ID: recE5Jay3vLRqEzEJ Manager(s) [EMAIL_ADD…" at bounding box center [578, 33] width 1128 height 2287
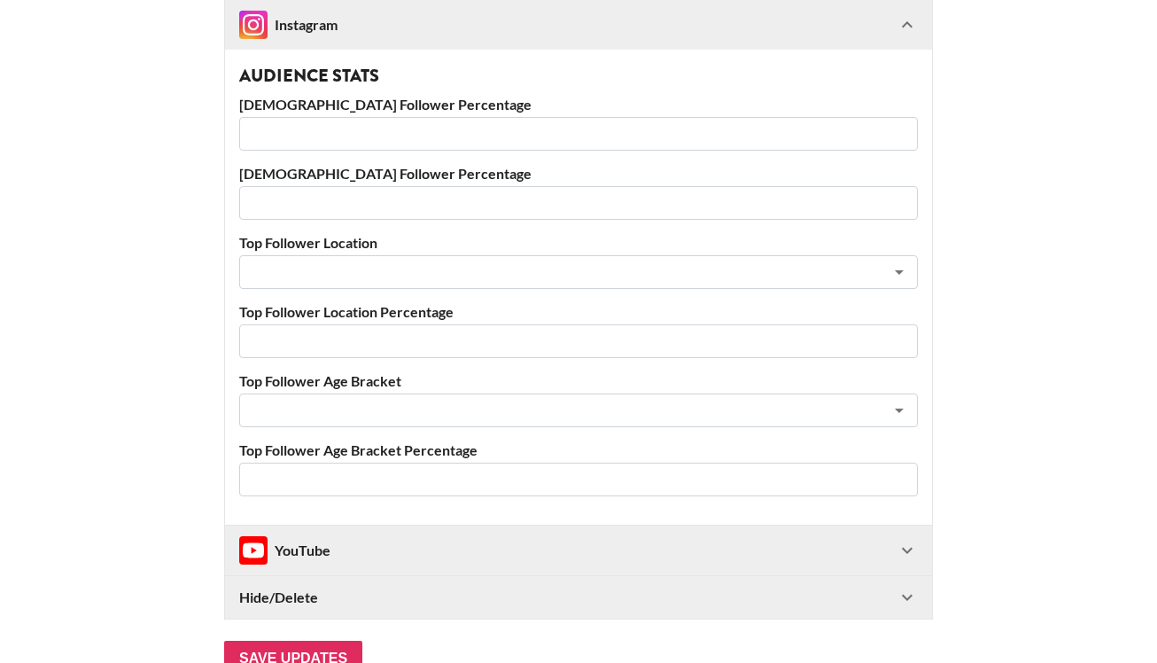
scroll to position [1748, 0]
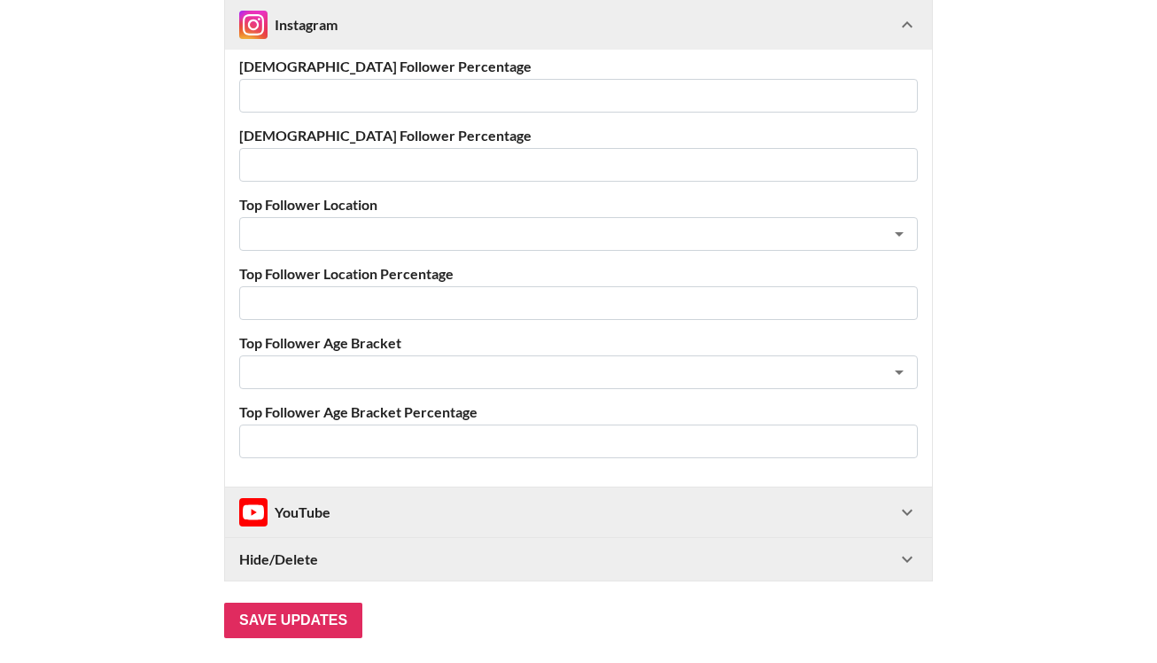
click at [293, 298] on input "number" at bounding box center [578, 303] width 678 height 34
type input "1"
click at [899, 302] on input "1" at bounding box center [578, 303] width 678 height 34
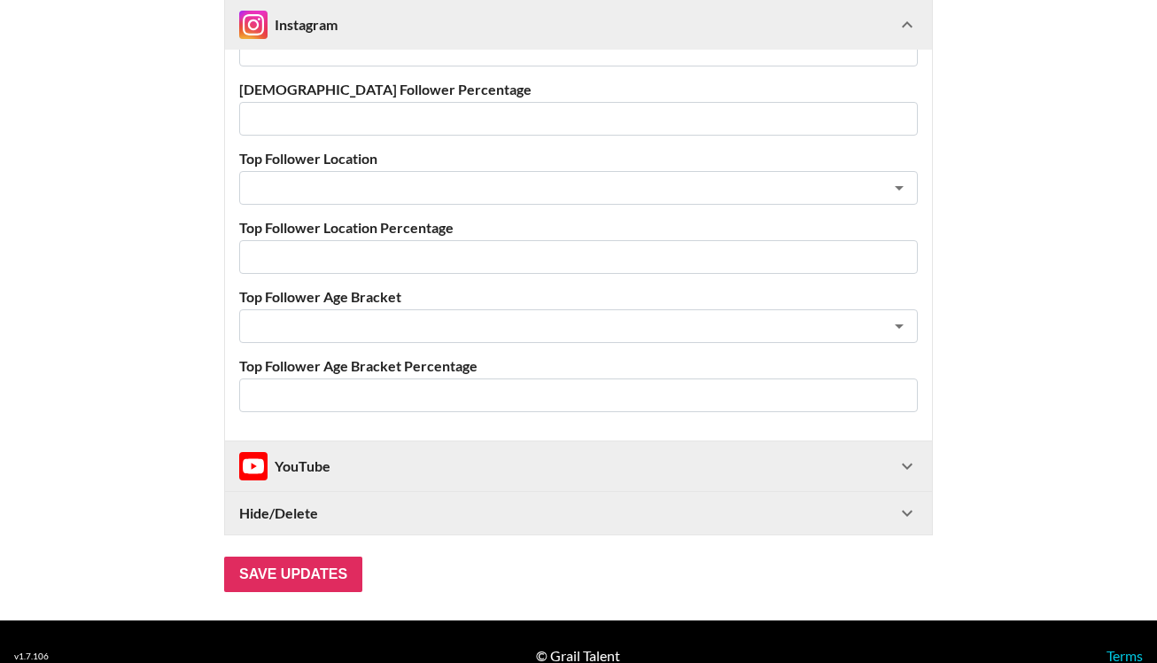
scroll to position [1823, 0]
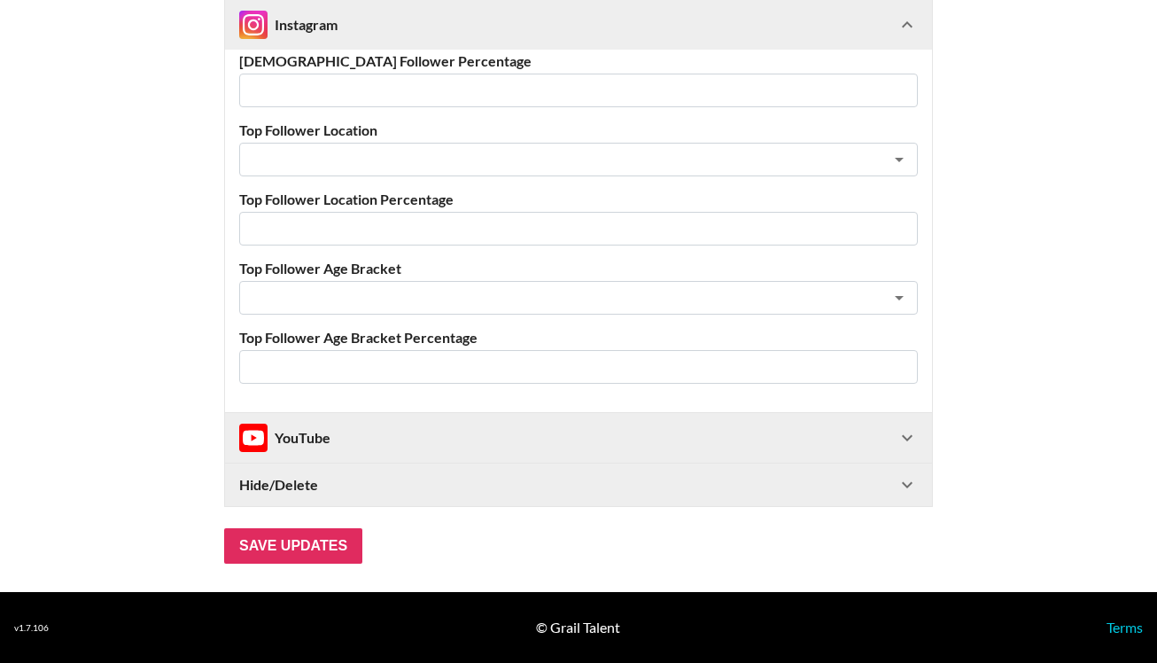
click at [283, 446] on div "YouTube" at bounding box center [284, 437] width 91 height 28
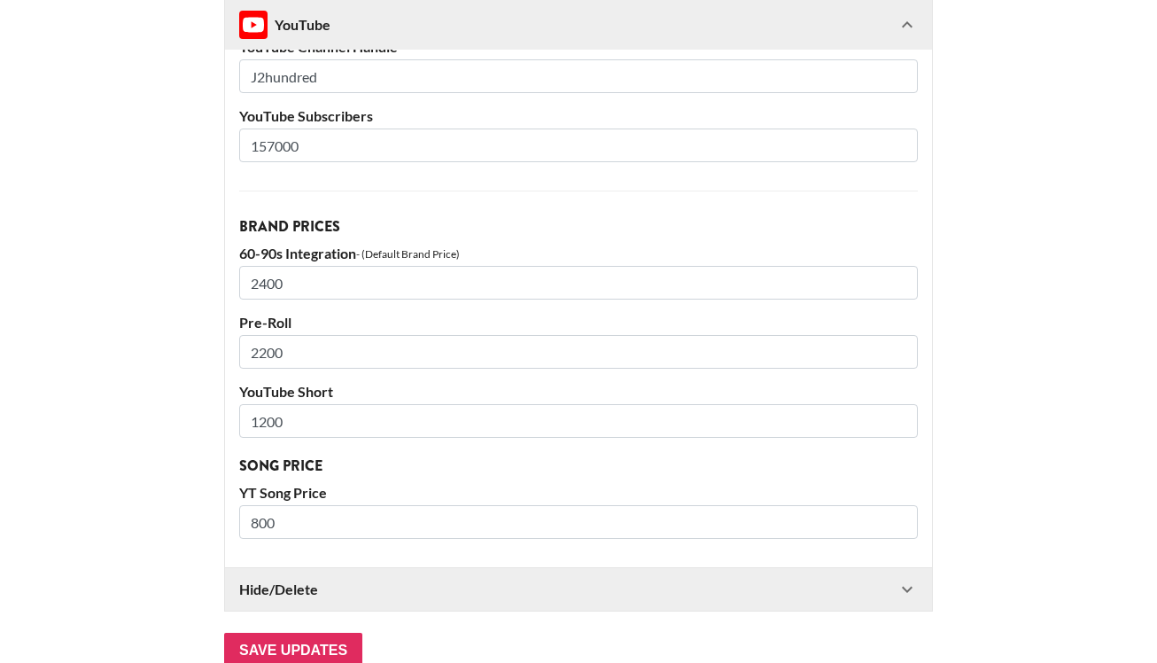
scroll to position [2318, 0]
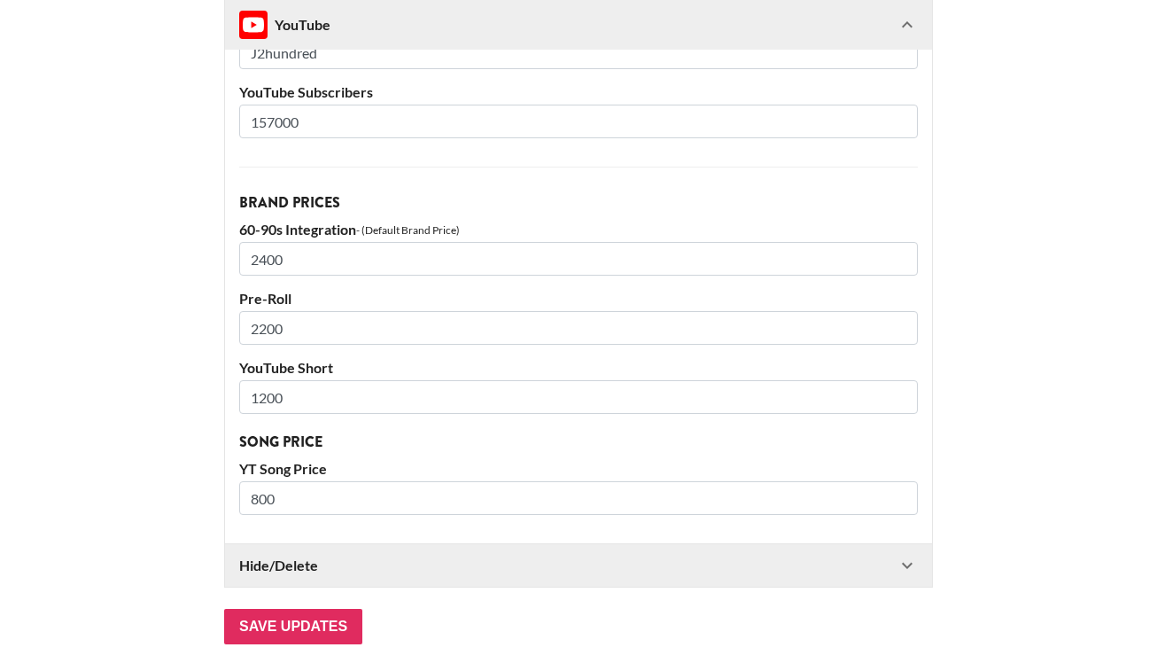
click at [282, 500] on input "800" at bounding box center [578, 498] width 678 height 34
type input "1200"
click at [278, 401] on input "1200" at bounding box center [578, 397] width 678 height 34
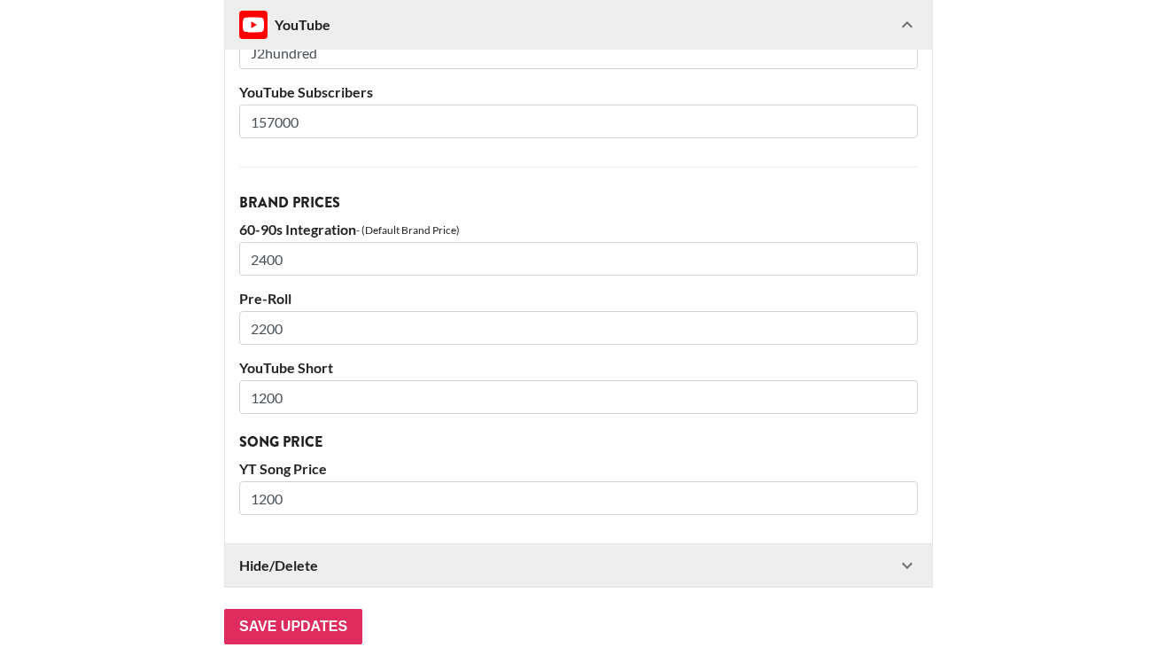
click at [278, 401] on input "1200" at bounding box center [578, 397] width 678 height 34
type input "2500"
click at [269, 247] on input "2400" at bounding box center [578, 259] width 678 height 34
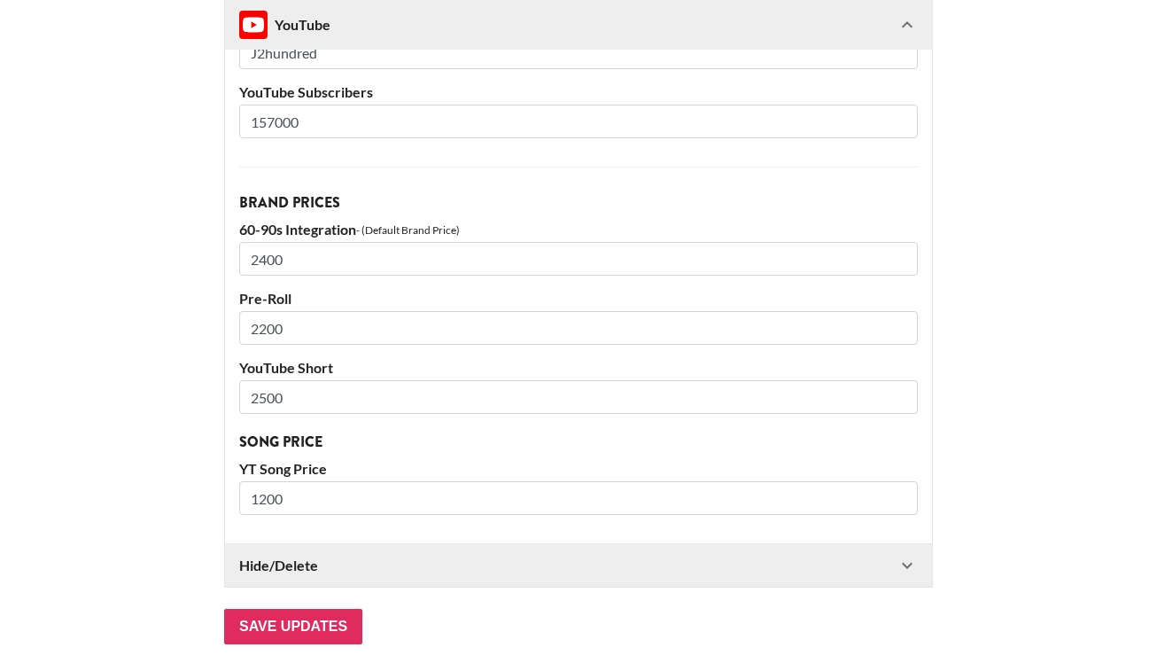
click at [269, 247] on input "2400" at bounding box center [578, 259] width 678 height 34
type input "5000"
click at [274, 323] on input "2200" at bounding box center [578, 328] width 678 height 34
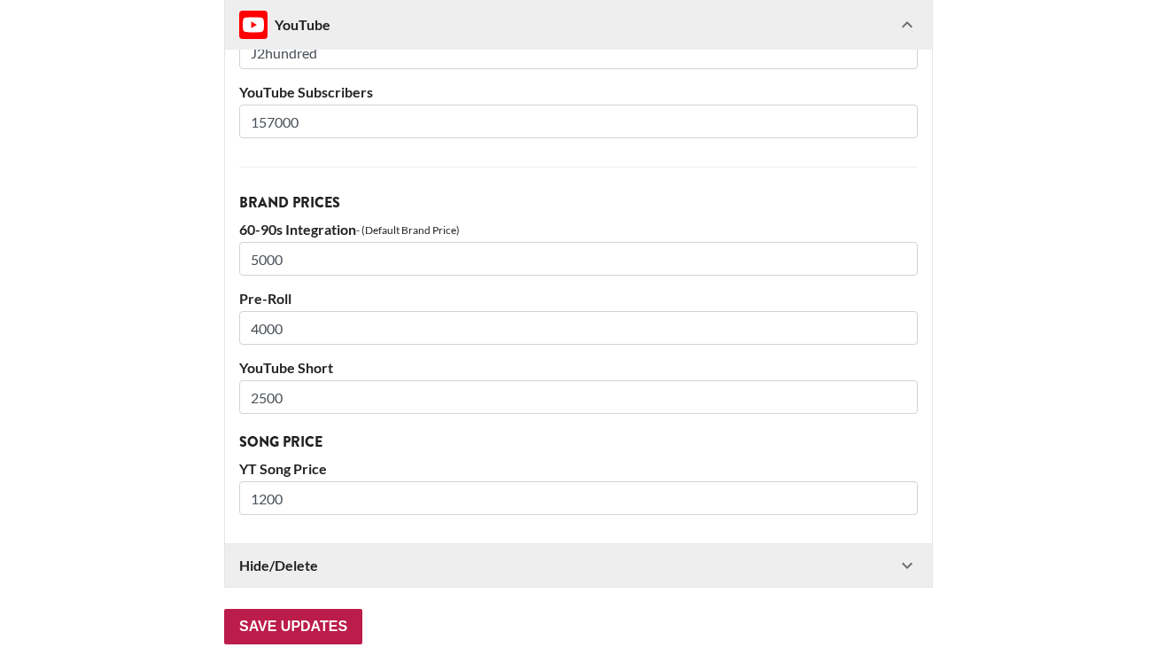
type input "4000"
click at [284, 611] on input "Save Updates" at bounding box center [293, 625] width 138 height 35
